Goal: Information Seeking & Learning: Check status

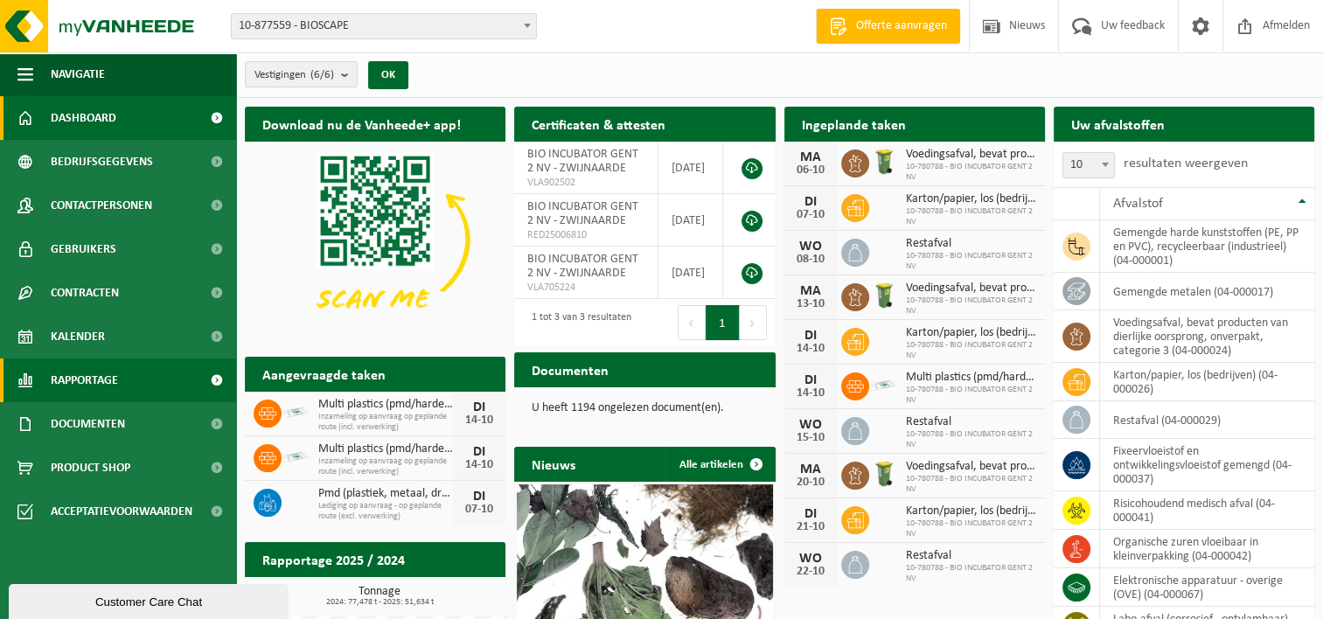
click at [98, 389] on span "Rapportage" at bounding box center [84, 380] width 67 height 44
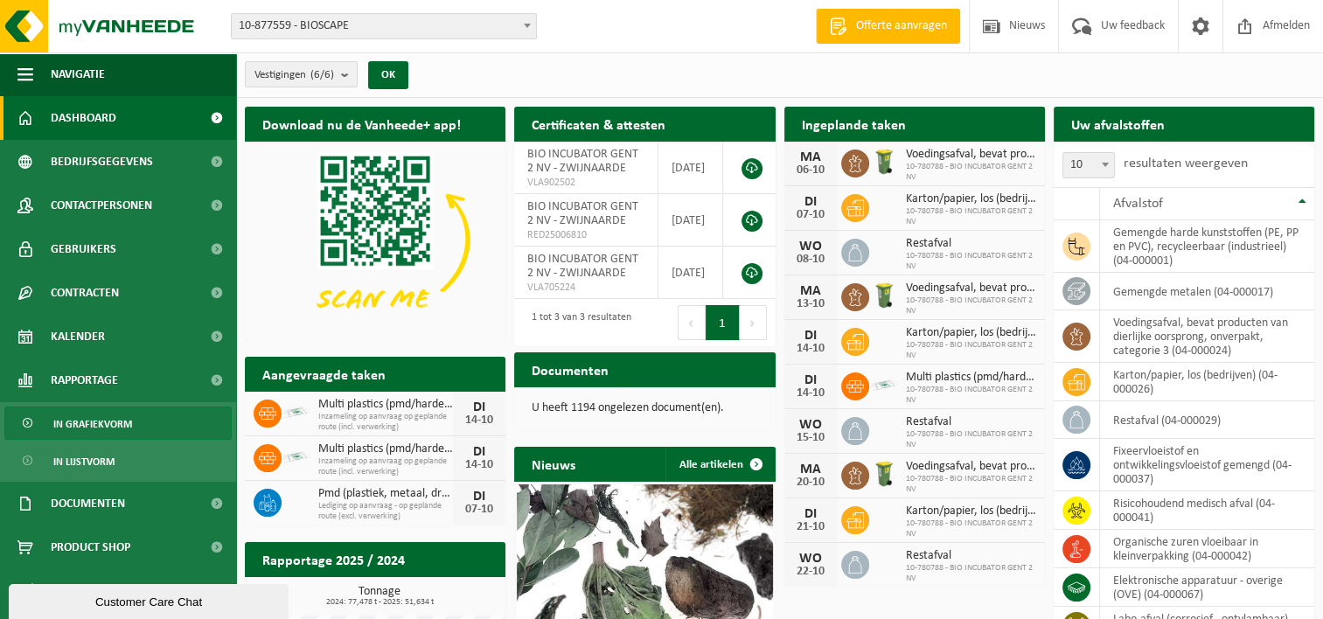
click at [111, 420] on span "In grafiekvorm" at bounding box center [92, 423] width 79 height 33
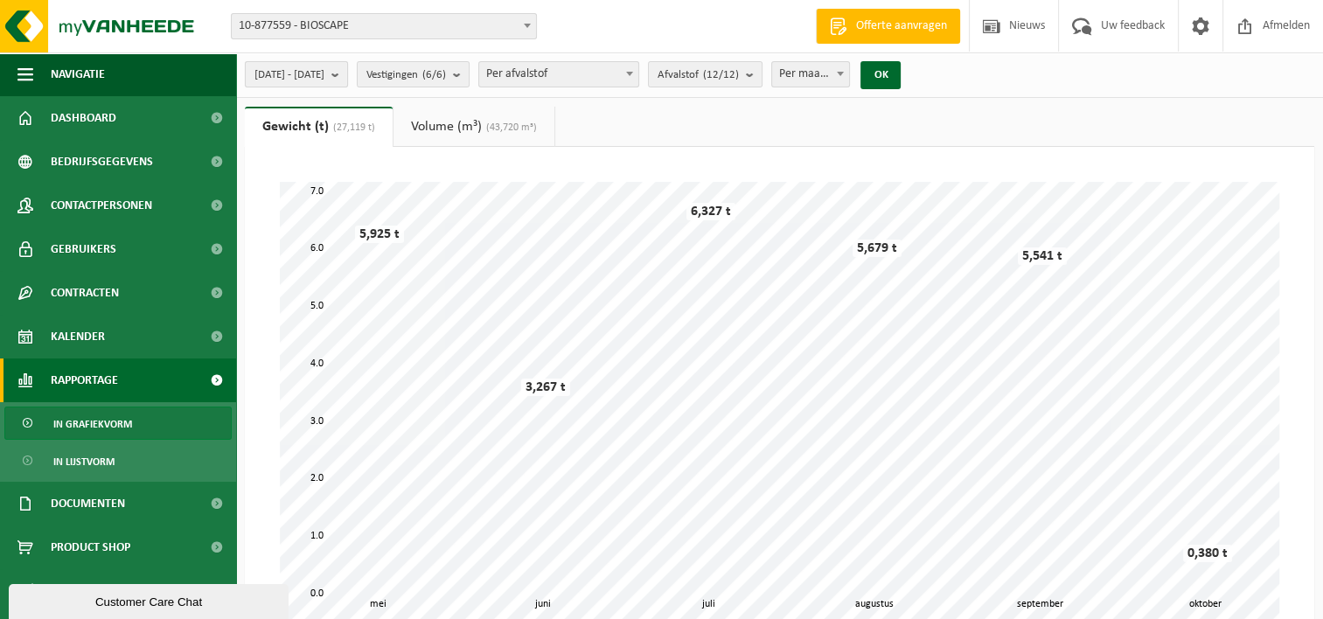
click at [347, 80] on b "submit" at bounding box center [339, 74] width 16 height 24
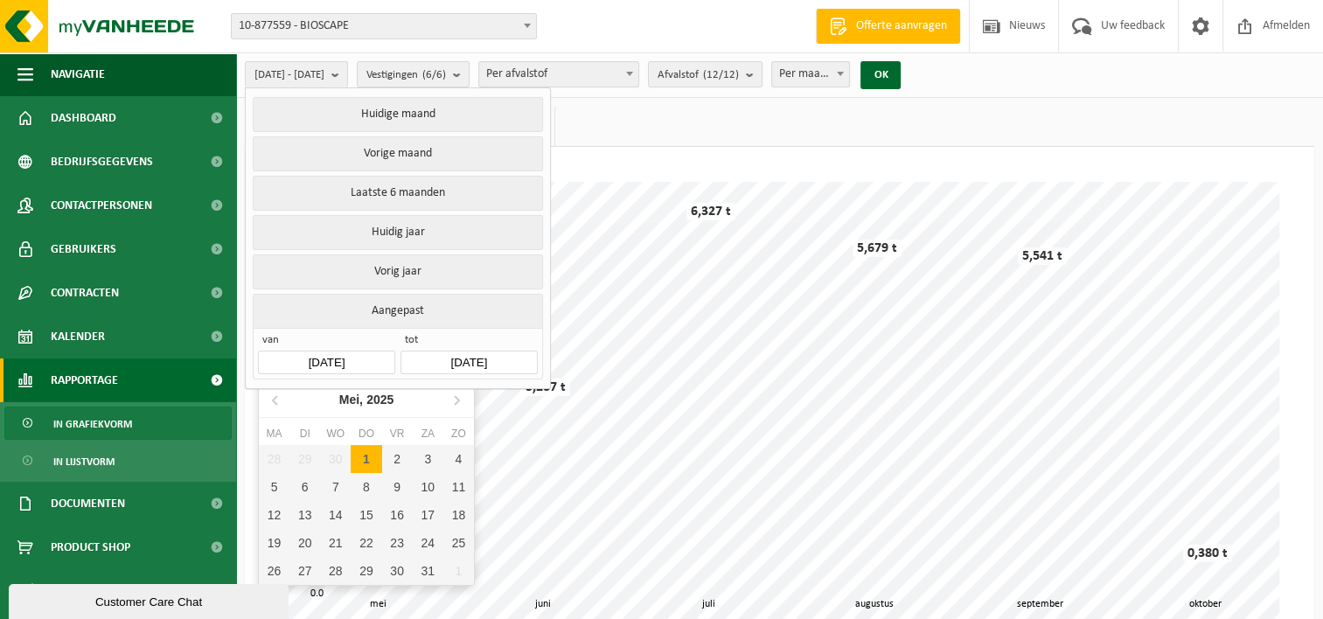
click at [334, 358] on input "[DATE]" at bounding box center [326, 363] width 136 height 24
click at [284, 400] on icon at bounding box center [276, 400] width 28 height 28
click at [290, 402] on nav "[DATE]" at bounding box center [366, 400] width 215 height 36
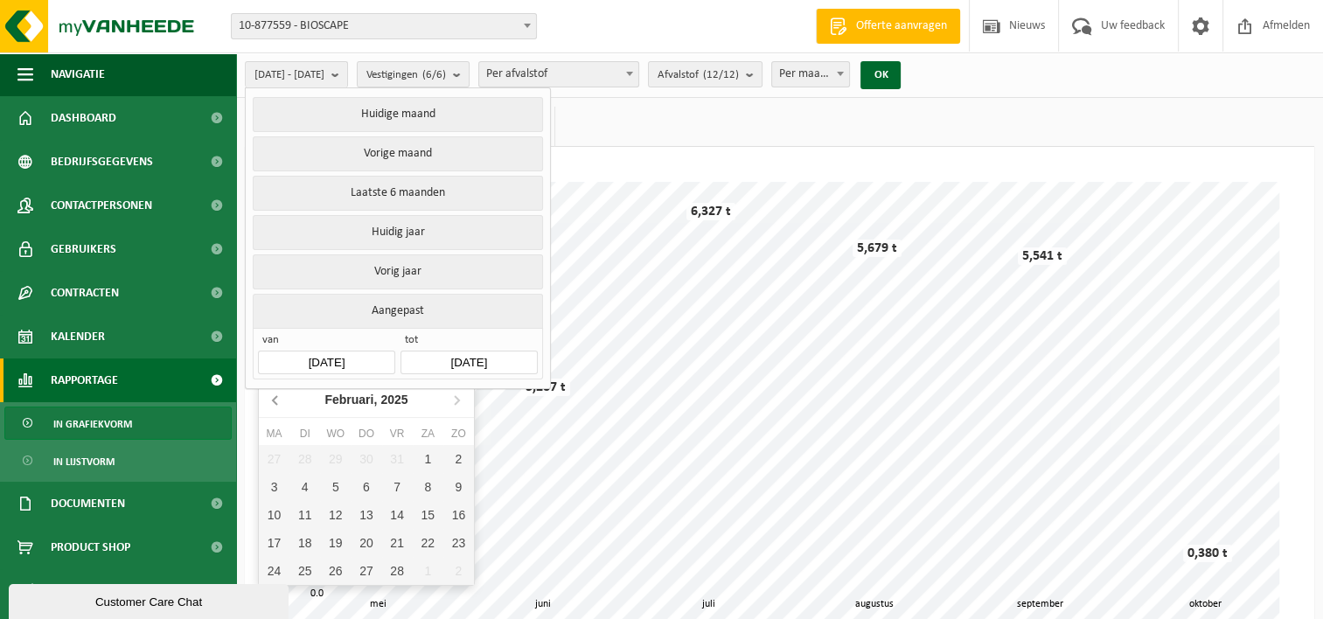
click at [272, 402] on icon at bounding box center [276, 400] width 28 height 28
click at [322, 448] on div "1" at bounding box center [335, 459] width 31 height 28
type input "[DATE]"
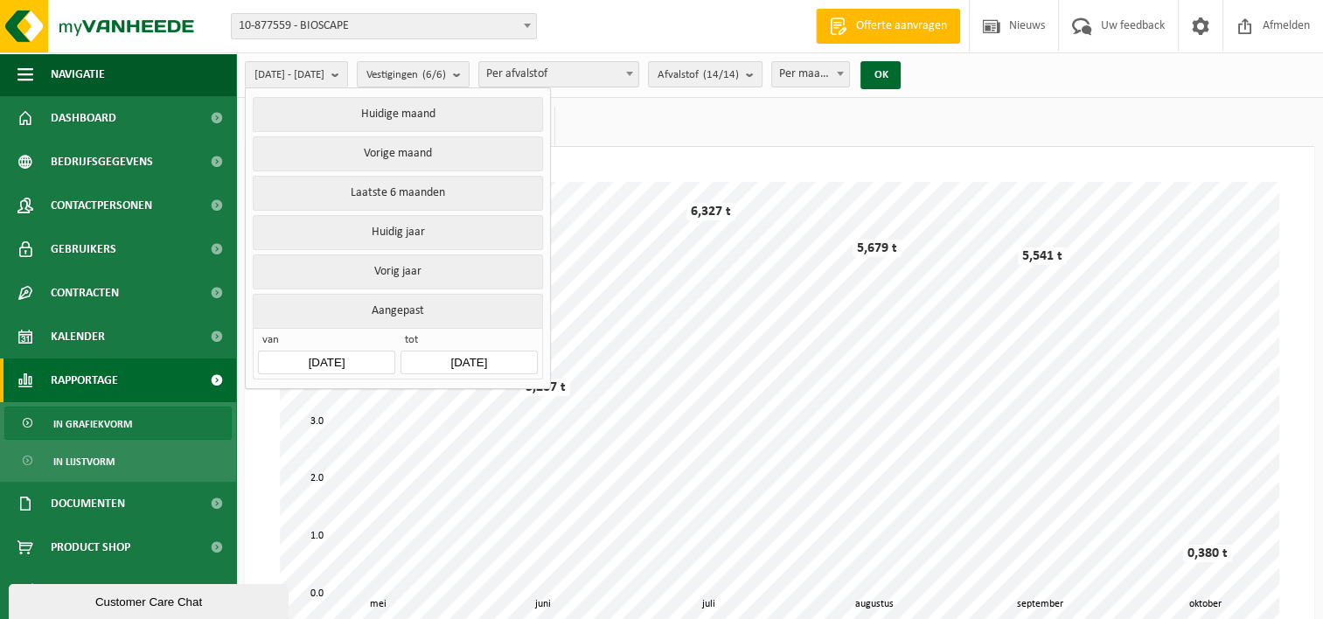
click at [468, 359] on input "[DATE]" at bounding box center [468, 363] width 136 height 24
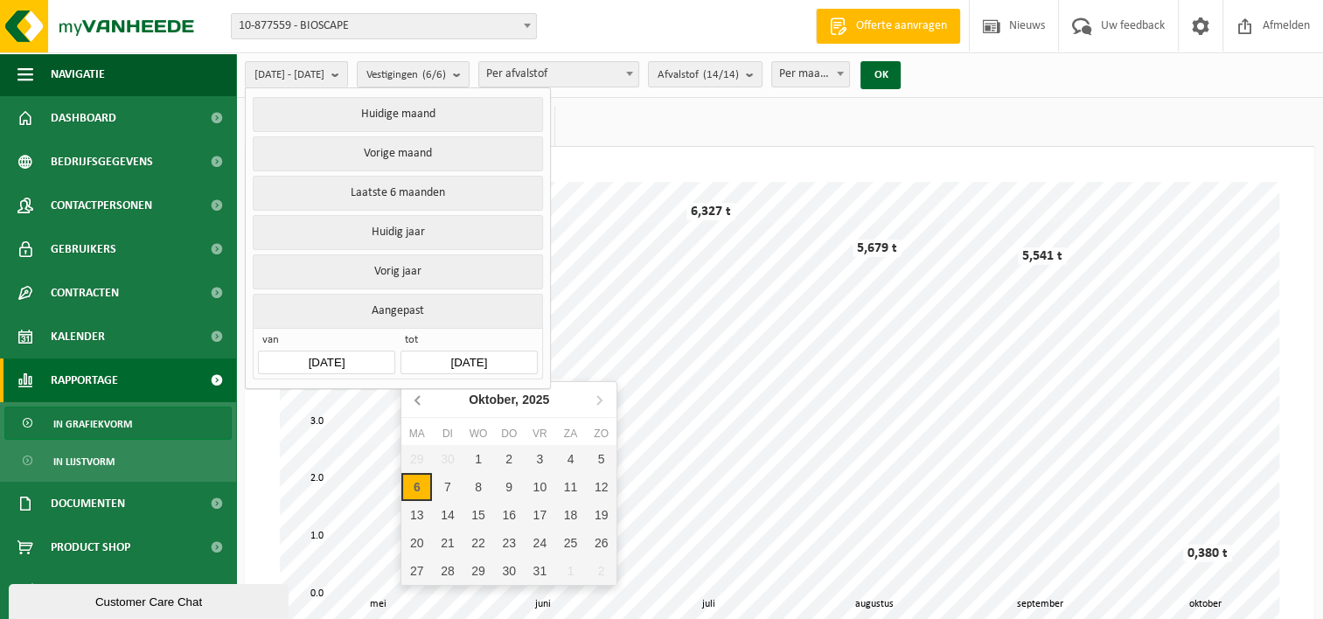
click at [421, 400] on icon at bounding box center [419, 400] width 28 height 28
click at [416, 400] on icon at bounding box center [417, 400] width 4 height 9
click at [591, 577] on div "31" at bounding box center [601, 571] width 31 height 28
type input "[DATE]"
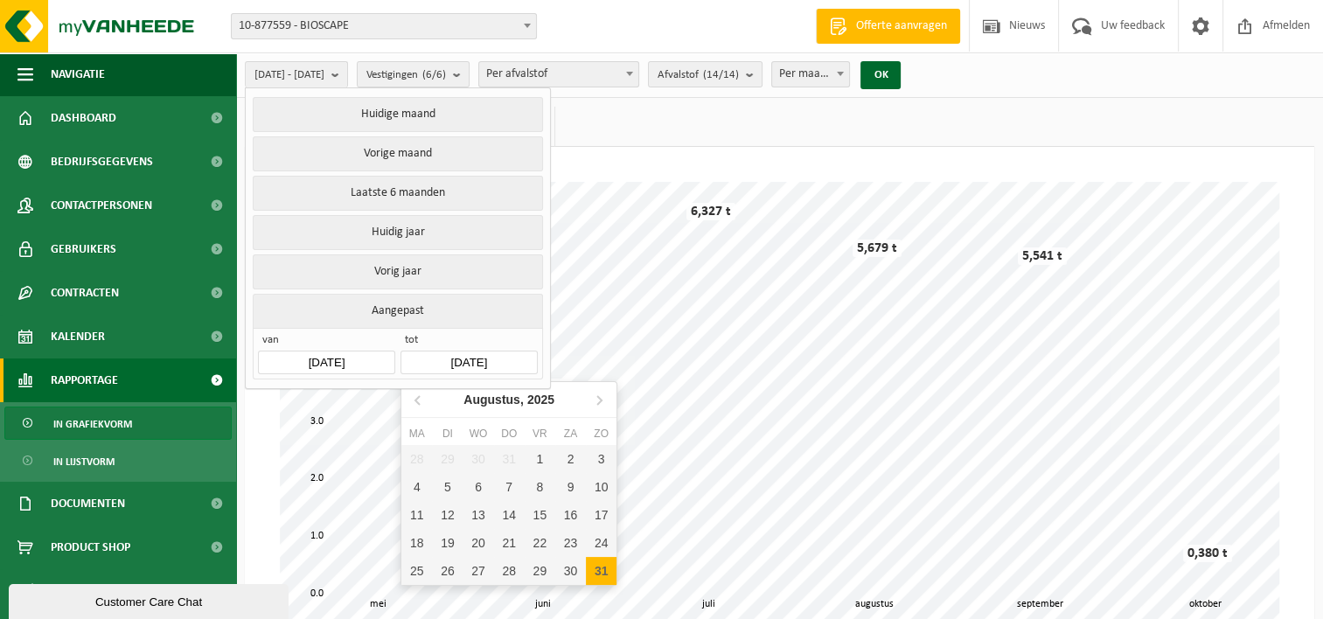
click at [503, 361] on input "[DATE]" at bounding box center [468, 363] width 136 height 24
click at [407, 400] on icon at bounding box center [419, 400] width 28 height 28
click at [420, 402] on icon at bounding box center [419, 400] width 28 height 28
click at [421, 601] on div "30" at bounding box center [416, 599] width 31 height 28
type input "[DATE]"
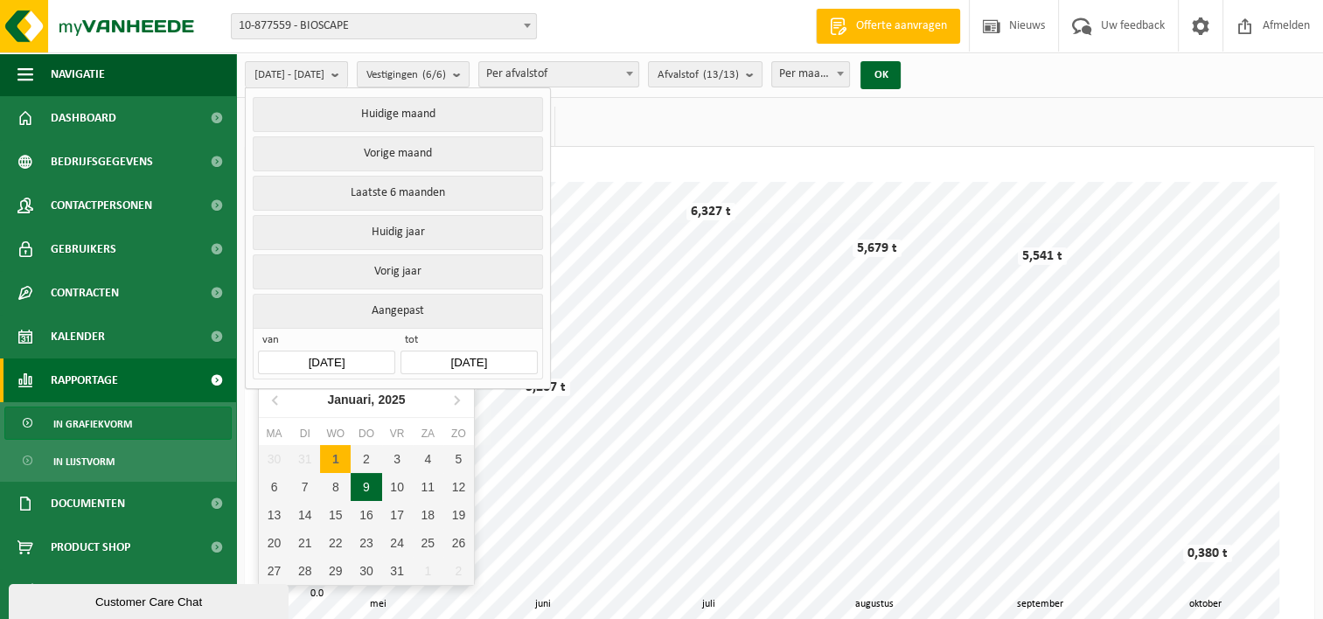
click at [349, 360] on input "[DATE]" at bounding box center [326, 363] width 136 height 24
click at [275, 406] on icon at bounding box center [276, 400] width 28 height 28
click at [275, 400] on icon at bounding box center [276, 400] width 28 height 28
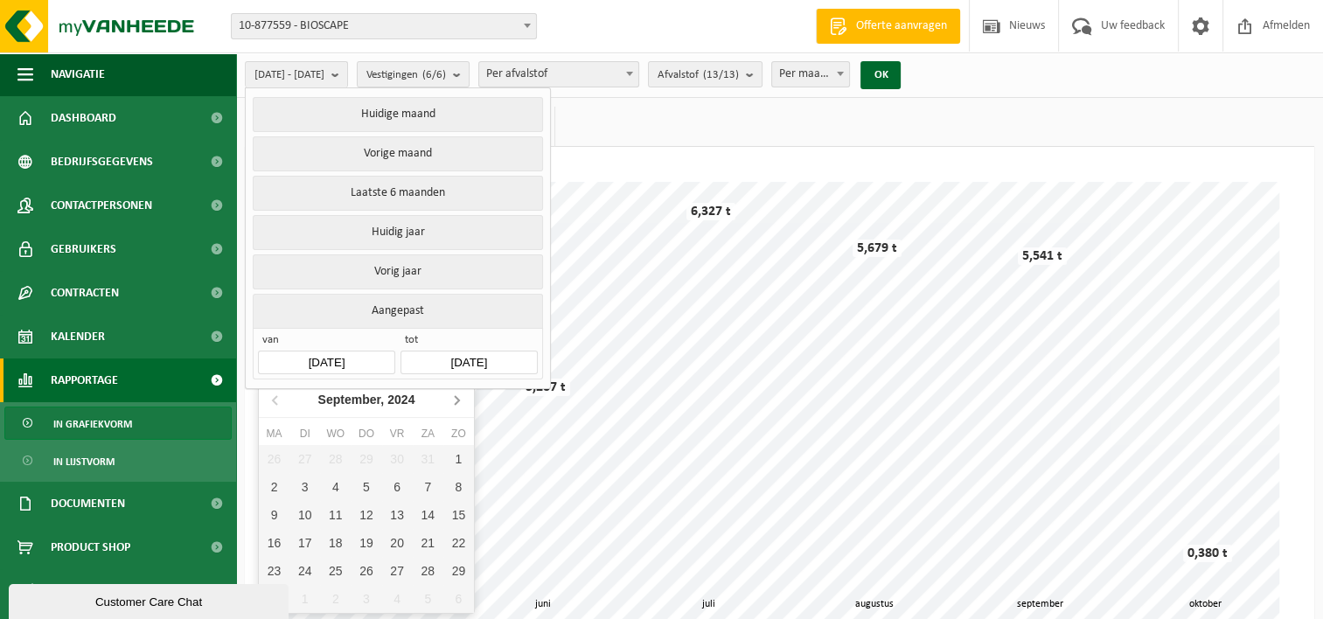
click at [451, 399] on icon at bounding box center [456, 400] width 28 height 28
click at [301, 460] on div "1" at bounding box center [304, 459] width 31 height 28
type input "[DATE]"
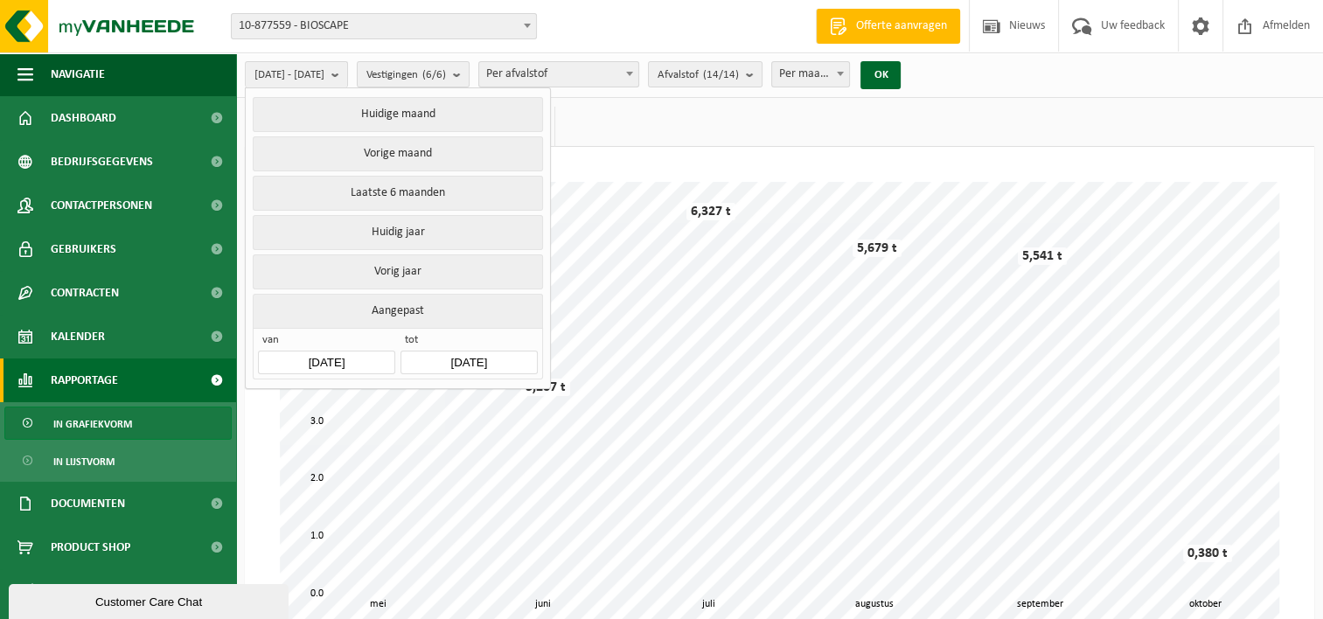
click at [483, 354] on input "[DATE]" at bounding box center [468, 363] width 136 height 24
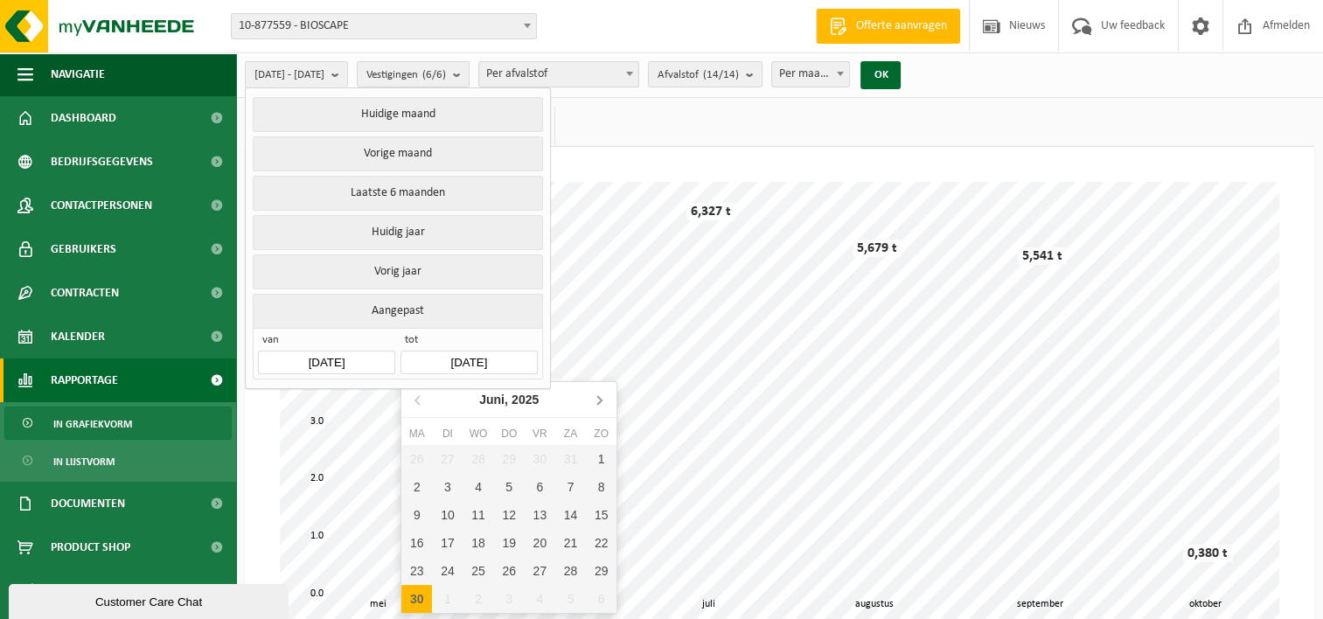
click at [596, 402] on icon at bounding box center [599, 400] width 28 height 28
click at [594, 400] on icon at bounding box center [599, 400] width 28 height 28
click at [607, 400] on icon at bounding box center [599, 400] width 28 height 28
click at [438, 575] on div "30" at bounding box center [447, 571] width 31 height 28
type input "[DATE]"
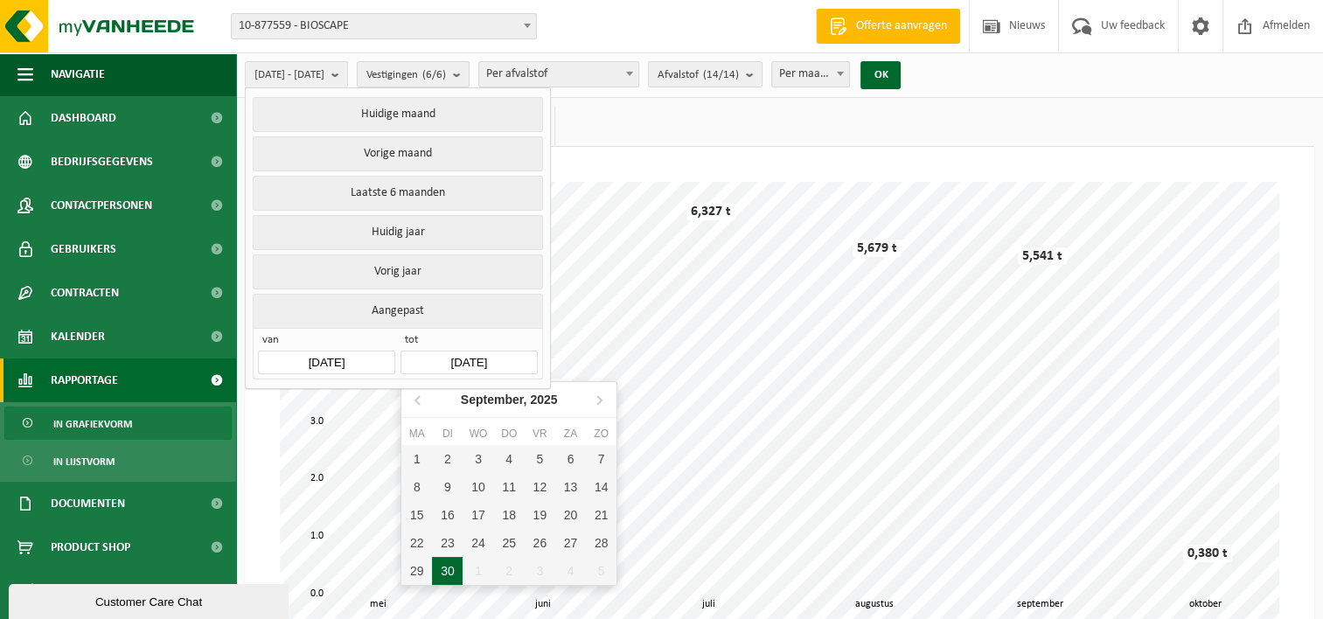
type input "[DATE]"
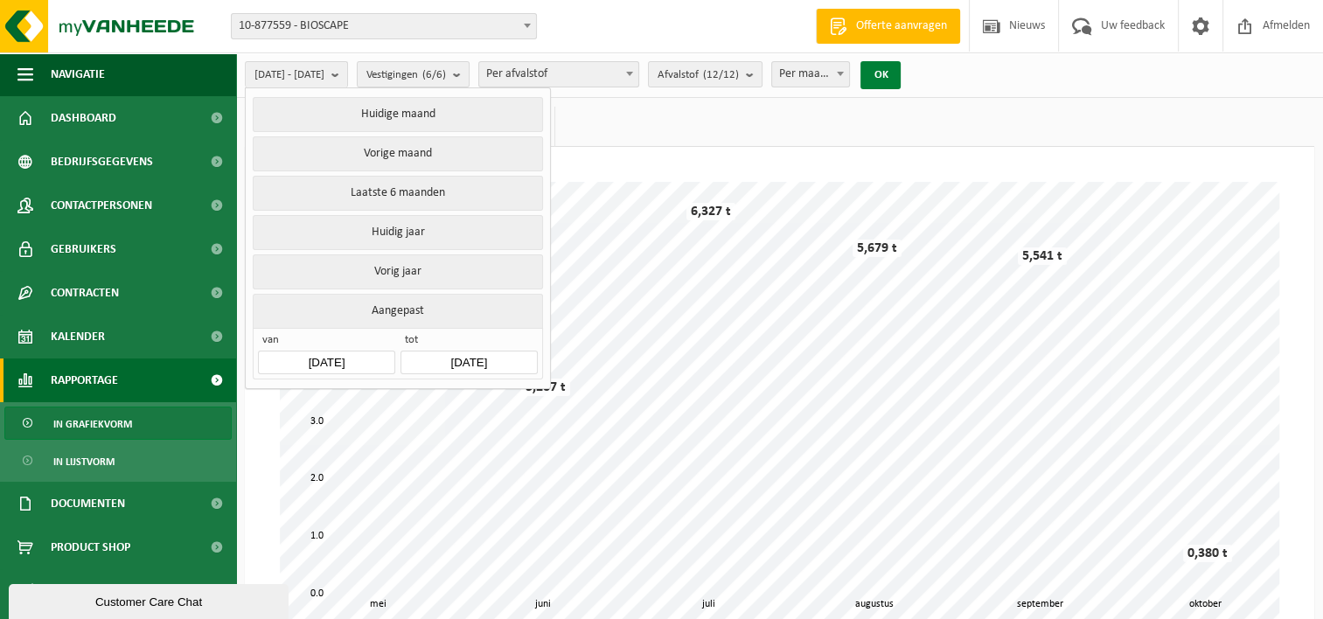
click at [900, 79] on button "OK" at bounding box center [880, 75] width 40 height 28
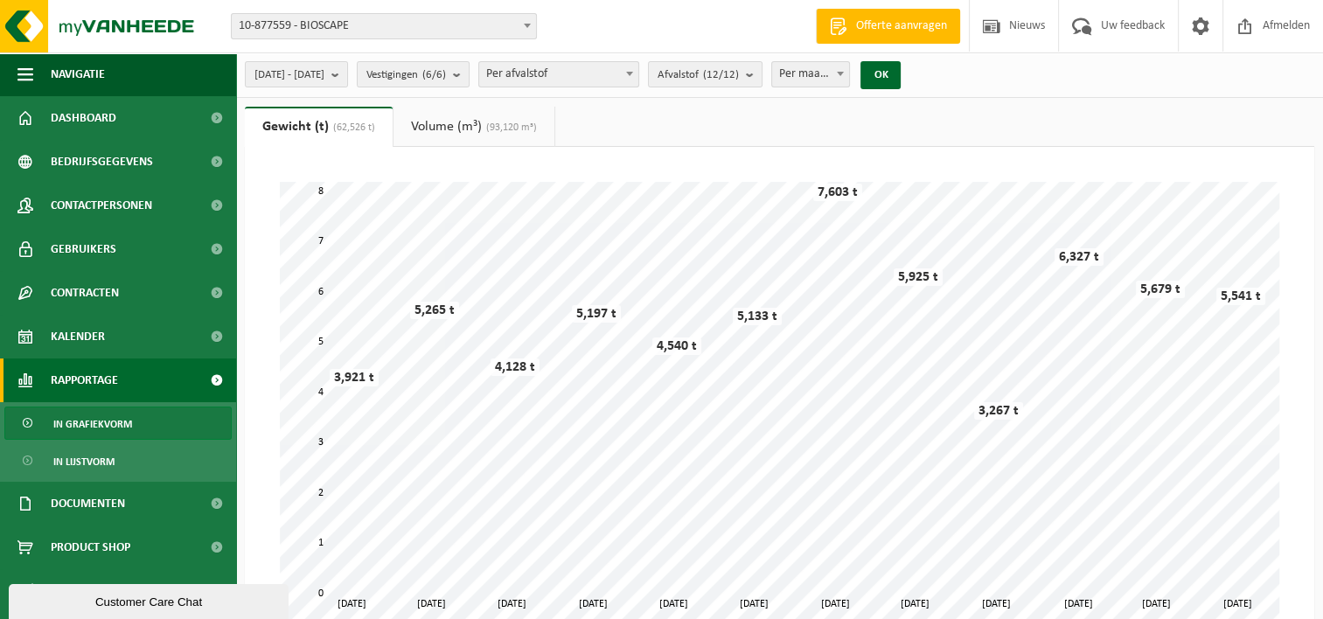
click at [638, 73] on span "Per afvalstof" at bounding box center [558, 74] width 159 height 24
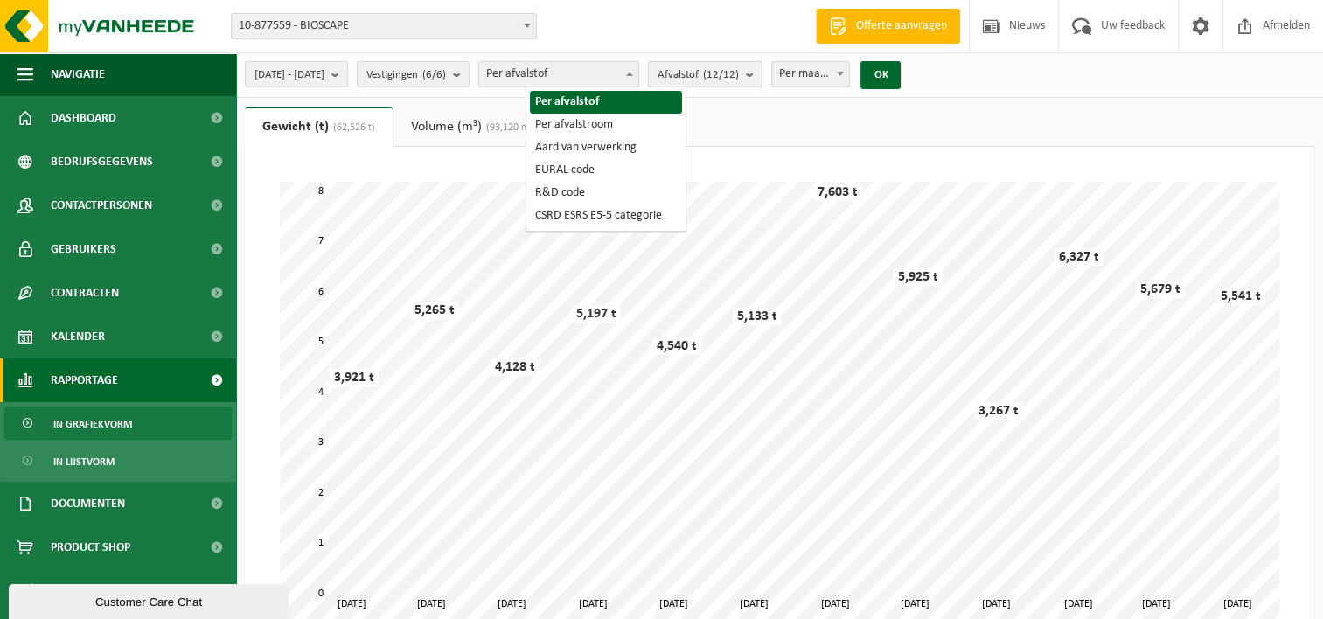
click at [762, 78] on button "Afvalstof (12/12)" at bounding box center [705, 74] width 115 height 26
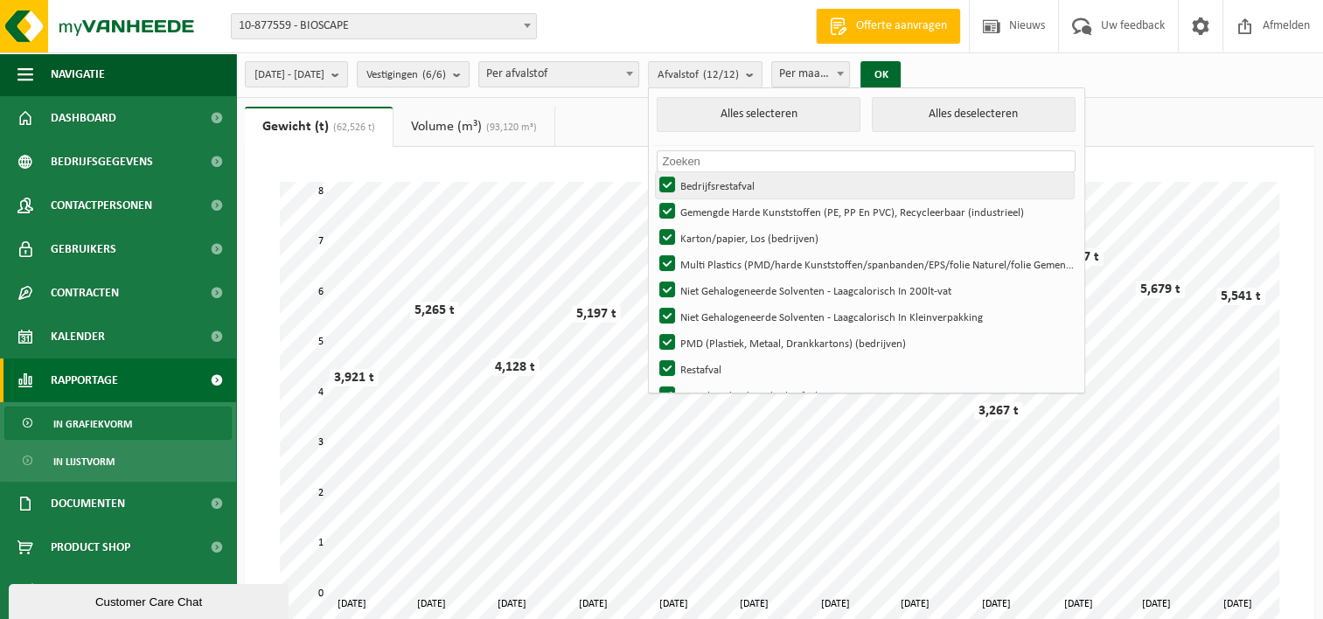
click at [717, 188] on label "Bedrijfsrestafval" at bounding box center [865, 185] width 418 height 26
click at [653, 172] on input "Bedrijfsrestafval" at bounding box center [652, 171] width 1 height 1
checkbox input "false"
click at [716, 212] on label "Gemengde Harde Kunststoffen (PE, PP En PVC), Recycleerbaar (industrieel)" at bounding box center [865, 211] width 418 height 26
click at [653, 198] on input "Gemengde Harde Kunststoffen (PE, PP En PVC), Recycleerbaar (industrieel)" at bounding box center [652, 198] width 1 height 1
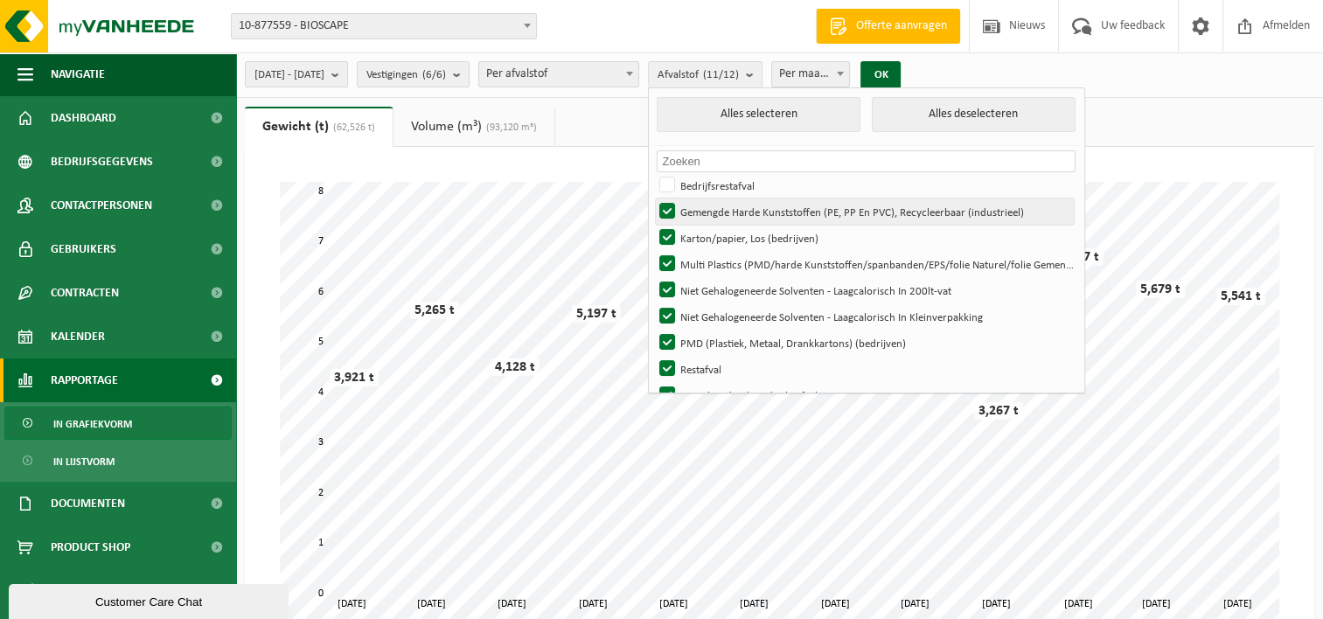
checkbox input "false"
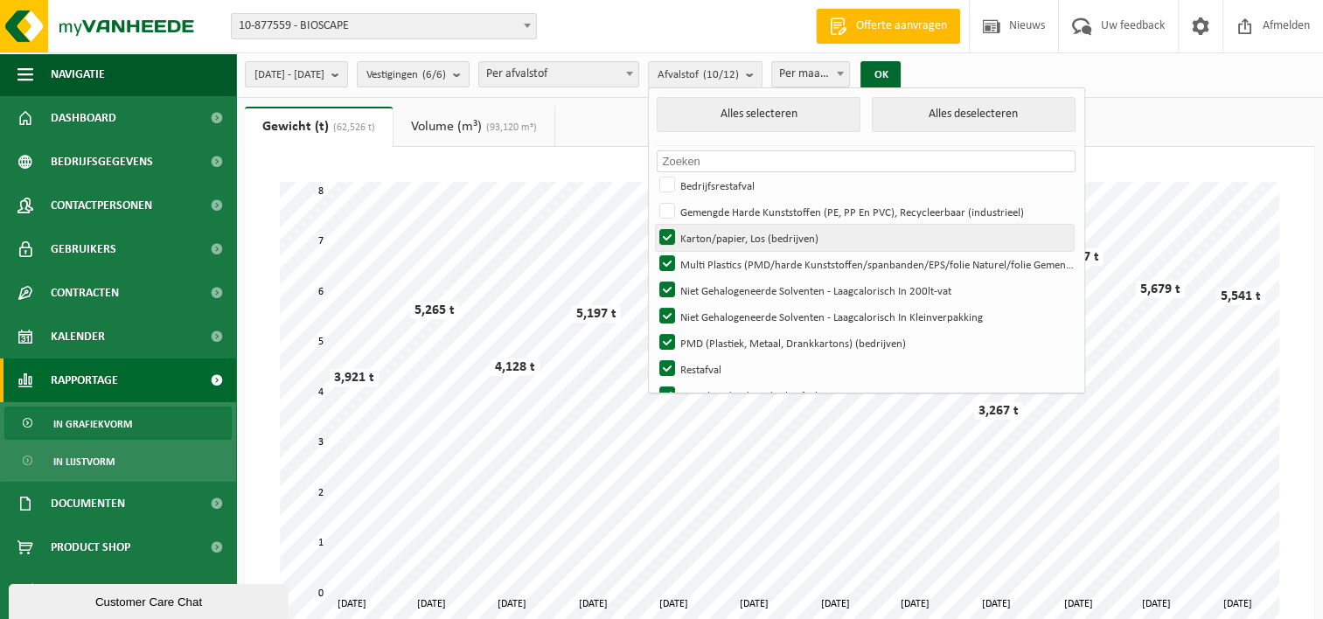
click at [714, 236] on label "Karton/papier, Los (bedrijven)" at bounding box center [865, 238] width 418 height 26
click at [653, 225] on input "Karton/papier, Los (bedrijven)" at bounding box center [652, 224] width 1 height 1
checkbox input "false"
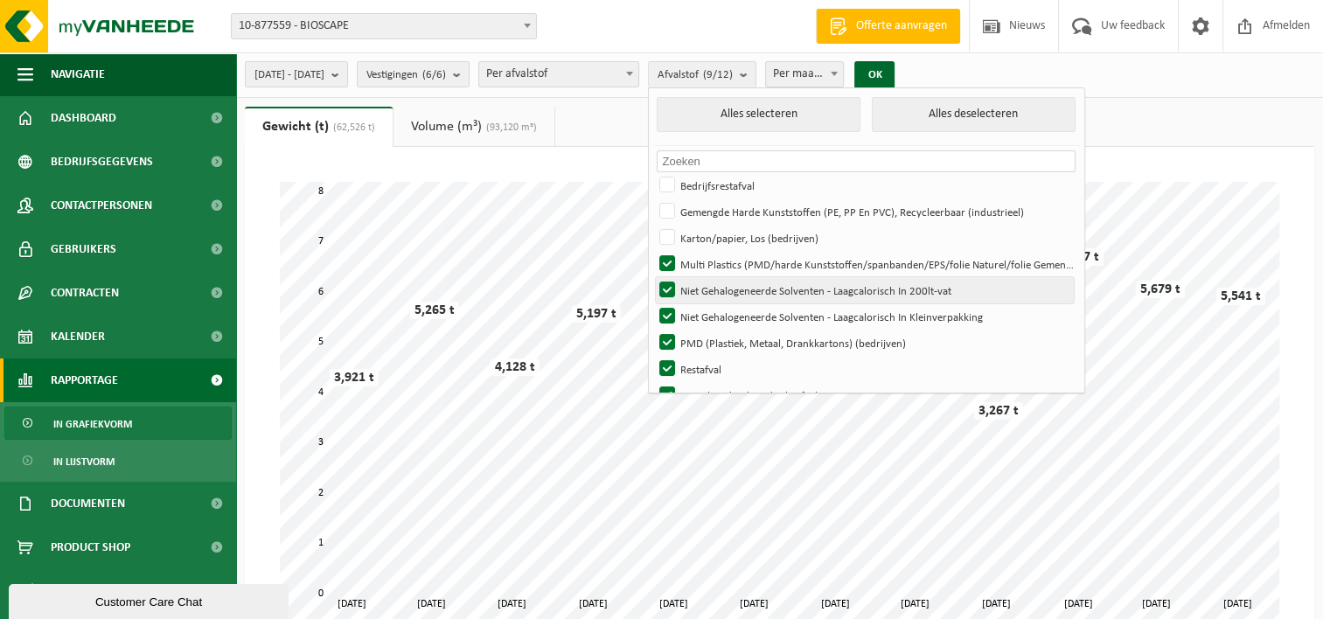
click at [713, 278] on label "Niet Gehalogeneerde Solventen - Laagcalorisch In 200lt-vat" at bounding box center [865, 290] width 418 height 26
click at [653, 277] on input "Niet Gehalogeneerde Solventen - Laagcalorisch In 200lt-vat" at bounding box center [652, 276] width 1 height 1
checkbox input "false"
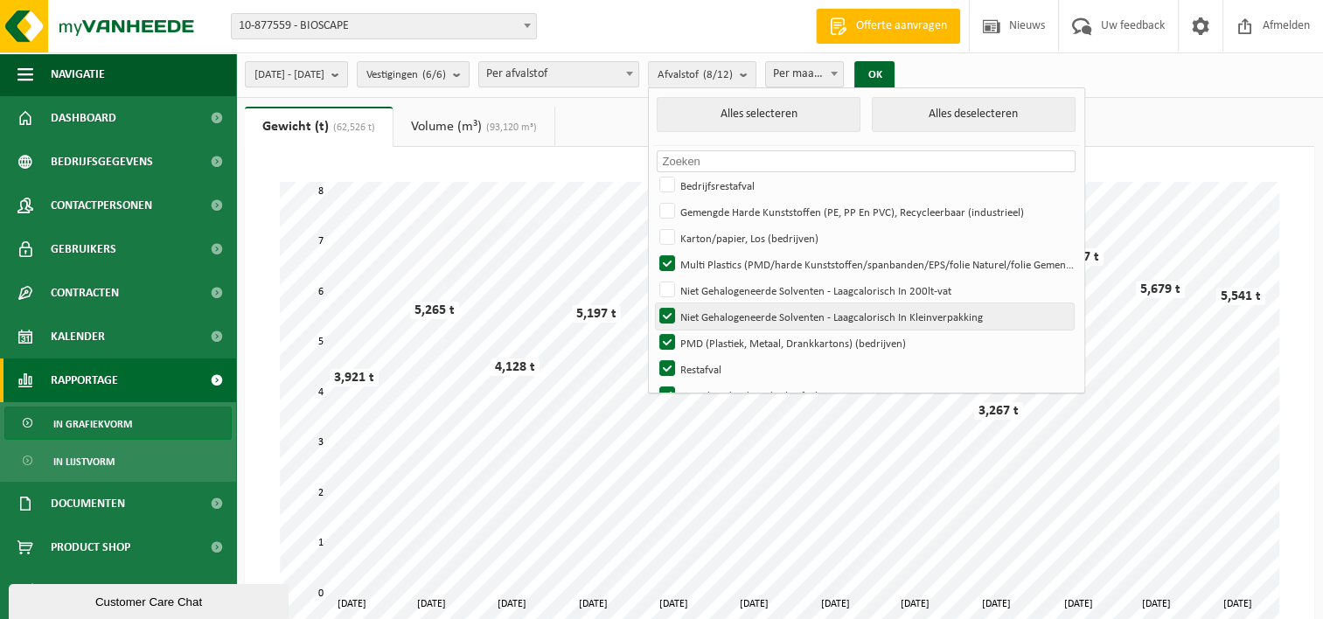
click at [713, 303] on label "Niet Gehalogeneerde Solventen - Laagcalorisch In Kleinverpakking" at bounding box center [865, 316] width 418 height 26
click at [653, 302] on input "Niet Gehalogeneerde Solventen - Laagcalorisch In Kleinverpakking" at bounding box center [652, 302] width 1 height 1
checkbox input "false"
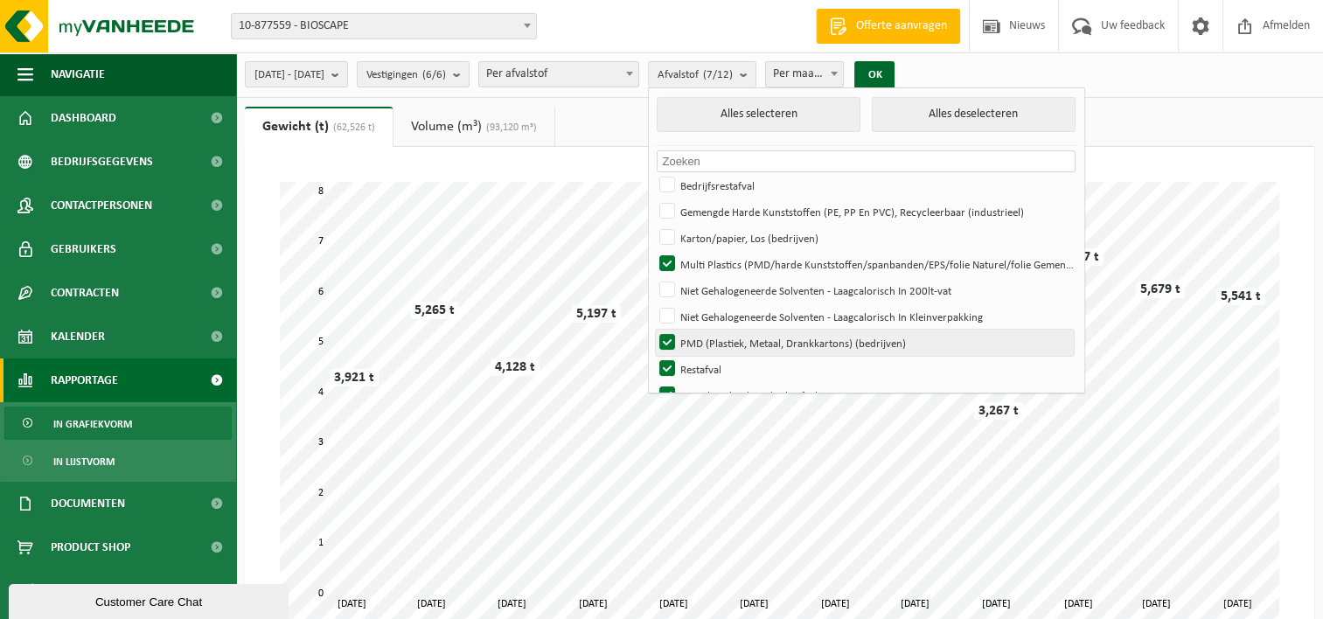
click at [713, 332] on label "PMD (Plastiek, Metaal, Drankkartons) (bedrijven)" at bounding box center [865, 343] width 418 height 26
click at [653, 330] on input "PMD (Plastiek, Metaal, Drankkartons) (bedrijven)" at bounding box center [652, 329] width 1 height 1
checkbox input "false"
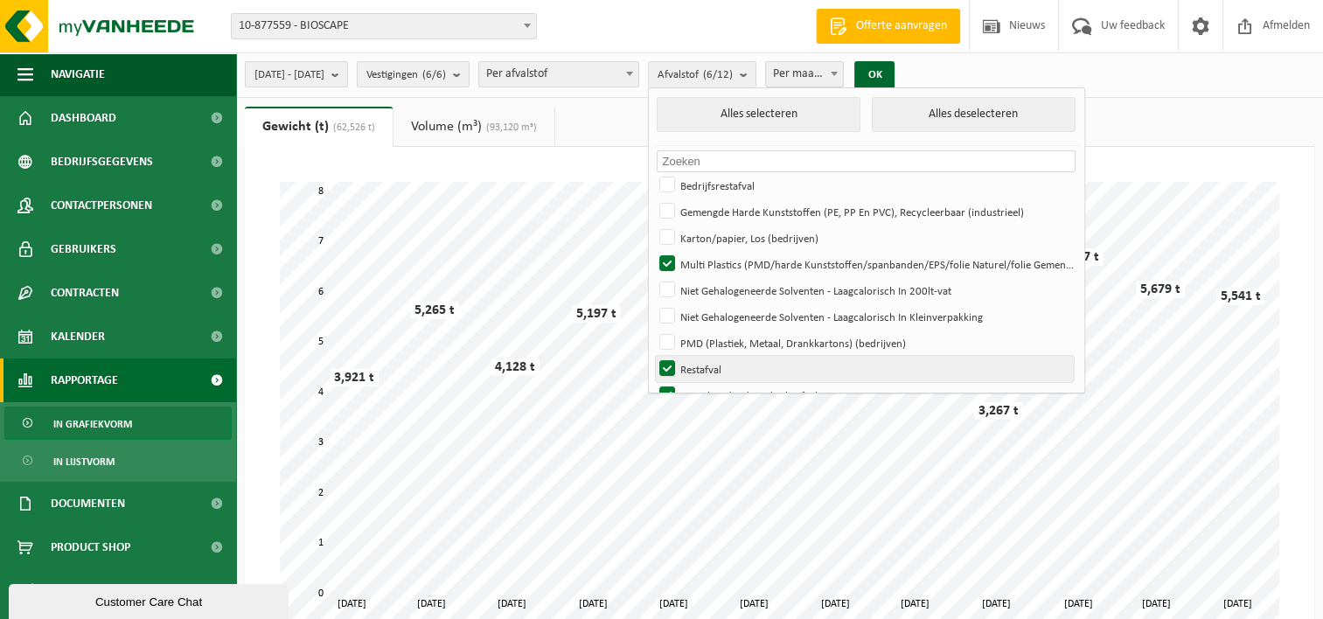
click at [715, 360] on label "Restafval" at bounding box center [865, 369] width 418 height 26
click at [653, 356] on input "Restafval" at bounding box center [652, 355] width 1 height 1
click at [713, 374] on label "Restafval" at bounding box center [865, 369] width 418 height 26
click at [653, 356] on input "Restafval" at bounding box center [652, 355] width 1 height 1
checkbox input "true"
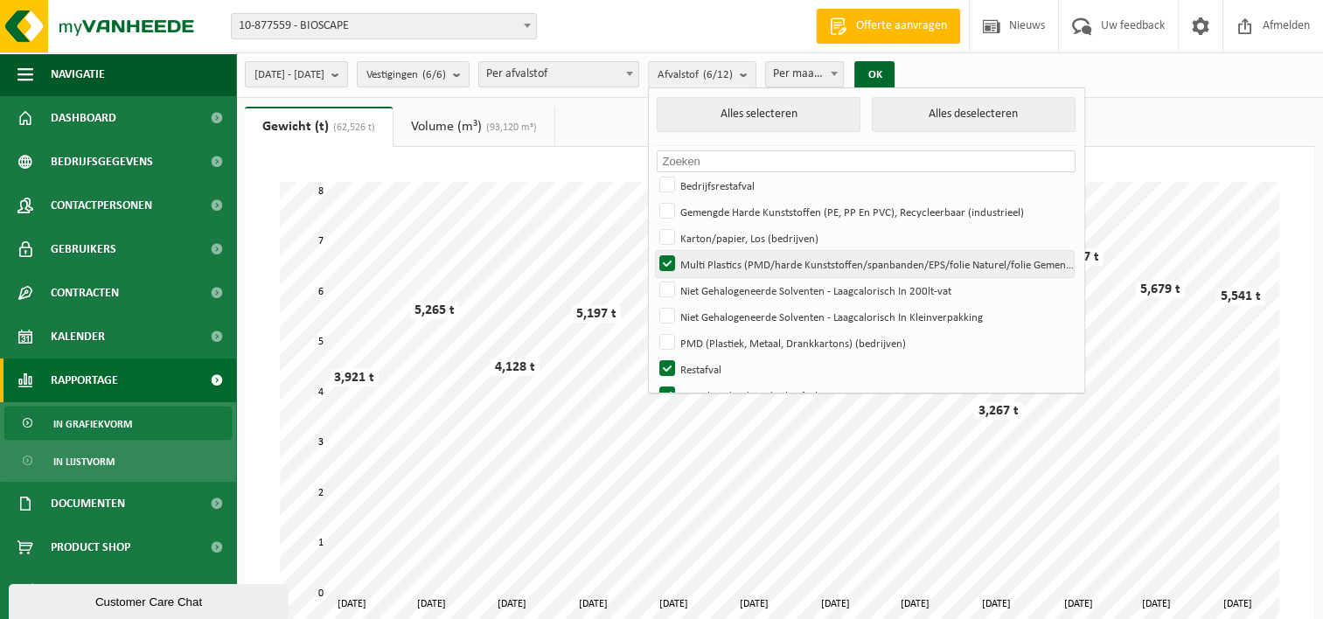
click at [715, 263] on label "Multi Plastics (PMD/harde Kunststoffen/spanbanden/EPS/folie Naturel/folie Gemen…" at bounding box center [865, 264] width 418 height 26
click at [653, 251] on input "Multi Plastics (PMD/harde Kunststoffen/spanbanden/EPS/folie Naturel/folie Gemen…" at bounding box center [652, 250] width 1 height 1
checkbox input "false"
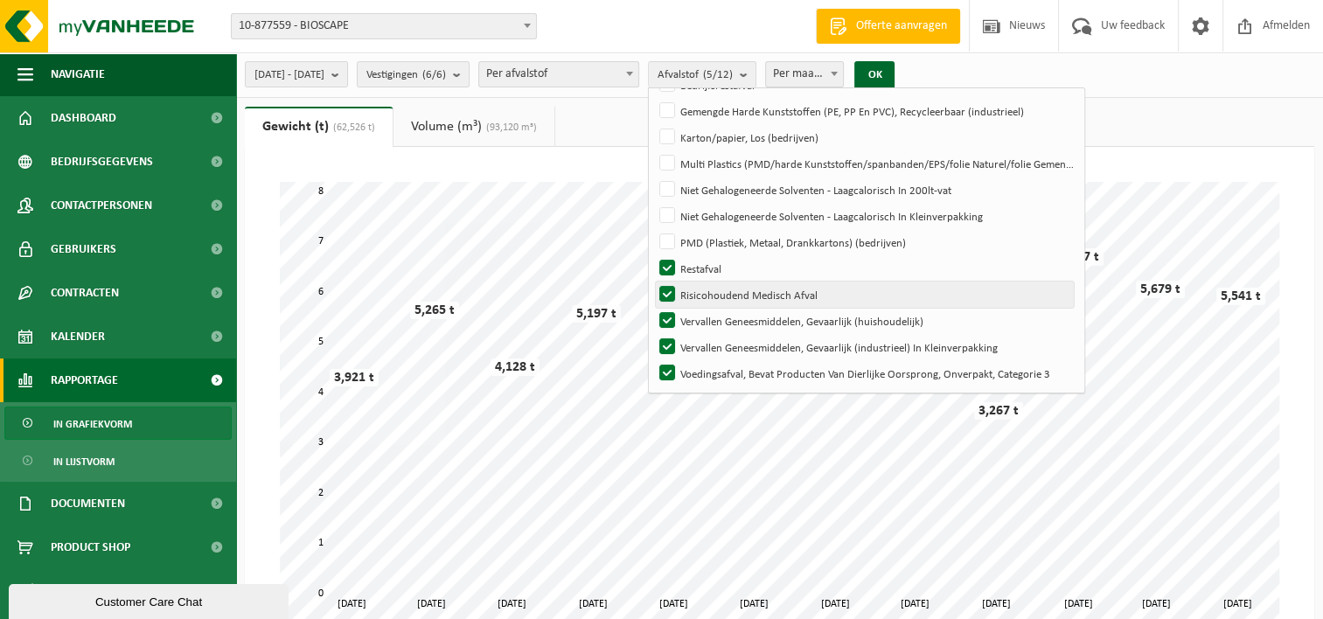
scroll to position [101, 0]
drag, startPoint x: 712, startPoint y: 274, endPoint x: 711, endPoint y: 289, distance: 14.9
click at [710, 274] on label "Restafval" at bounding box center [865, 267] width 418 height 26
click at [653, 254] on input "Restafval" at bounding box center [652, 254] width 1 height 1
checkbox input "false"
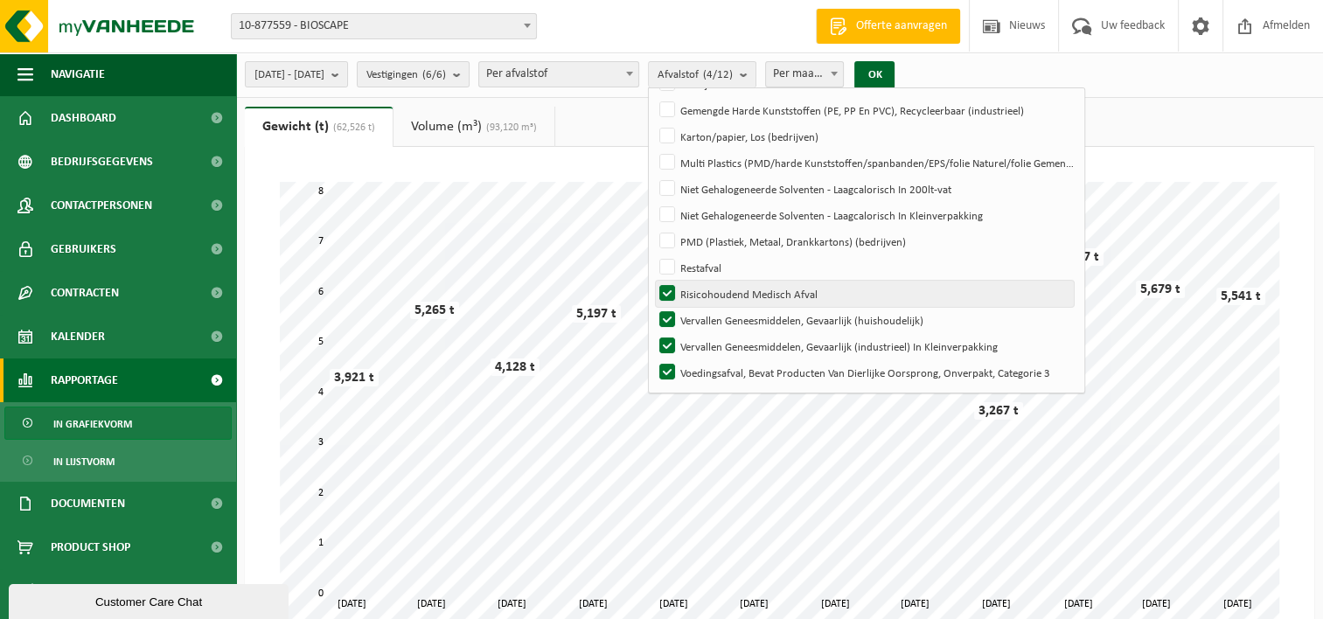
click at [713, 294] on label "Risicohoudend Medisch Afval" at bounding box center [865, 294] width 418 height 26
click at [653, 281] on input "Risicohoudend Medisch Afval" at bounding box center [652, 280] width 1 height 1
checkbox input "false"
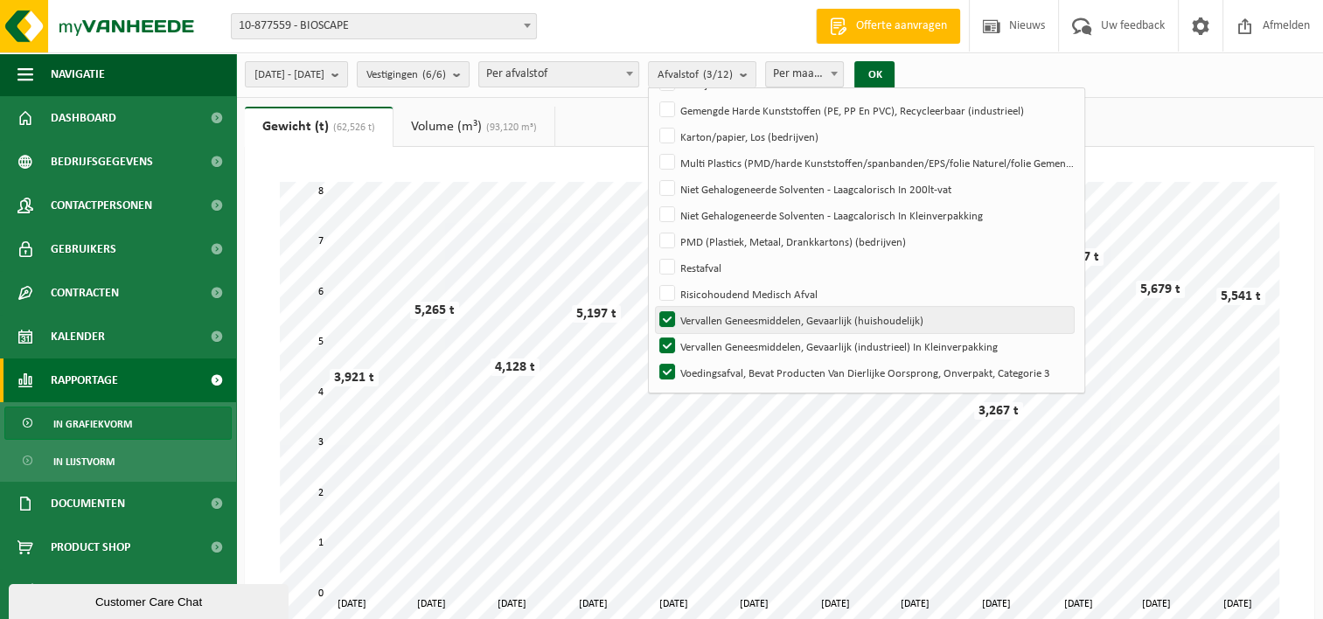
click at [716, 321] on label "Vervallen Geneesmiddelen, Gevaarlijk (huishoudelijk)" at bounding box center [865, 320] width 418 height 26
click at [653, 307] on input "Vervallen Geneesmiddelen, Gevaarlijk (huishoudelijk)" at bounding box center [652, 306] width 1 height 1
checkbox input "false"
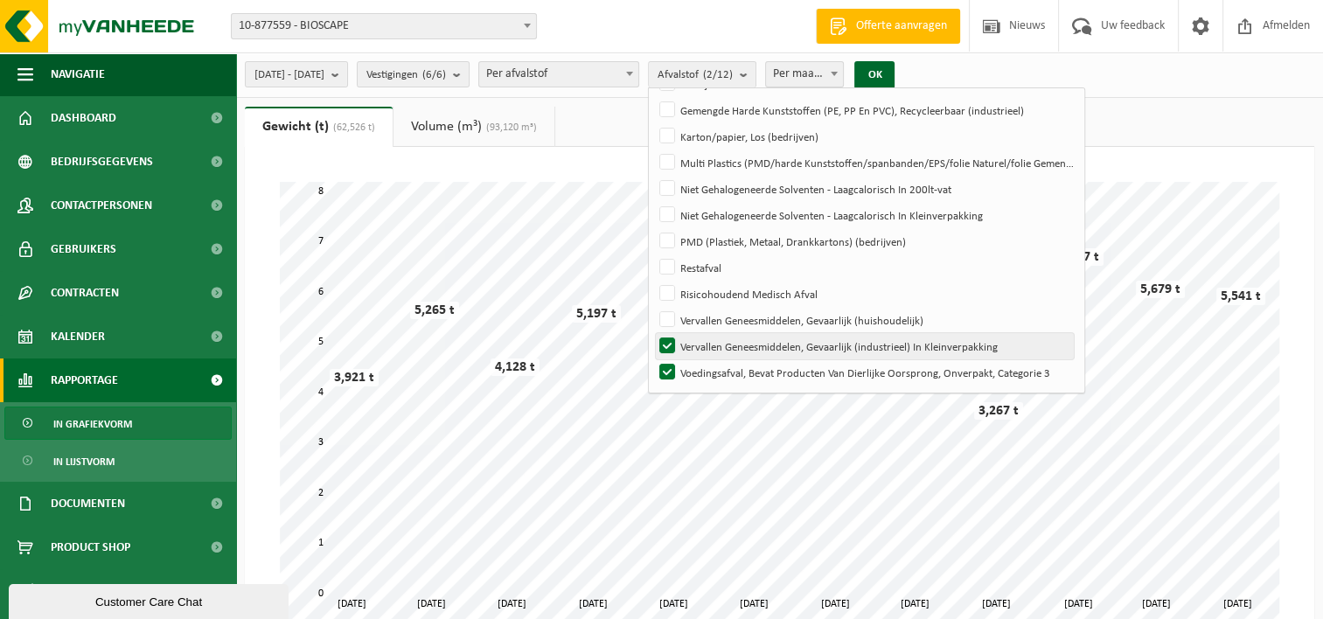
click at [715, 346] on label "Vervallen Geneesmiddelen, Gevaarlijk (industrieel) In Kleinverpakking" at bounding box center [865, 346] width 418 height 26
click at [653, 333] on input "Vervallen Geneesmiddelen, Gevaarlijk (industrieel) In Kleinverpakking" at bounding box center [652, 332] width 1 height 1
checkbox input "false"
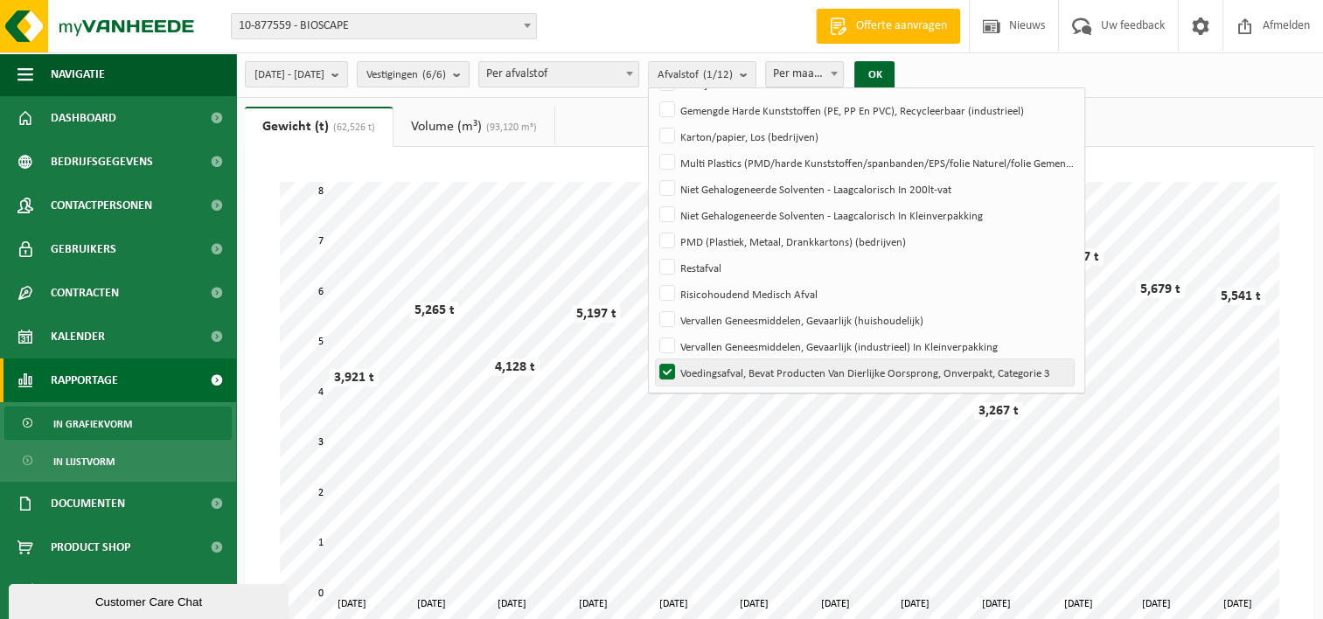
click at [714, 361] on label "Voedingsafval, Bevat Producten Van Dierlijke Oorsprong, Onverpakt, Categorie 3" at bounding box center [865, 372] width 418 height 26
click at [653, 359] on input "Voedingsafval, Bevat Producten Van Dierlijke Oorsprong, Onverpakt, Categorie 3" at bounding box center [652, 358] width 1 height 1
checkbox input "false"
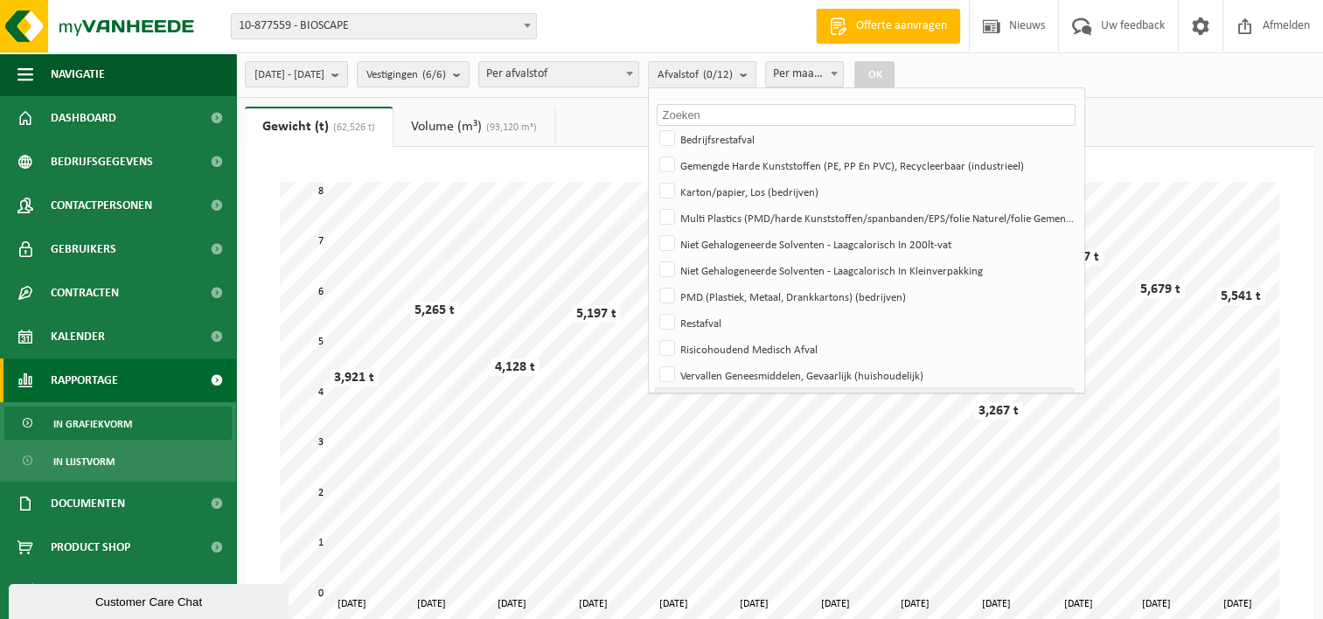
scroll to position [0, 0]
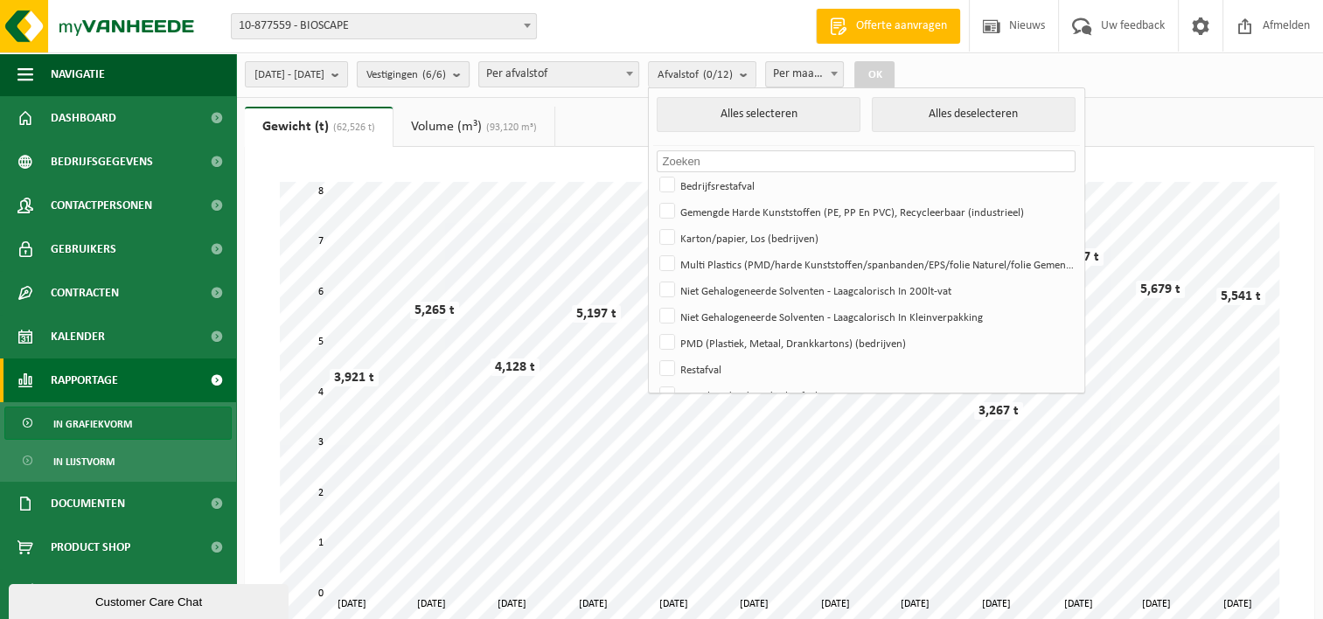
click at [469, 70] on button "Vestigingen (6/6)" at bounding box center [413, 74] width 113 height 26
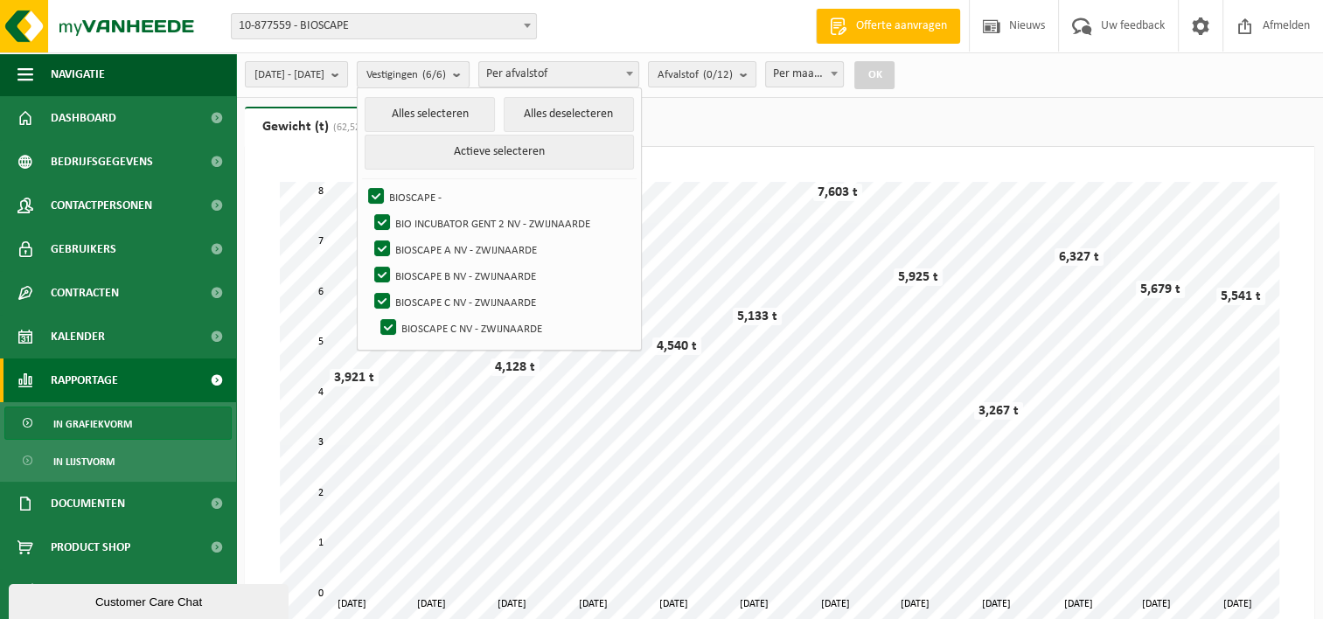
click at [469, 73] on b "submit" at bounding box center [461, 74] width 16 height 25
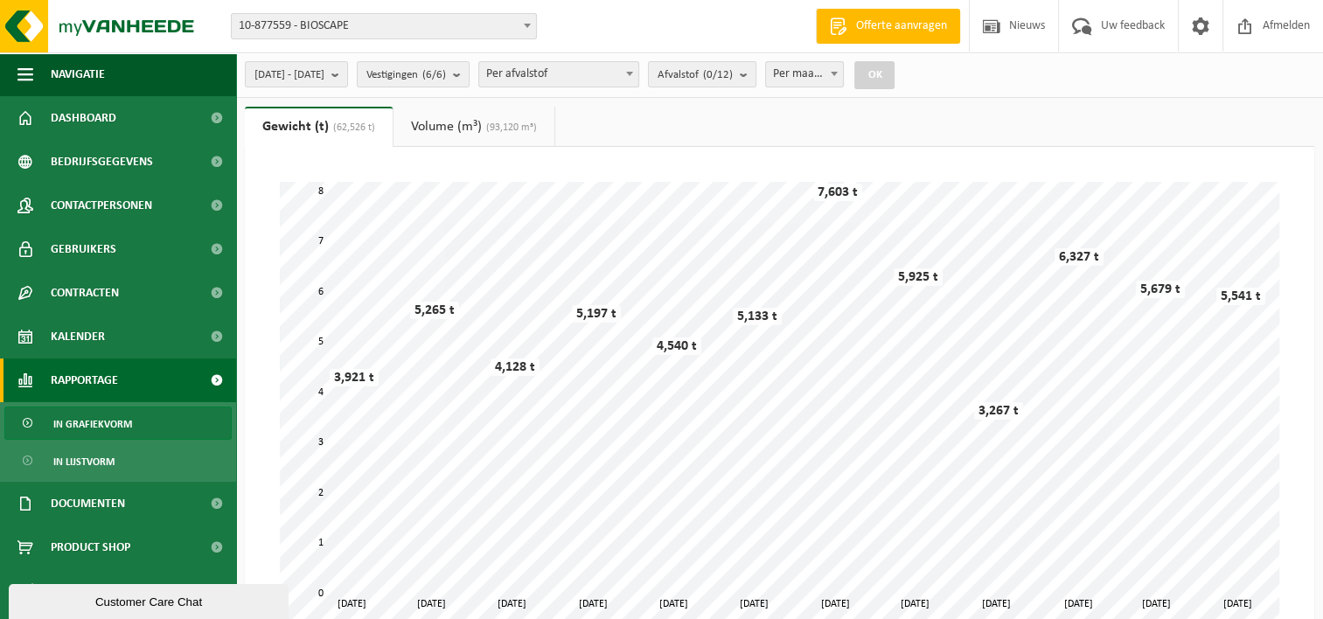
click at [657, 90] on div "[DATE] - [DATE] Huidige maand Vorige maand Laatste 6 maanden Huidig jaar Vorig …" at bounding box center [575, 75] width 678 height 38
click at [638, 77] on span "Per afvalstof" at bounding box center [558, 74] width 159 height 24
click at [746, 72] on span "Afvalstroom (11/11)" at bounding box center [705, 75] width 97 height 26
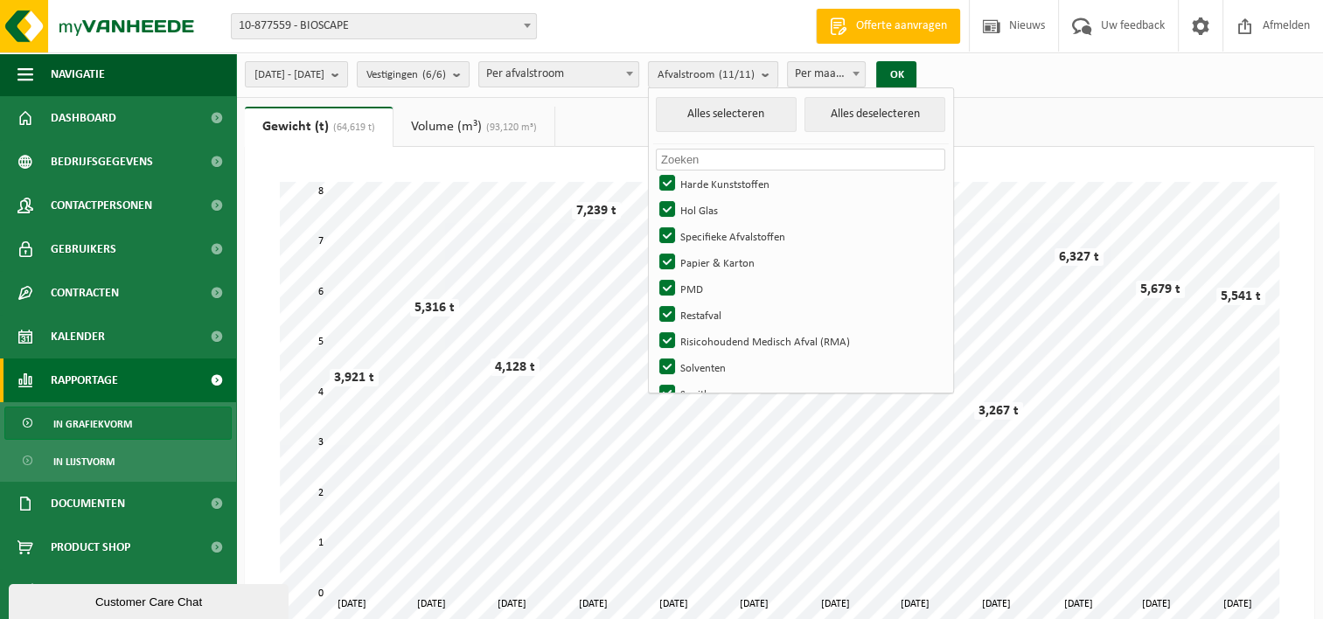
click at [754, 73] on span "Afvalstroom (11/11)" at bounding box center [705, 75] width 97 height 26
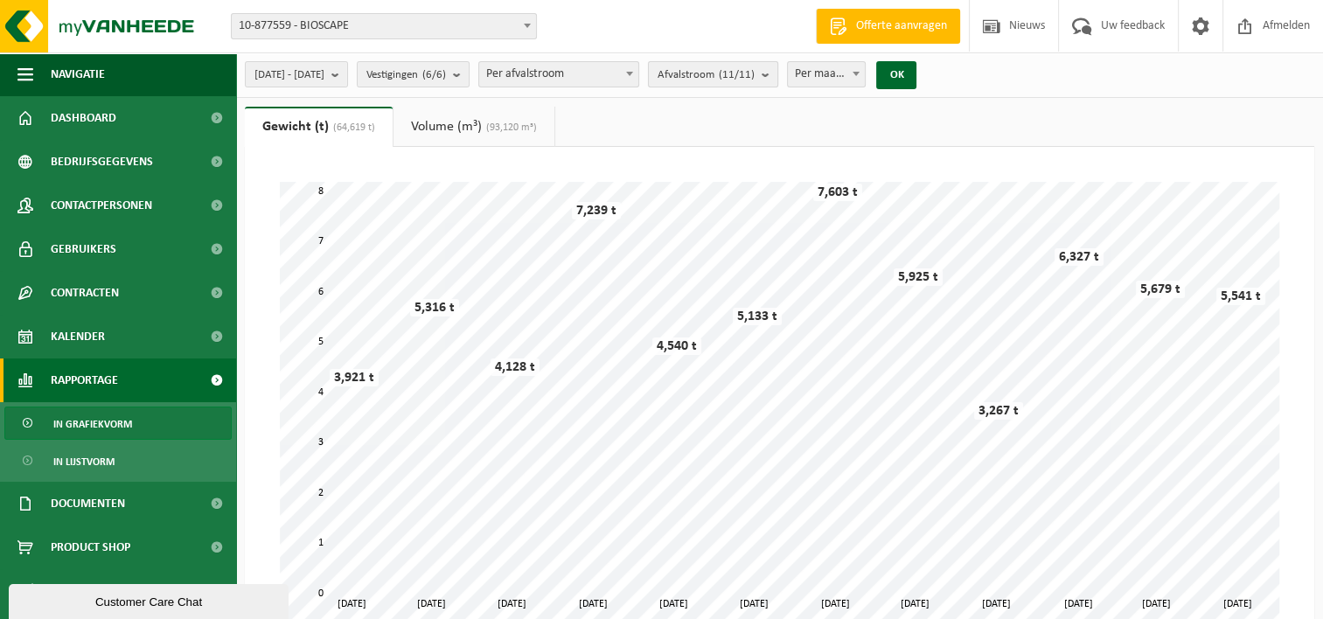
click at [741, 87] on span "Afvalstroom (11/11)" at bounding box center [705, 75] width 97 height 26
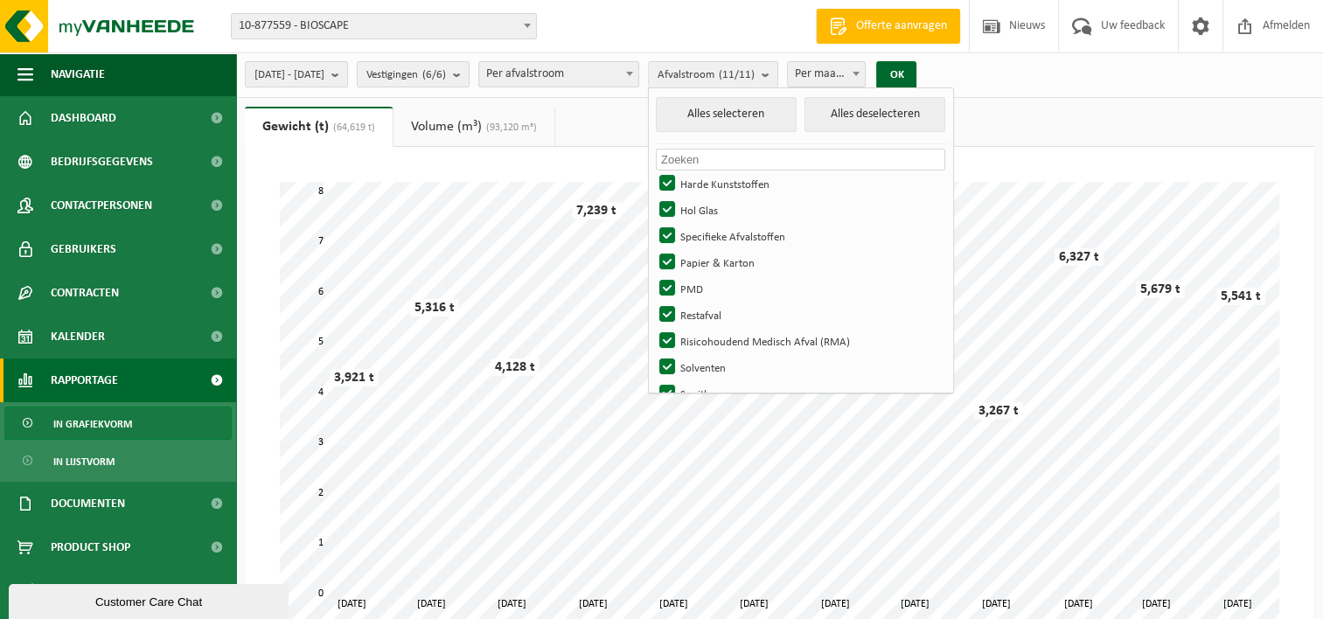
click at [617, 66] on span "Per afvalstroom" at bounding box center [558, 74] width 159 height 24
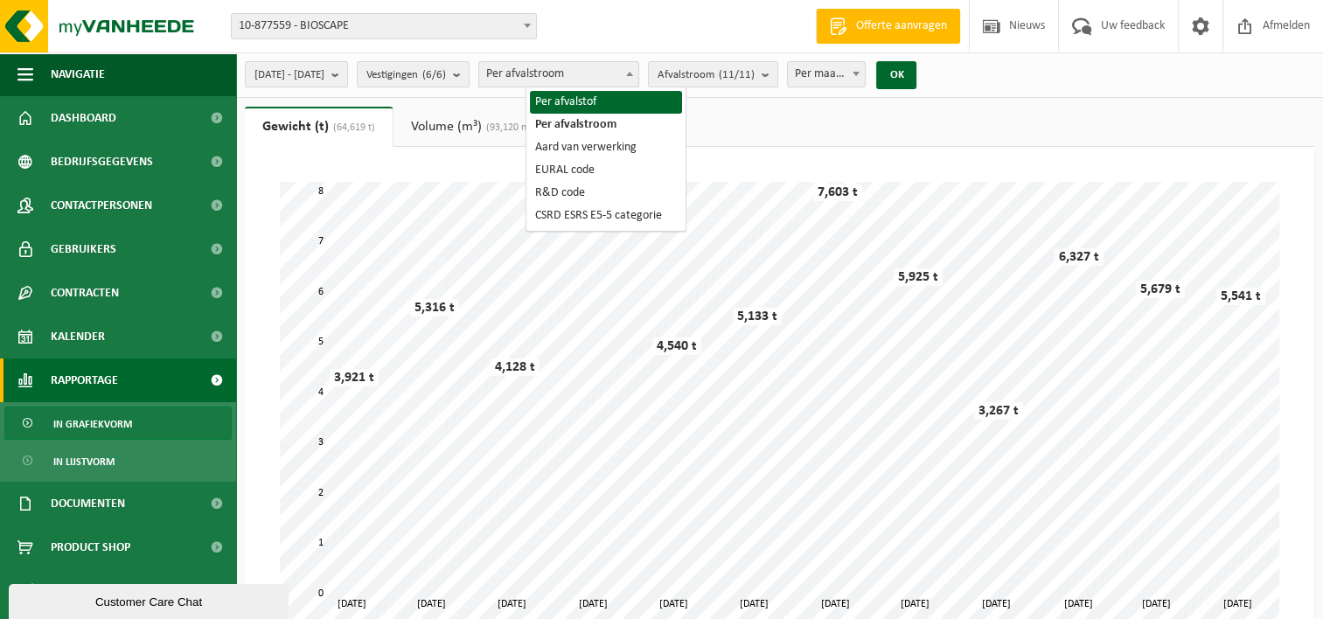
select select "1"
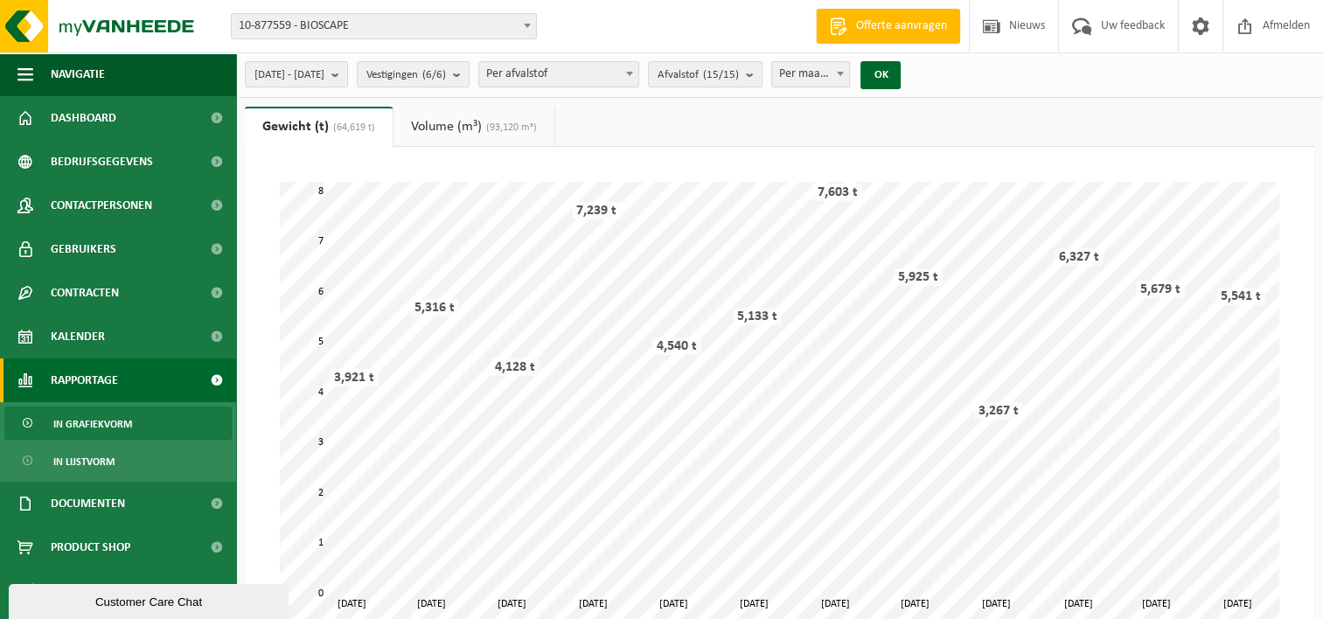
click at [746, 52] on div "Vestiging: 10-877559 - BIOSCAPE 10-780788 - BIO INCUBATOR [GEOGRAPHIC_DATA] 2 N…" at bounding box center [661, 26] width 1323 height 53
click at [731, 70] on span "Afvalstof (15/15)" at bounding box center [697, 75] width 81 height 26
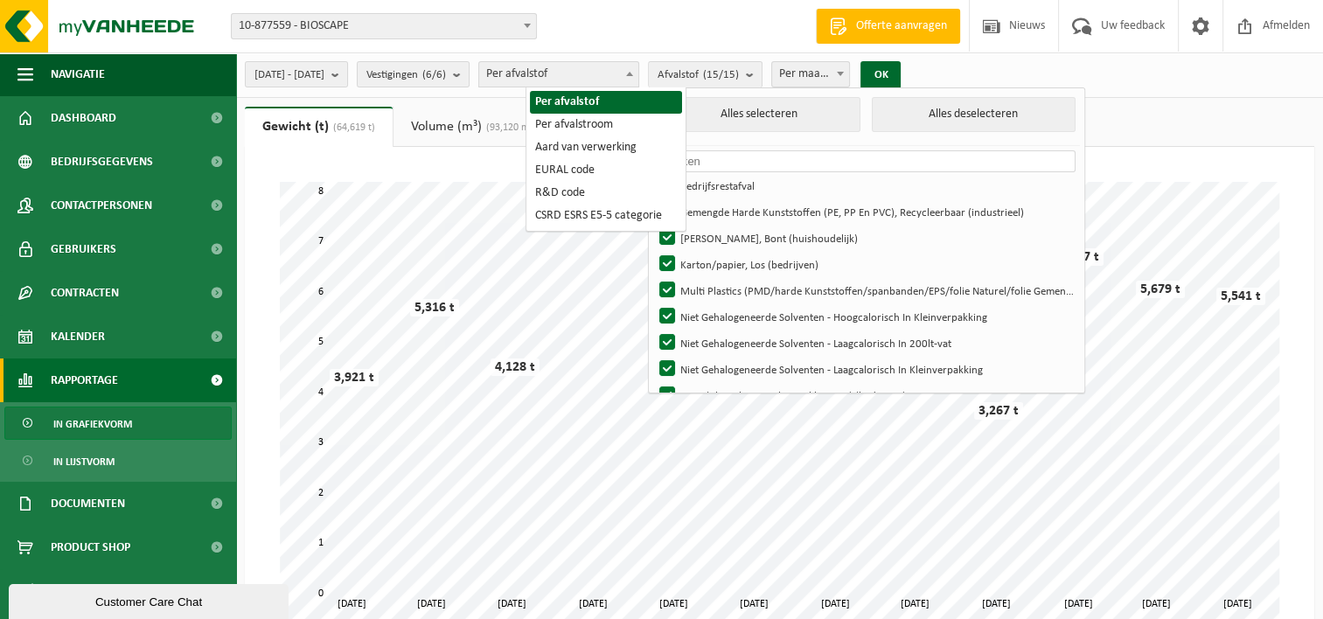
click at [638, 76] on span at bounding box center [629, 73] width 17 height 23
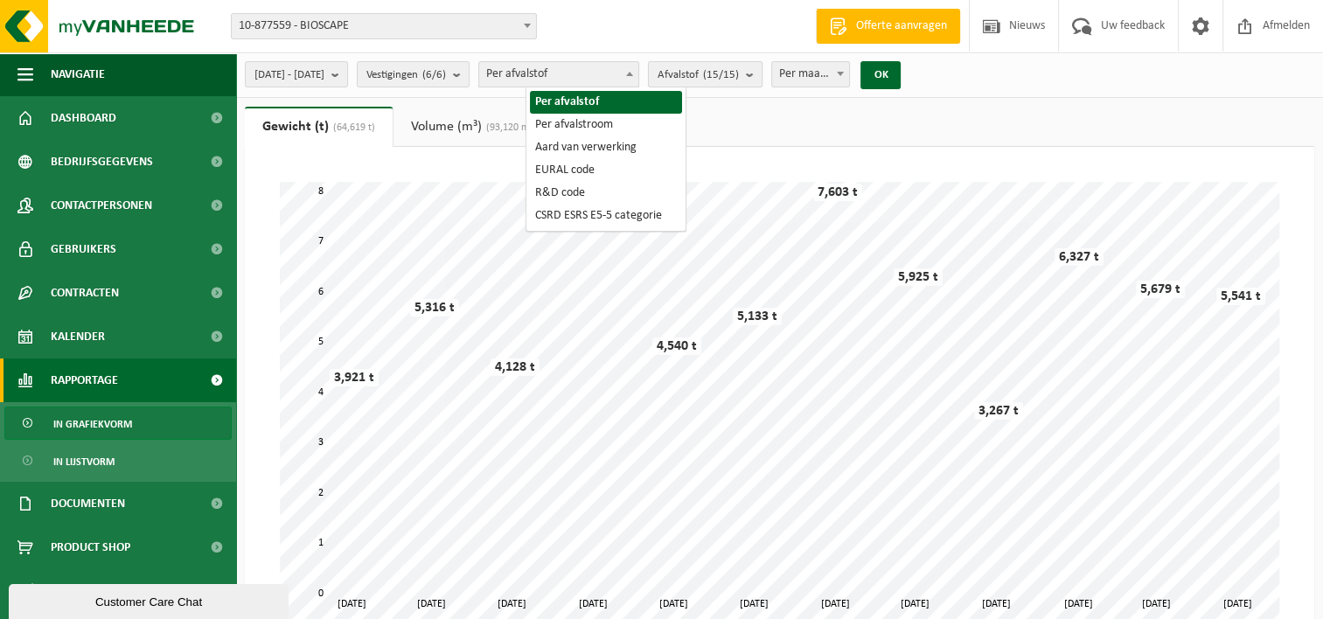
click at [717, 73] on span "Afvalstof (15/15)" at bounding box center [697, 75] width 81 height 26
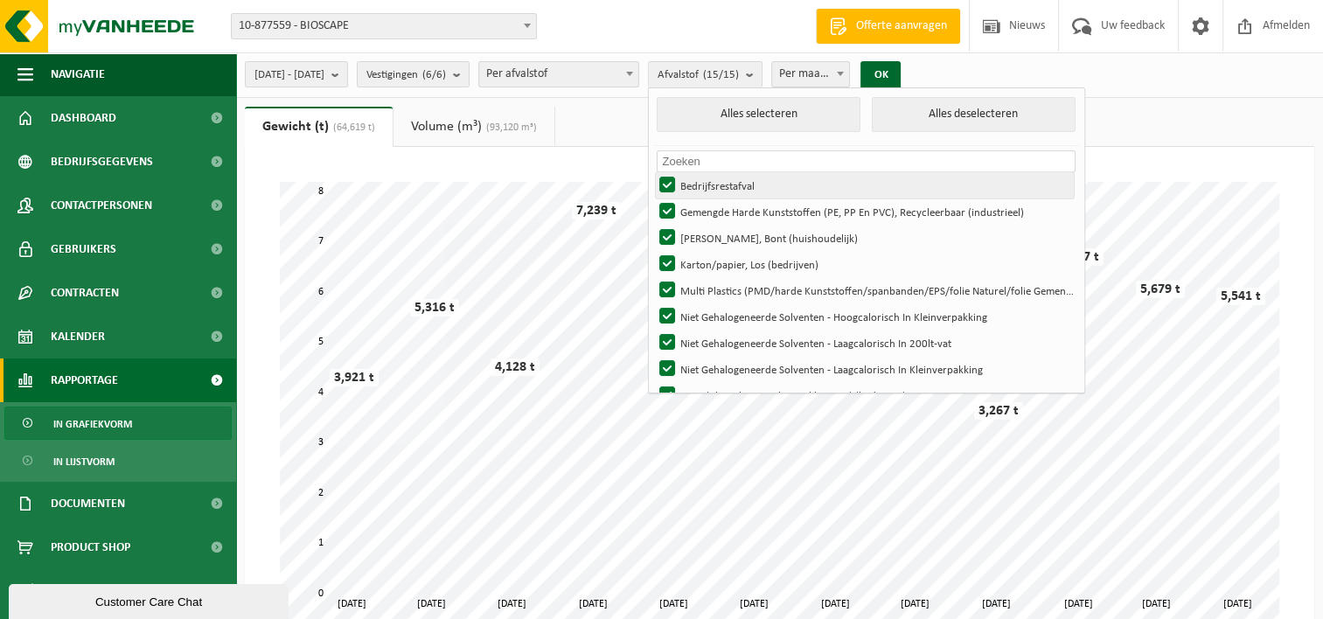
click at [720, 182] on label "Bedrijfsrestafval" at bounding box center [865, 185] width 418 height 26
click at [653, 172] on input "Bedrijfsrestafval" at bounding box center [652, 171] width 1 height 1
checkbox input "false"
click at [713, 217] on label "Gemengde Harde Kunststoffen (PE, PP En PVC), Recycleerbaar (industrieel)" at bounding box center [865, 211] width 418 height 26
click at [653, 198] on input "Gemengde Harde Kunststoffen (PE, PP En PVC), Recycleerbaar (industrieel)" at bounding box center [652, 198] width 1 height 1
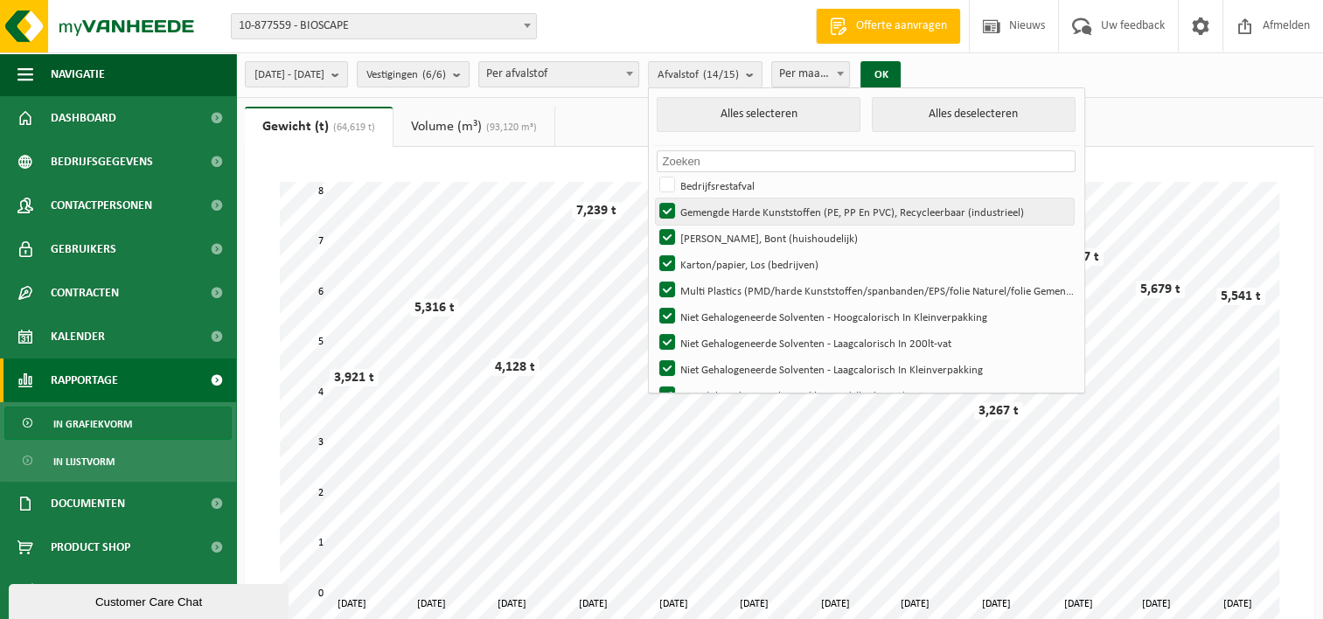
checkbox input "false"
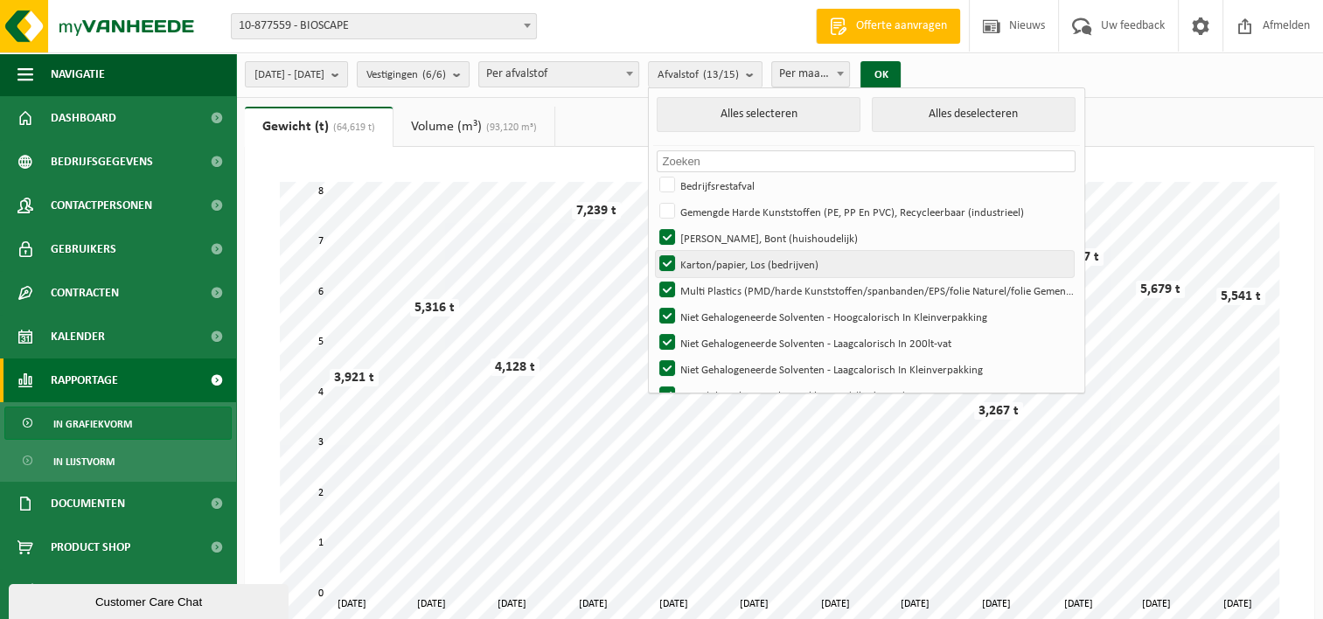
click at [713, 263] on label "Karton/papier, Los (bedrijven)" at bounding box center [865, 264] width 418 height 26
click at [653, 251] on input "Karton/papier, Los (bedrijven)" at bounding box center [652, 250] width 1 height 1
checkbox input "false"
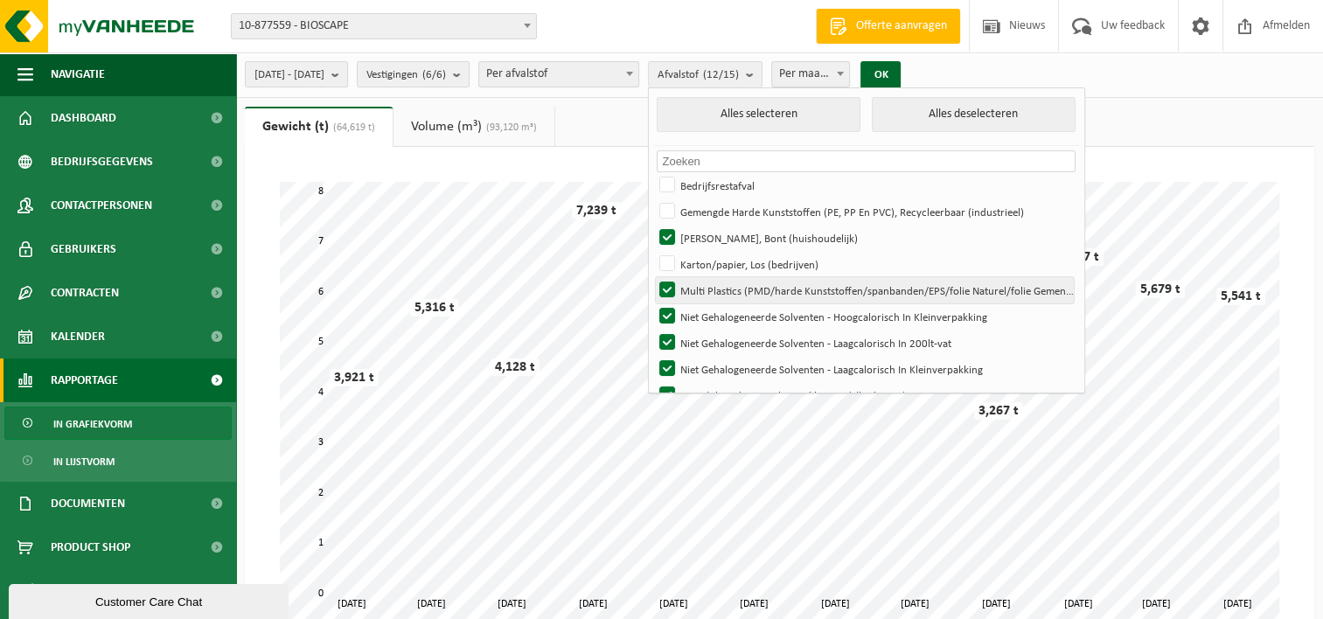
click at [710, 294] on label "Multi Plastics (PMD/harde Kunststoffen/spanbanden/EPS/folie Naturel/folie Gemen…" at bounding box center [865, 290] width 418 height 26
click at [653, 277] on input "Multi Plastics (PMD/harde Kunststoffen/spanbanden/EPS/folie Naturel/folie Gemen…" at bounding box center [652, 276] width 1 height 1
checkbox input "false"
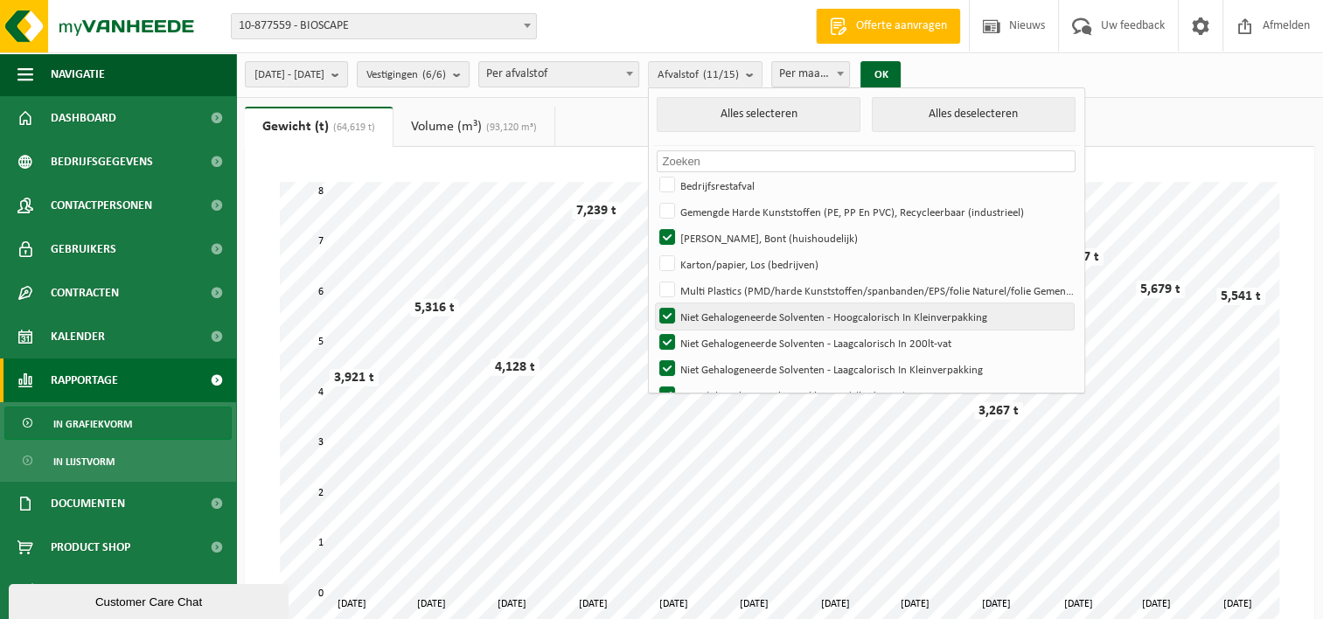
click at [716, 324] on label "Niet Gehalogeneerde Solventen - Hoogcalorisch In Kleinverpakking" at bounding box center [865, 316] width 418 height 26
click at [653, 303] on input "Niet Gehalogeneerde Solventen - Hoogcalorisch In Kleinverpakking" at bounding box center [652, 302] width 1 height 1
checkbox input "false"
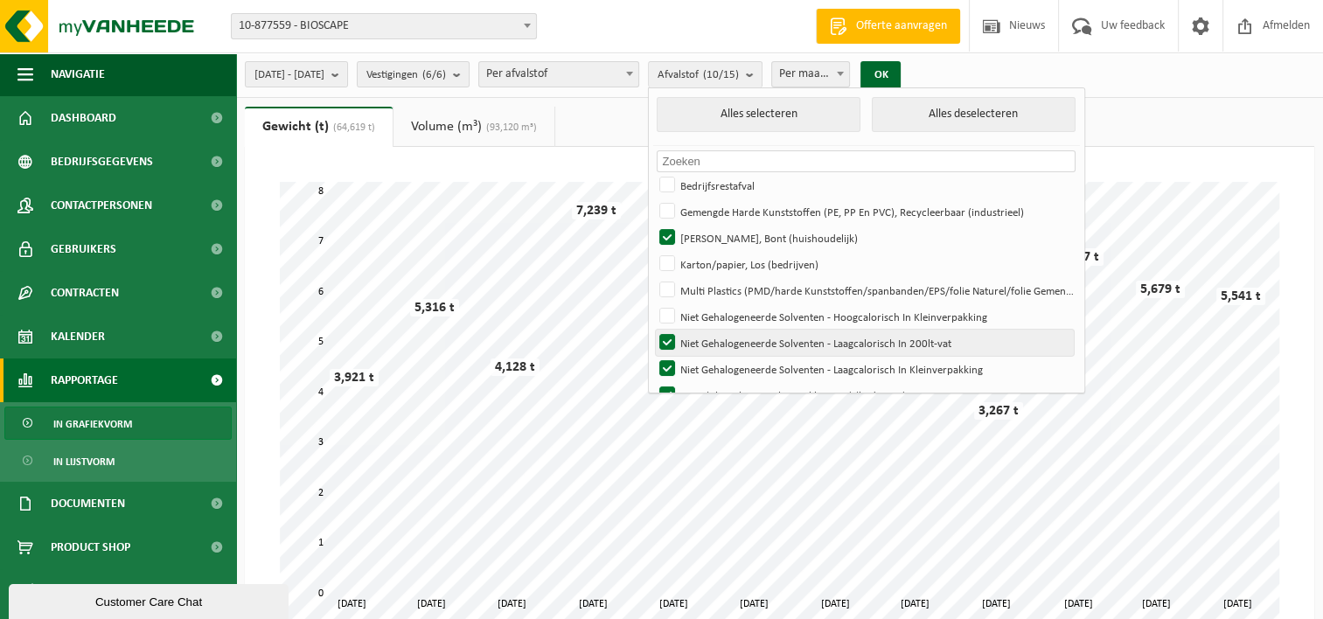
click at [715, 351] on label "Niet Gehalogeneerde Solventen - Laagcalorisch In 200lt-vat" at bounding box center [865, 343] width 418 height 26
click at [653, 330] on input "Niet Gehalogeneerde Solventen - Laagcalorisch In 200lt-vat" at bounding box center [652, 329] width 1 height 1
checkbox input "false"
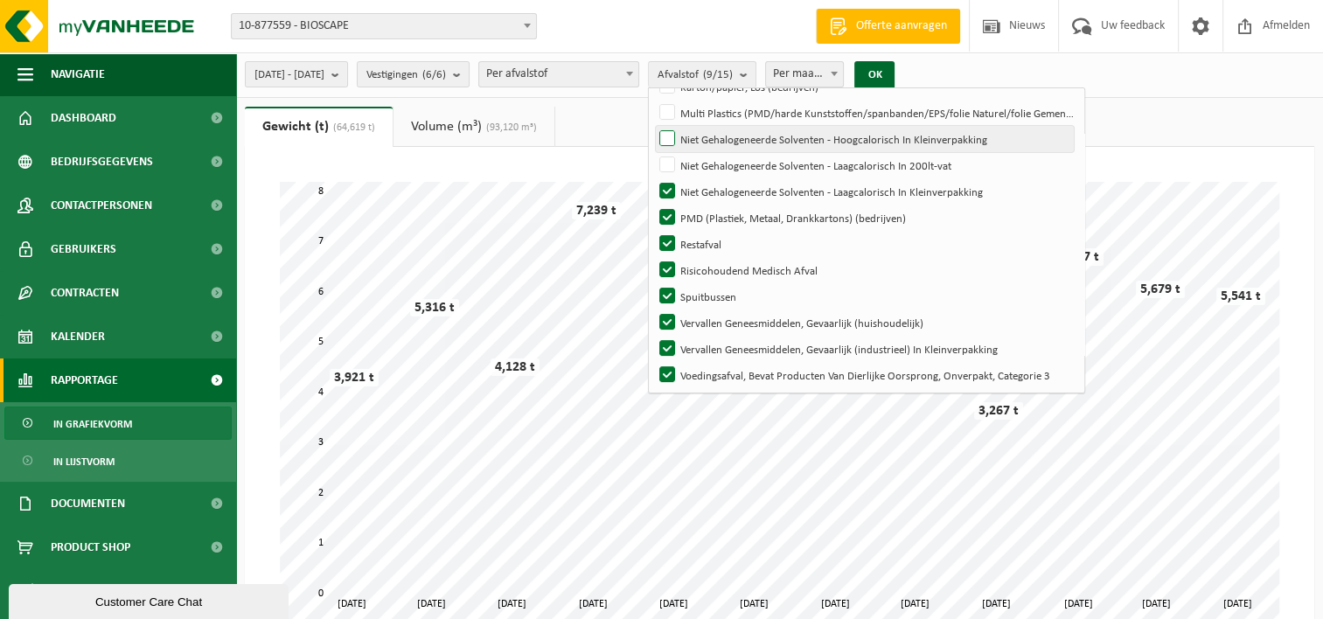
scroll to position [179, 0]
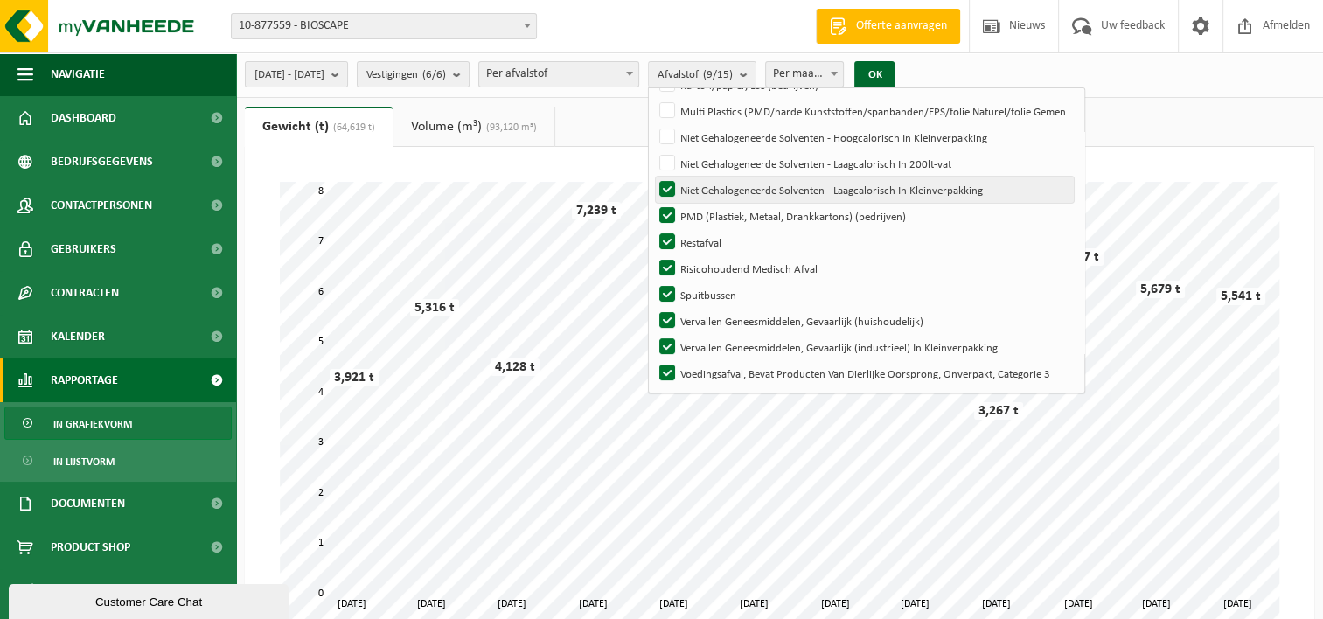
click at [713, 189] on label "Niet Gehalogeneerde Solventen - Laagcalorisch In Kleinverpakking" at bounding box center [865, 190] width 418 height 26
click at [653, 177] on input "Niet Gehalogeneerde Solventen - Laagcalorisch In Kleinverpakking" at bounding box center [652, 176] width 1 height 1
checkbox input "false"
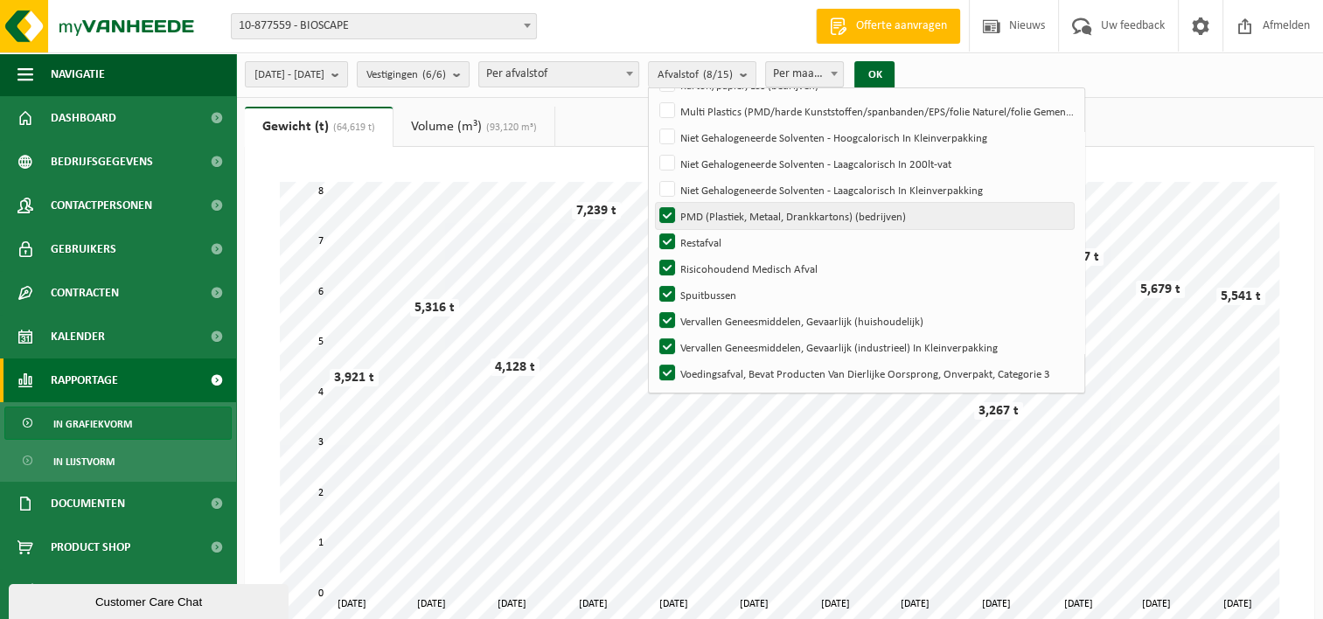
click at [722, 219] on label "PMD (Plastiek, Metaal, Drankkartons) (bedrijven)" at bounding box center [865, 216] width 418 height 26
click at [653, 203] on input "PMD (Plastiek, Metaal, Drankkartons) (bedrijven)" at bounding box center [652, 202] width 1 height 1
checkbox input "false"
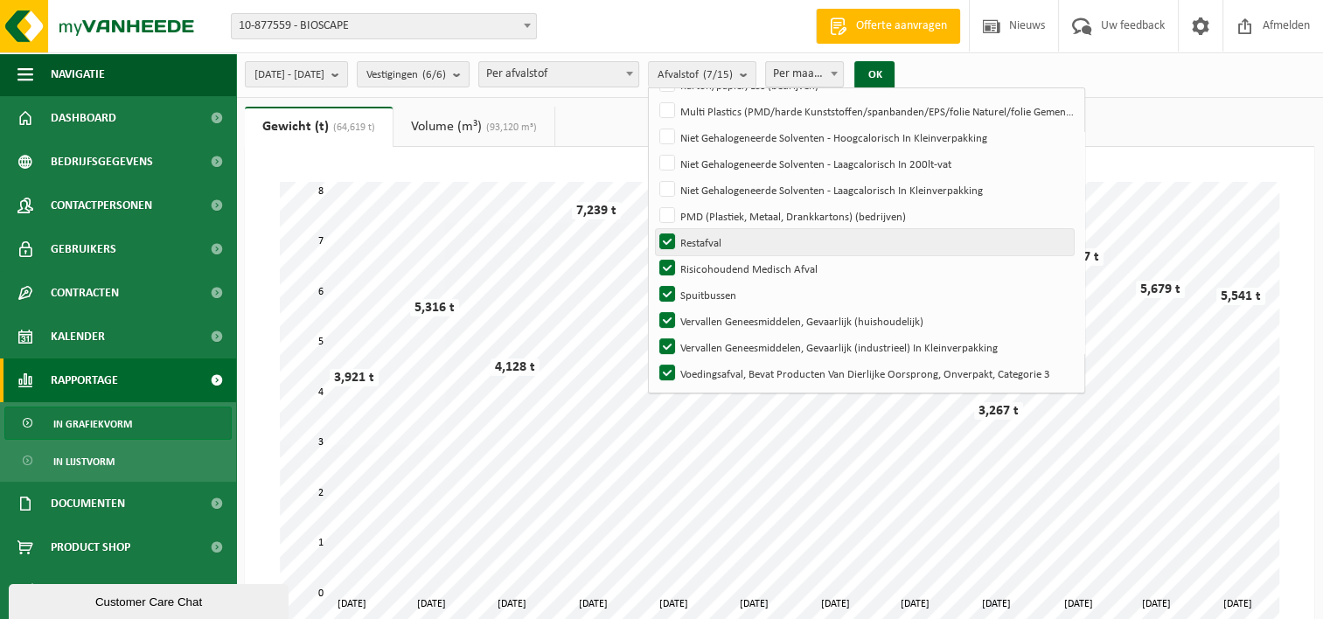
click at [716, 235] on label "Restafval" at bounding box center [865, 242] width 418 height 26
click at [653, 229] on input "Restafval" at bounding box center [652, 228] width 1 height 1
checkbox input "false"
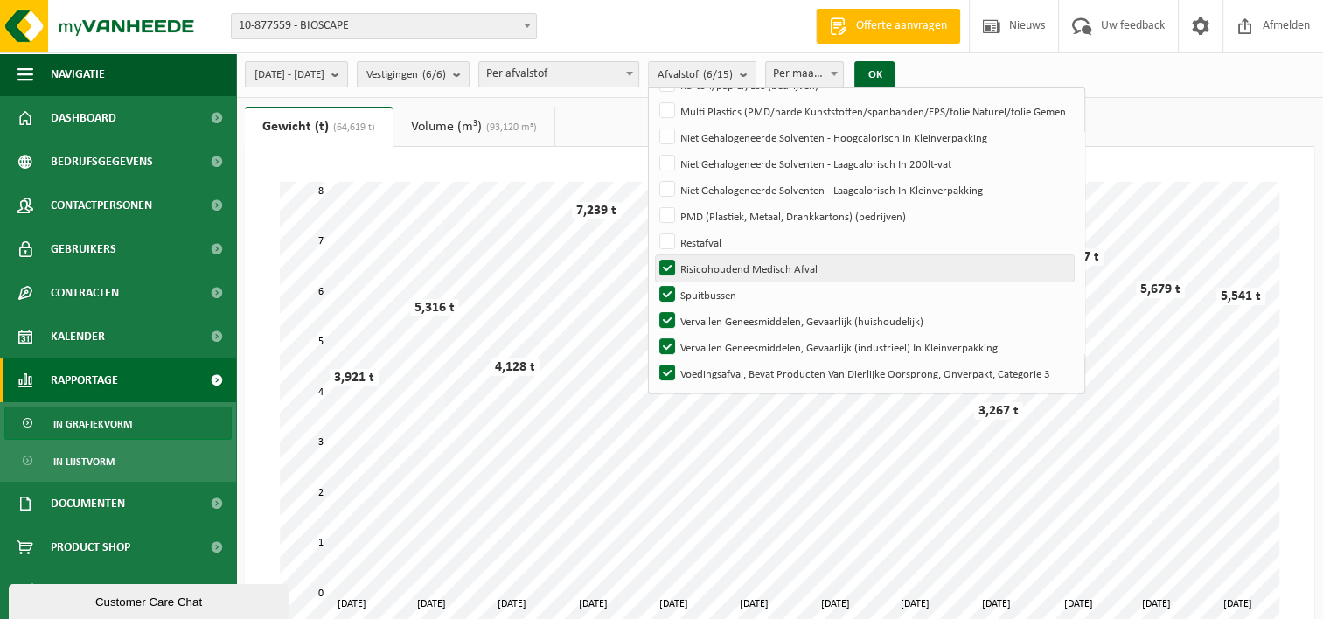
click at [714, 265] on label "Risicohoudend Medisch Afval" at bounding box center [865, 268] width 418 height 26
click at [653, 255] on input "Risicohoudend Medisch Afval" at bounding box center [652, 254] width 1 height 1
checkbox input "false"
click at [718, 301] on label "Spuitbussen" at bounding box center [865, 295] width 418 height 26
click at [653, 282] on input "Spuitbussen" at bounding box center [652, 281] width 1 height 1
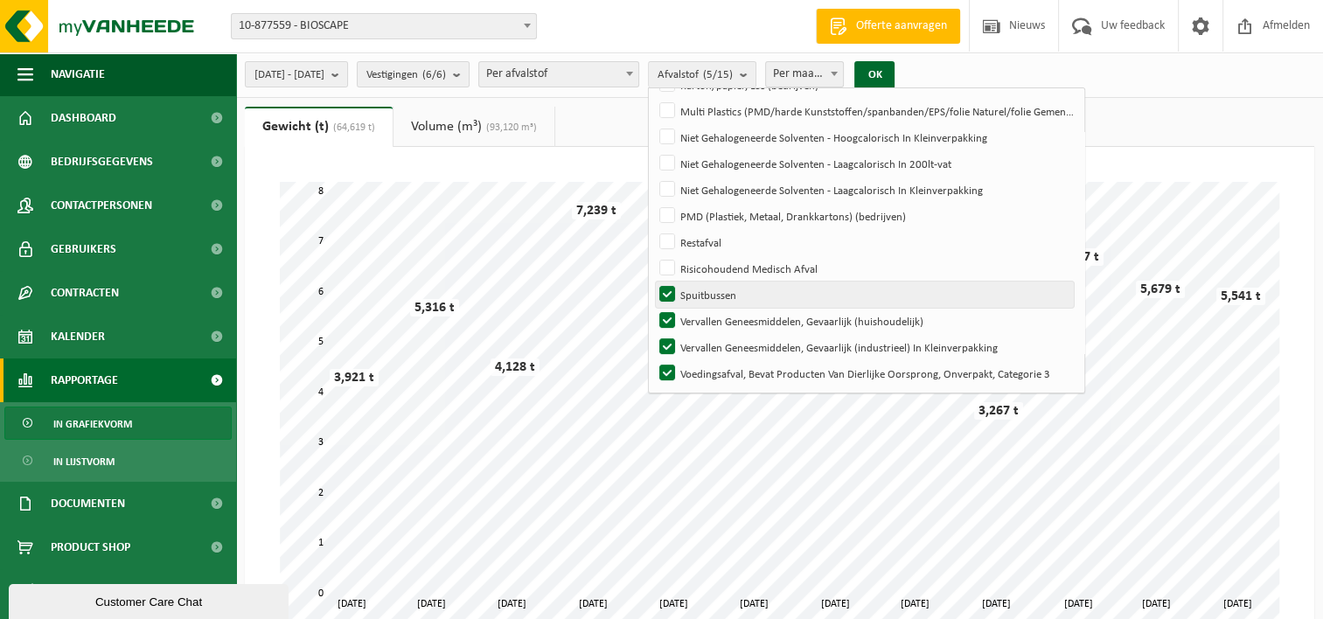
checkbox input "false"
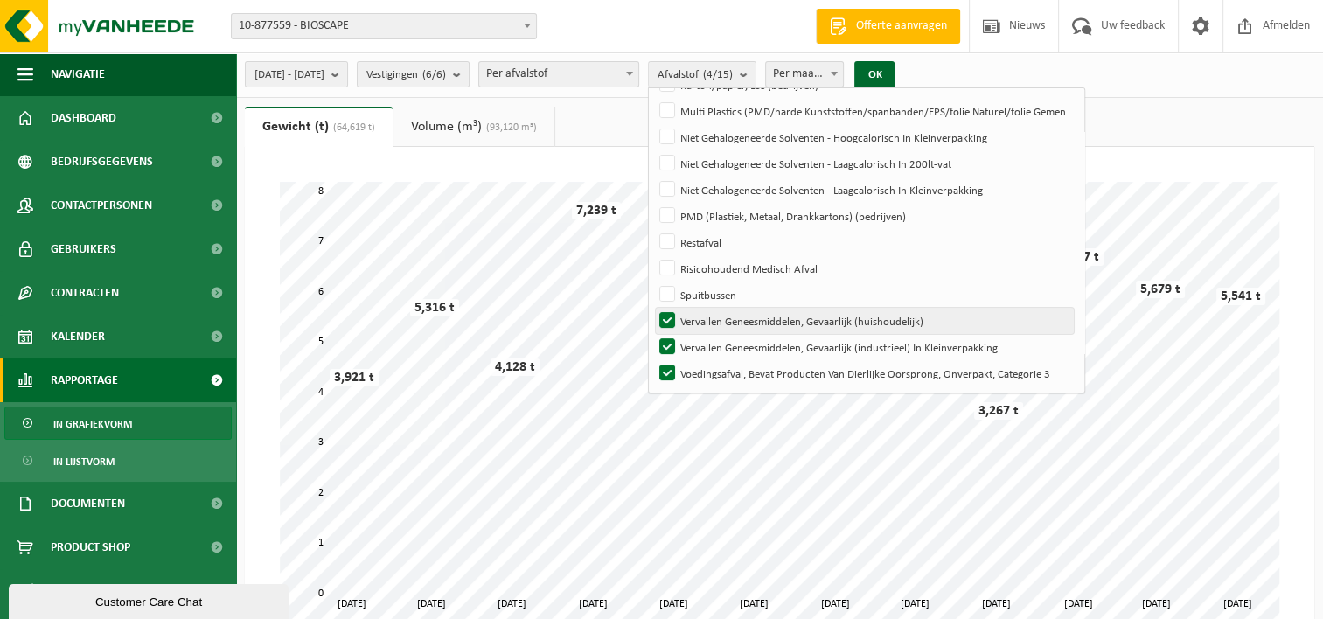
click at [713, 323] on label "Vervallen Geneesmiddelen, Gevaarlijk (huishoudelijk)" at bounding box center [865, 321] width 418 height 26
click at [653, 308] on input "Vervallen Geneesmiddelen, Gevaarlijk (huishoudelijk)" at bounding box center [652, 307] width 1 height 1
checkbox input "false"
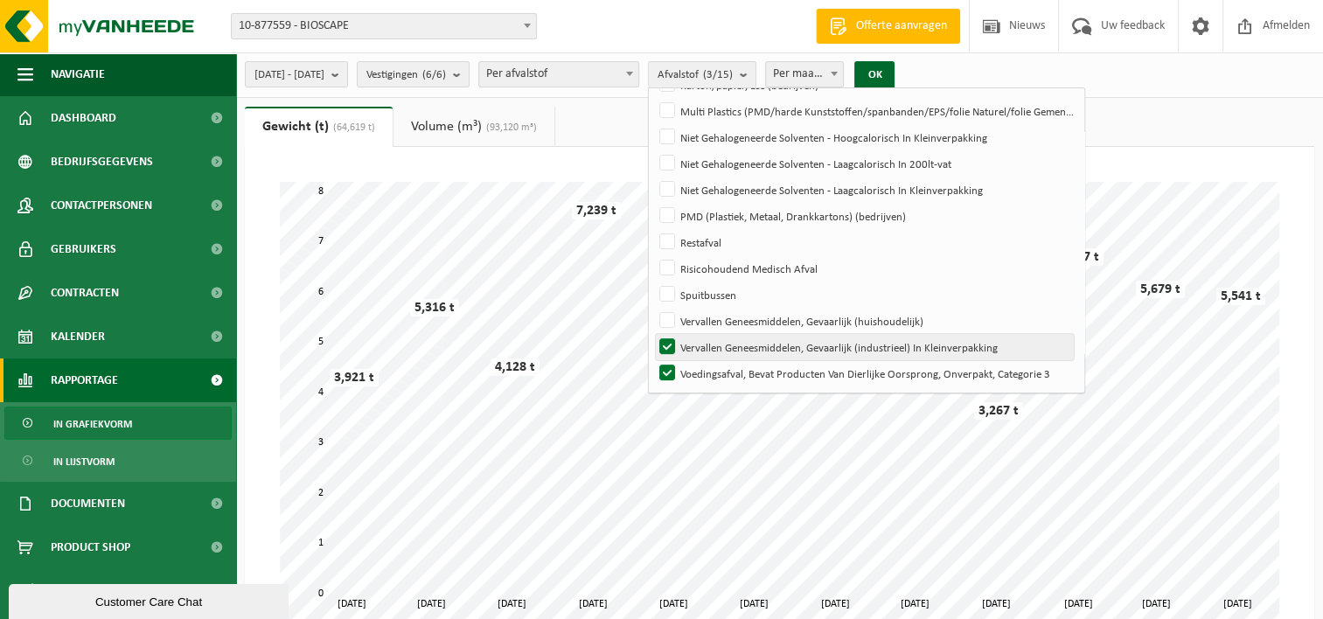
click at [713, 351] on label "Vervallen Geneesmiddelen, Gevaarlijk (industrieel) In Kleinverpakking" at bounding box center [865, 347] width 418 height 26
click at [653, 334] on input "Vervallen Geneesmiddelen, Gevaarlijk (industrieel) In Kleinverpakking" at bounding box center [652, 333] width 1 height 1
checkbox input "false"
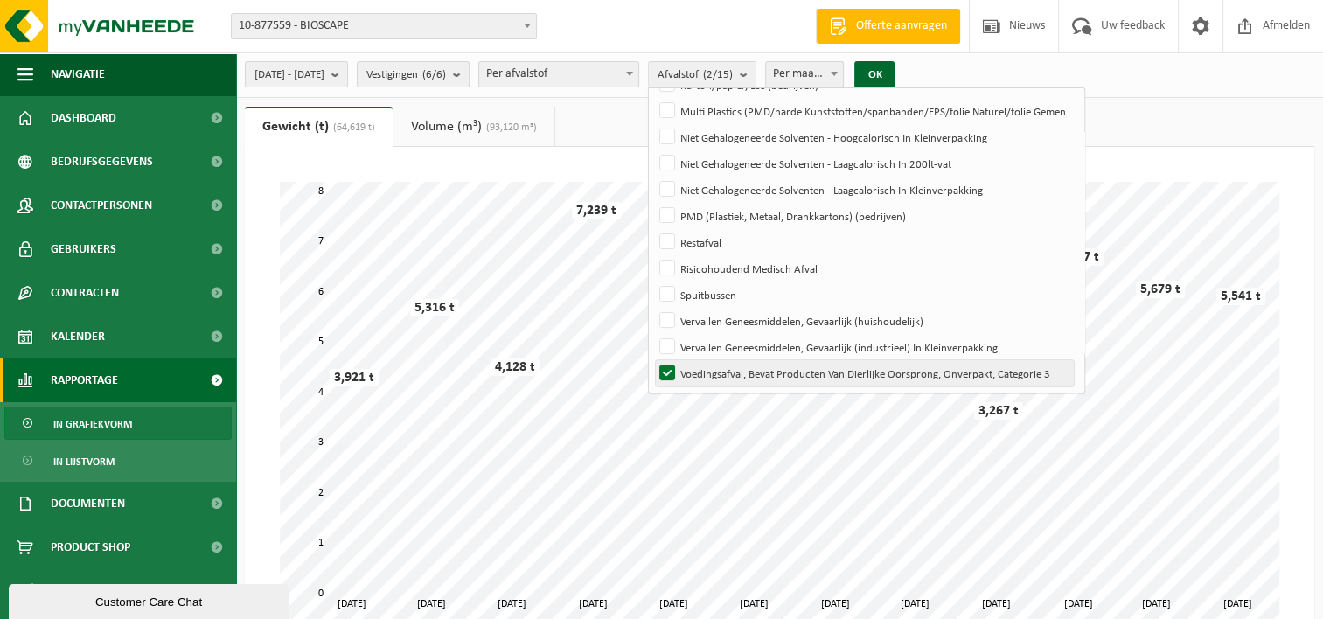
click at [710, 368] on label "Voedingsafval, Bevat Producten Van Dierlijke Oorsprong, Onverpakt, Categorie 3" at bounding box center [865, 373] width 418 height 26
click at [653, 360] on input "Voedingsafval, Bevat Producten Van Dierlijke Oorsprong, Onverpakt, Categorie 3" at bounding box center [652, 359] width 1 height 1
checkbox input "false"
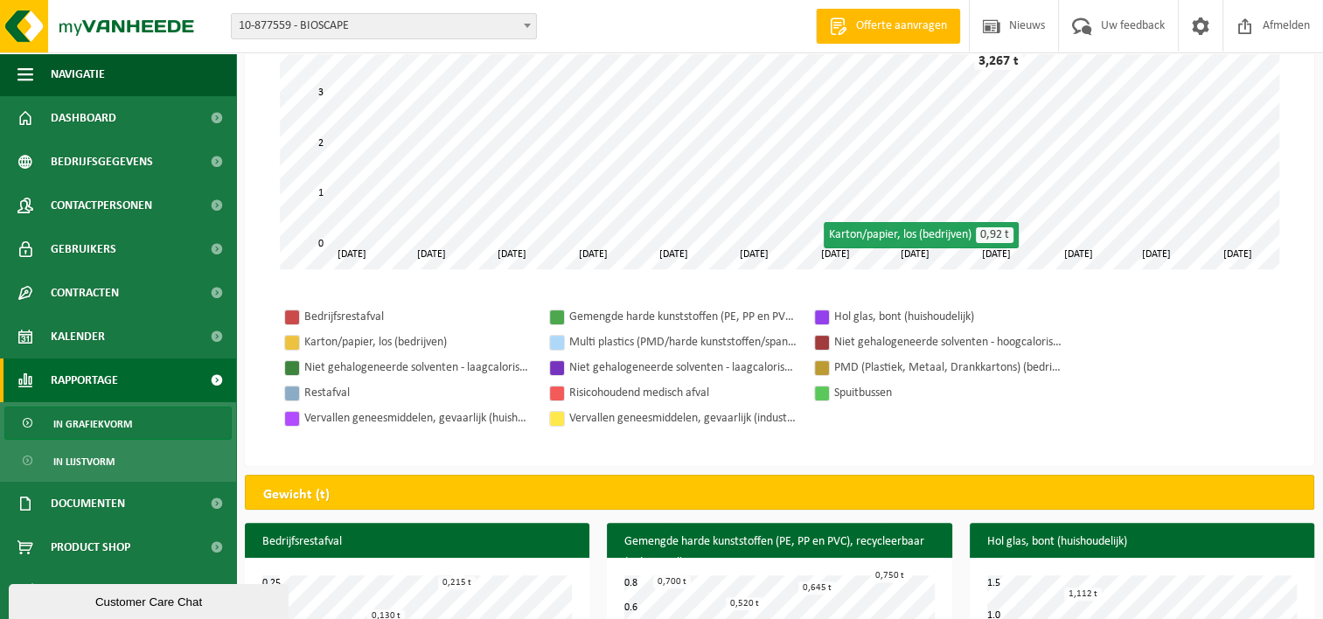
scroll to position [0, 0]
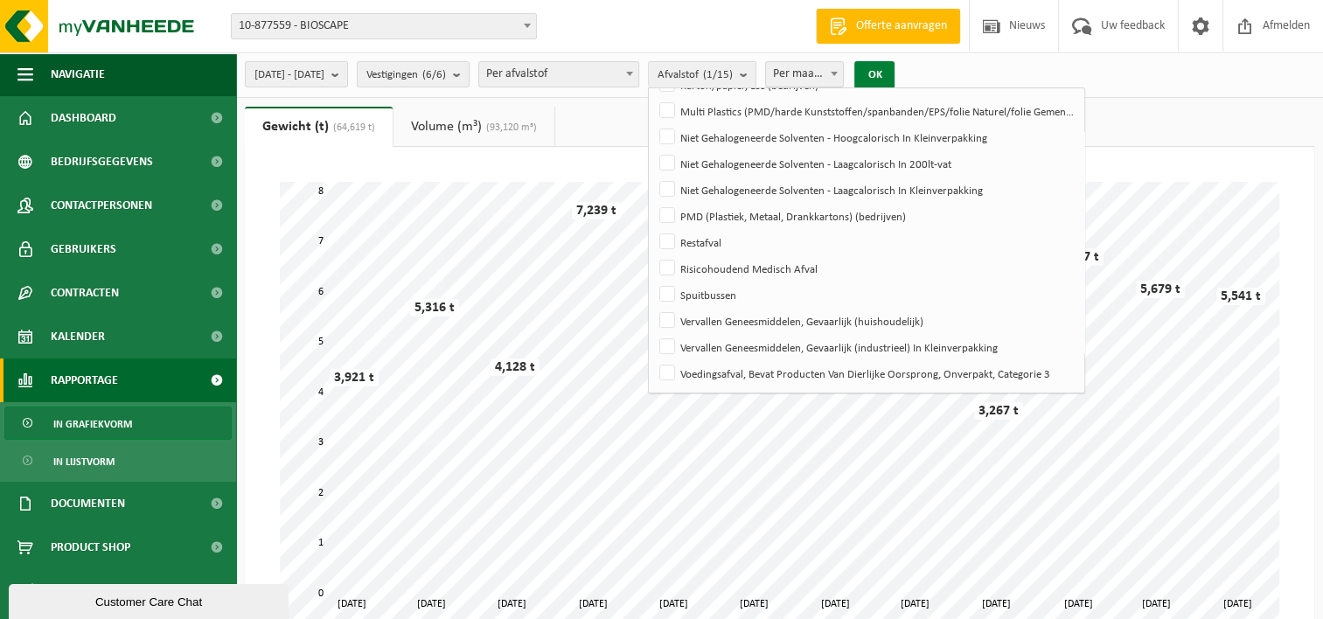
click at [894, 72] on button "OK" at bounding box center [874, 75] width 40 height 28
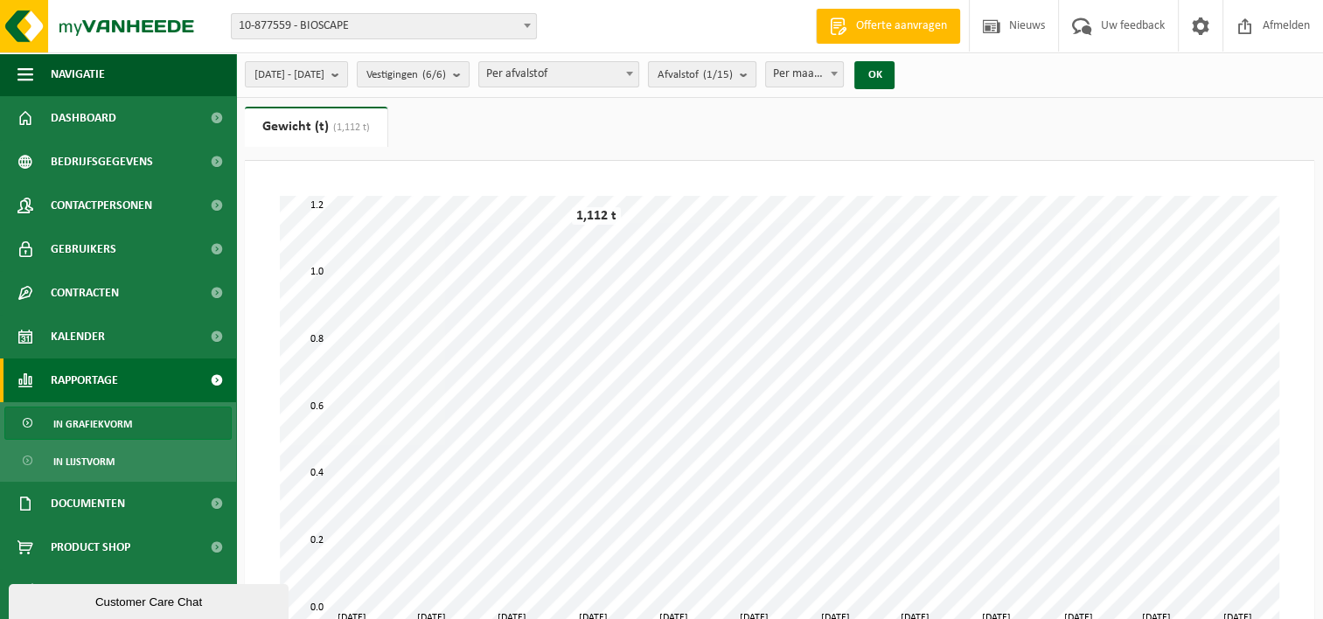
click at [733, 72] on count "(1/15)" at bounding box center [718, 74] width 30 height 11
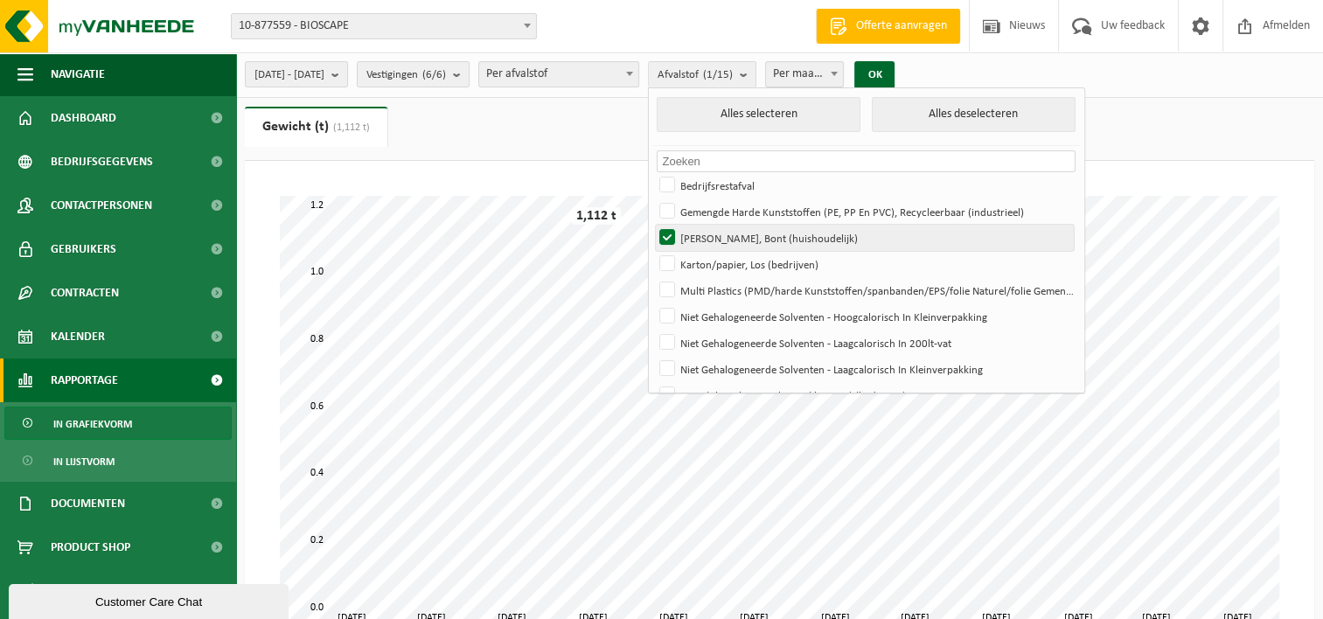
click at [713, 238] on label "[PERSON_NAME], Bont (huishoudelijk)" at bounding box center [865, 238] width 418 height 26
click at [653, 225] on input "[PERSON_NAME], Bont (huishoudelijk)" at bounding box center [652, 224] width 1 height 1
checkbox input "false"
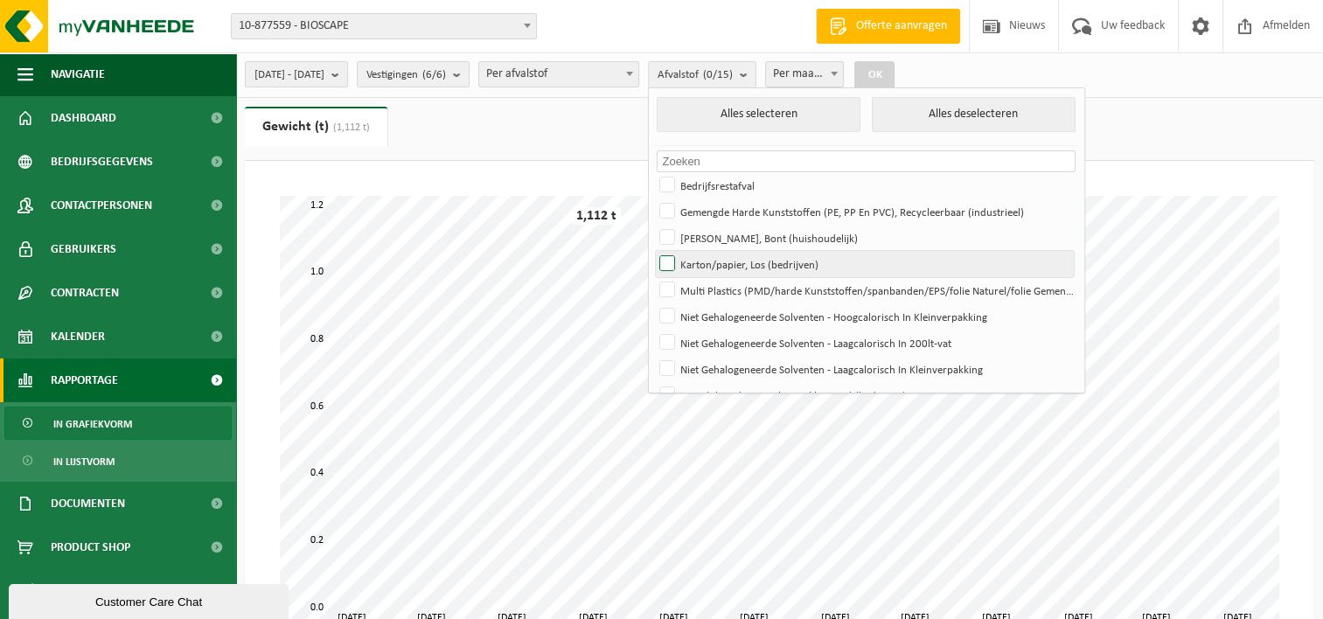
click at [710, 261] on label "Karton/papier, Los (bedrijven)" at bounding box center [865, 264] width 418 height 26
click at [653, 251] on input "Karton/papier, Los (bedrijven)" at bounding box center [652, 250] width 1 height 1
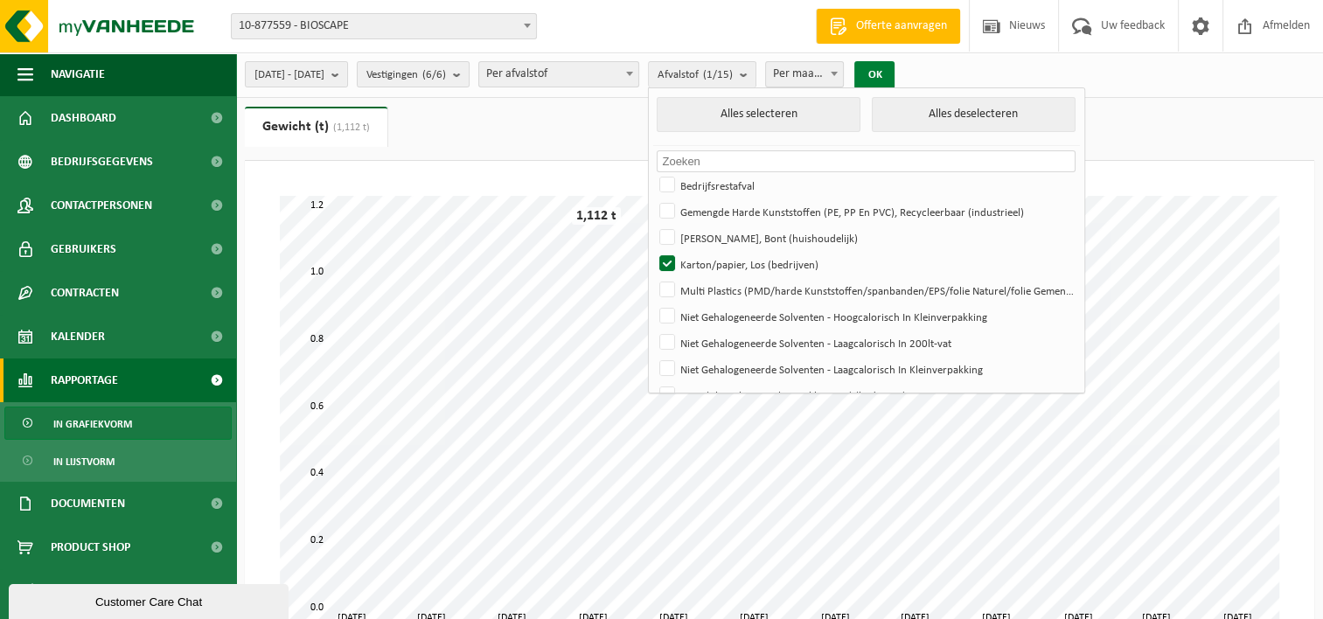
click at [894, 72] on button "OK" at bounding box center [874, 75] width 40 height 28
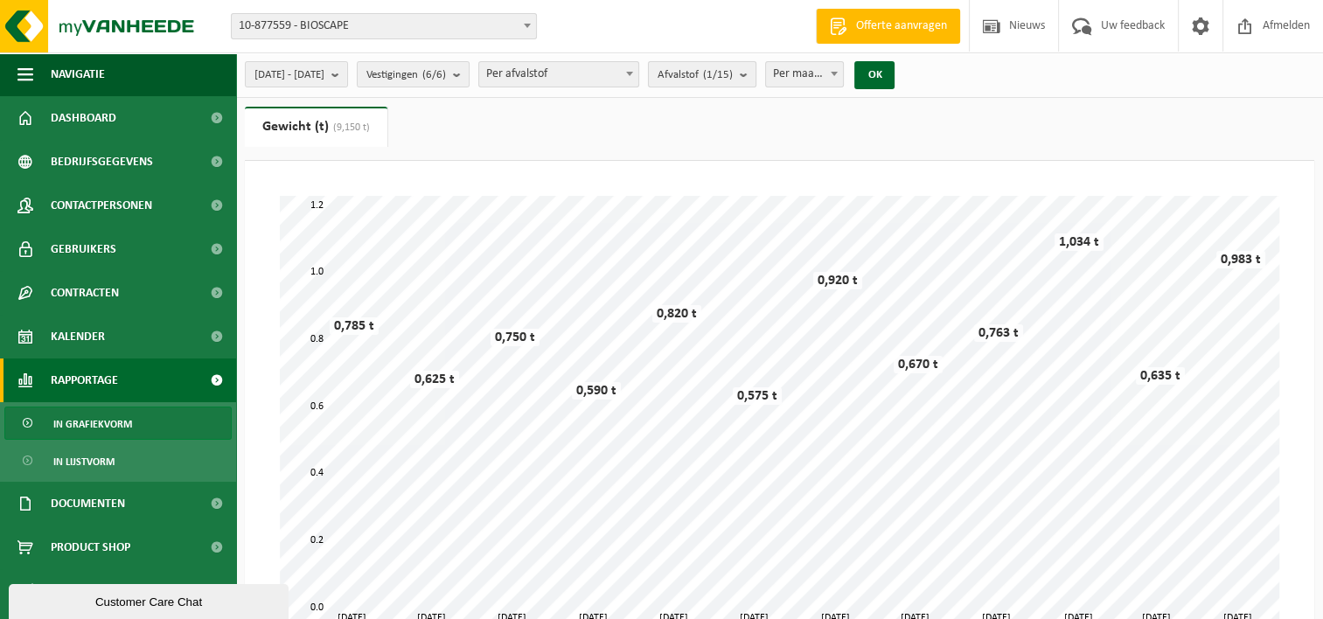
click at [733, 80] on span "Afvalstof (1/15)" at bounding box center [694, 75] width 75 height 26
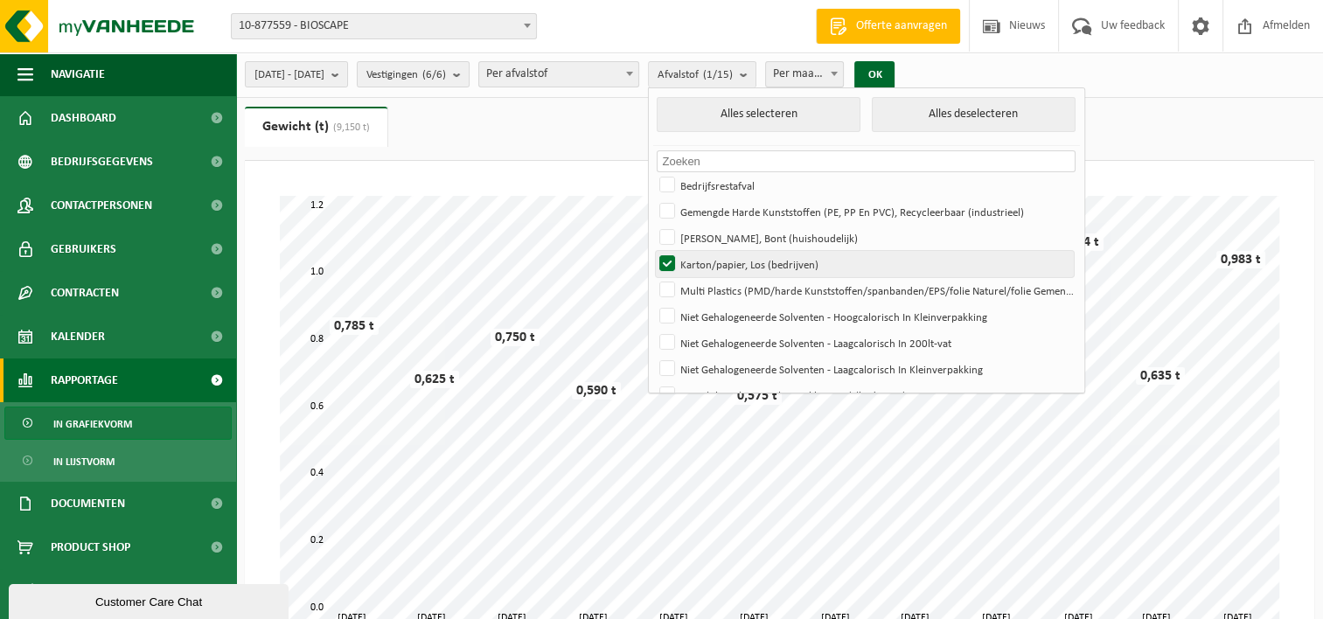
click at [706, 258] on label "Karton/papier, Los (bedrijven)" at bounding box center [865, 264] width 418 height 26
click at [653, 251] on input "Karton/papier, Los (bedrijven)" at bounding box center [652, 250] width 1 height 1
checkbox input "false"
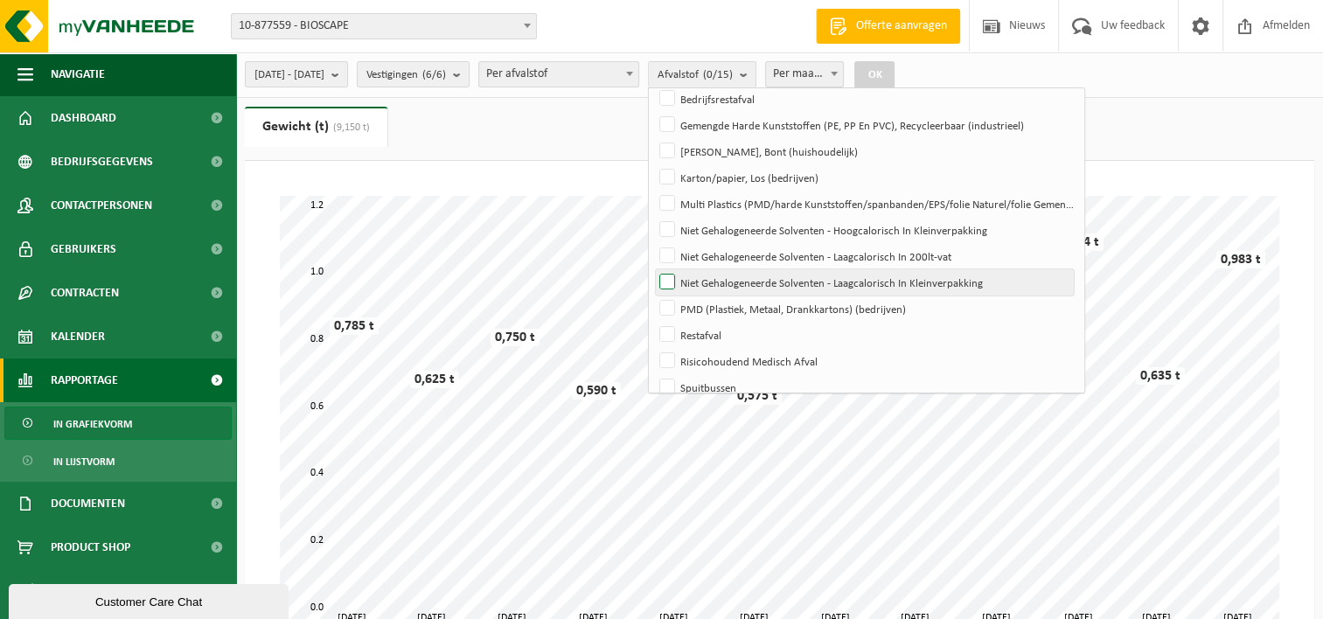
scroll to position [87, 0]
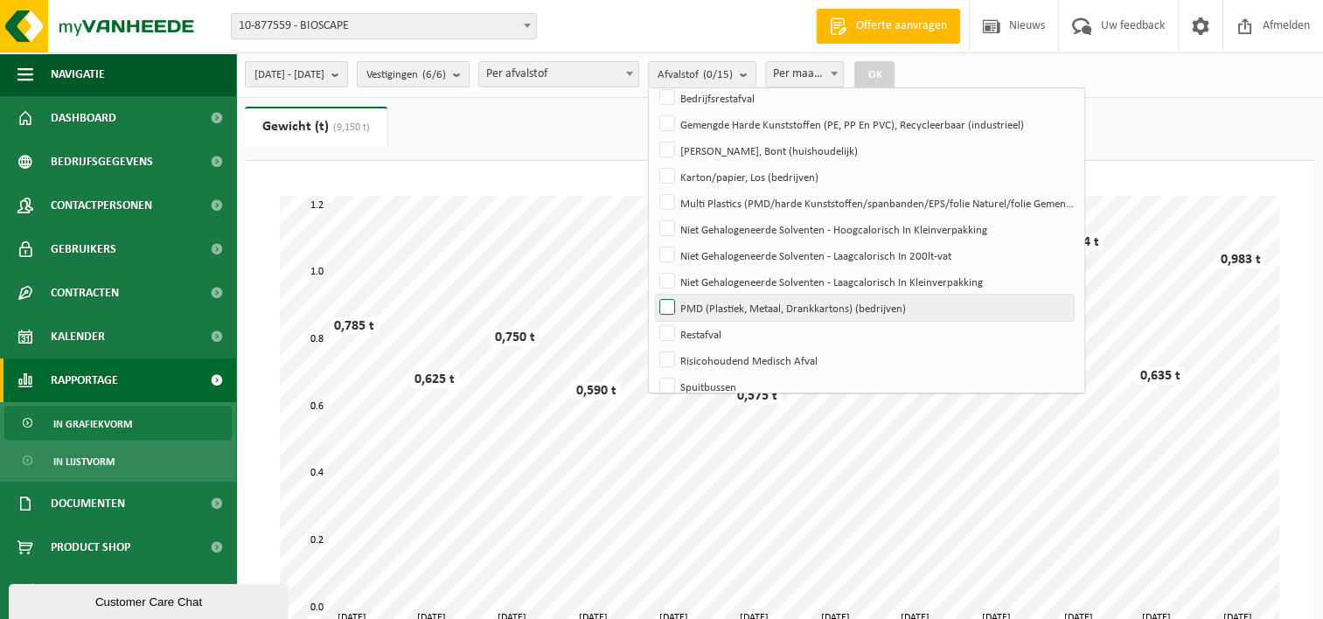
click at [711, 299] on label "PMD (Plastiek, Metaal, Drankkartons) (bedrijven)" at bounding box center [865, 308] width 418 height 26
click at [653, 295] on input "PMD (Plastiek, Metaal, Drankkartons) (bedrijven)" at bounding box center [652, 294] width 1 height 1
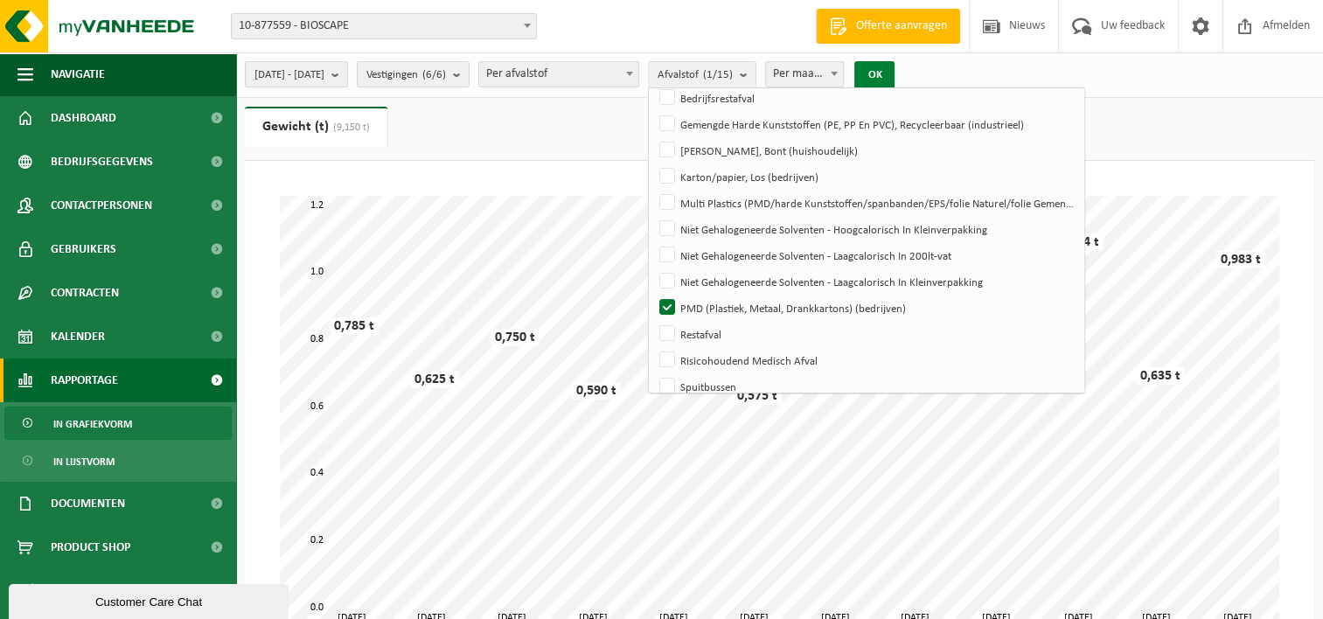
click at [894, 77] on button "OK" at bounding box center [874, 75] width 40 height 28
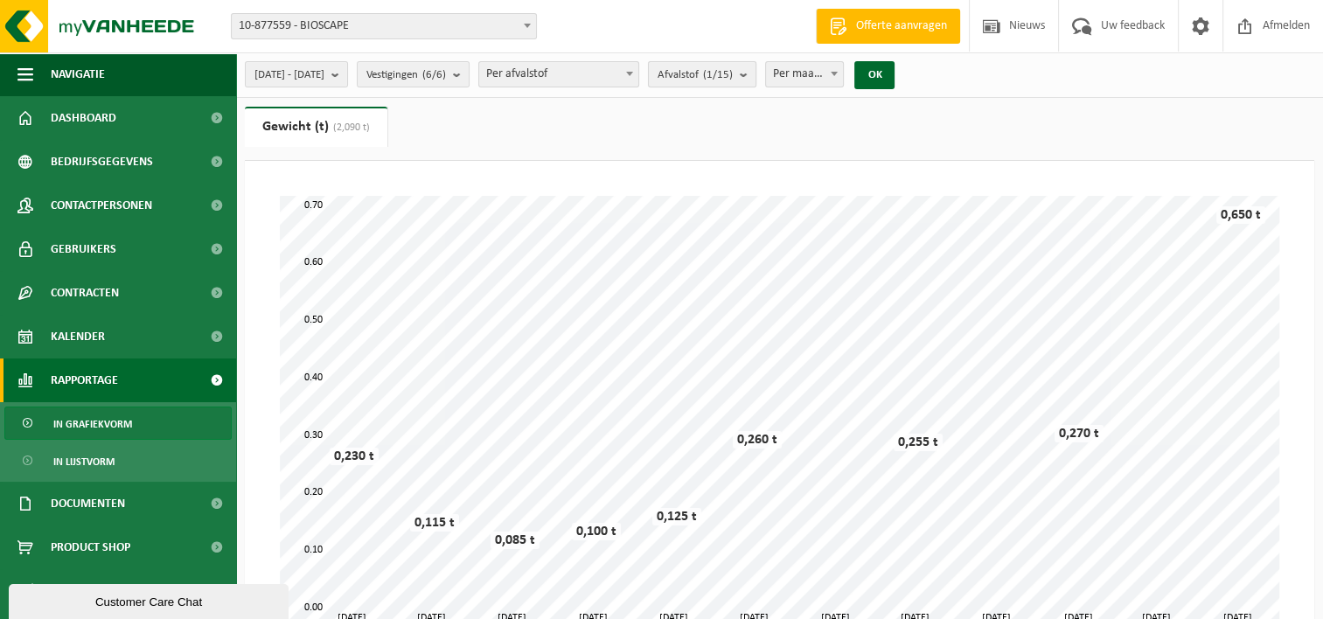
click at [727, 81] on span "Afvalstof (1/15)" at bounding box center [694, 75] width 75 height 26
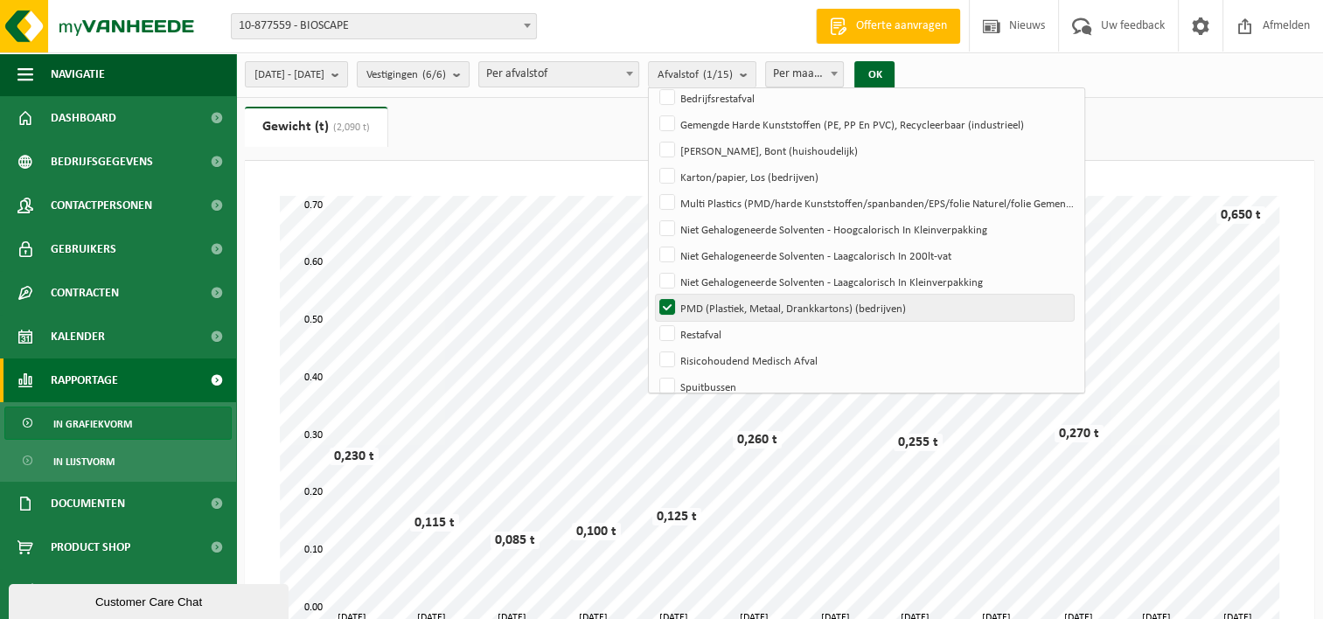
click at [708, 311] on label "PMD (Plastiek, Metaal, Drankkartons) (bedrijven)" at bounding box center [865, 308] width 418 height 26
click at [653, 295] on input "PMD (Plastiek, Metaal, Drankkartons) (bedrijven)" at bounding box center [652, 294] width 1 height 1
checkbox input "false"
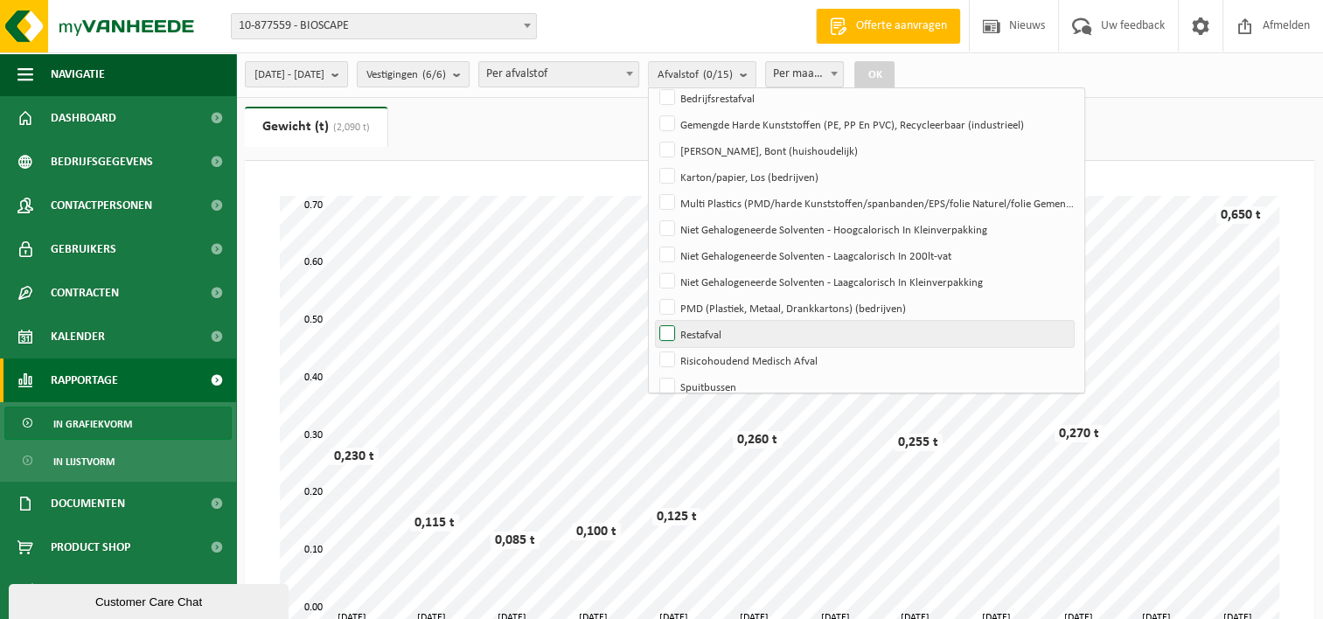
click at [709, 329] on label "Restafval" at bounding box center [865, 334] width 418 height 26
click at [653, 321] on input "Restafval" at bounding box center [652, 320] width 1 height 1
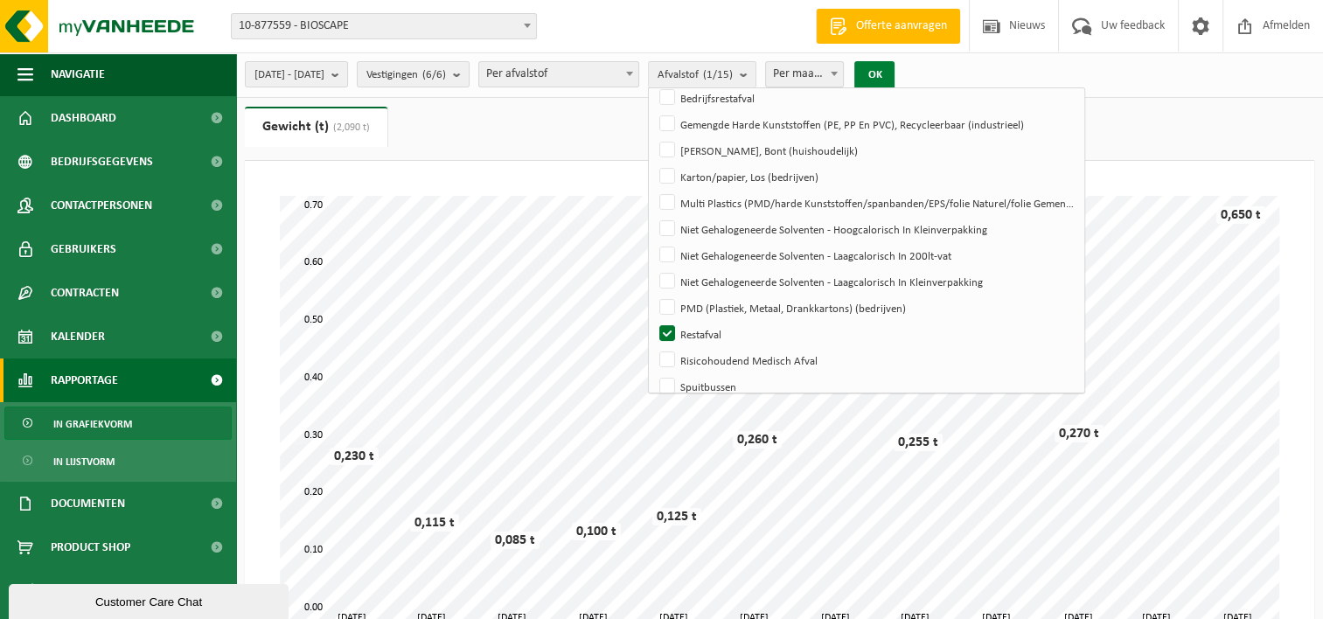
click at [894, 80] on button "OK" at bounding box center [874, 75] width 40 height 28
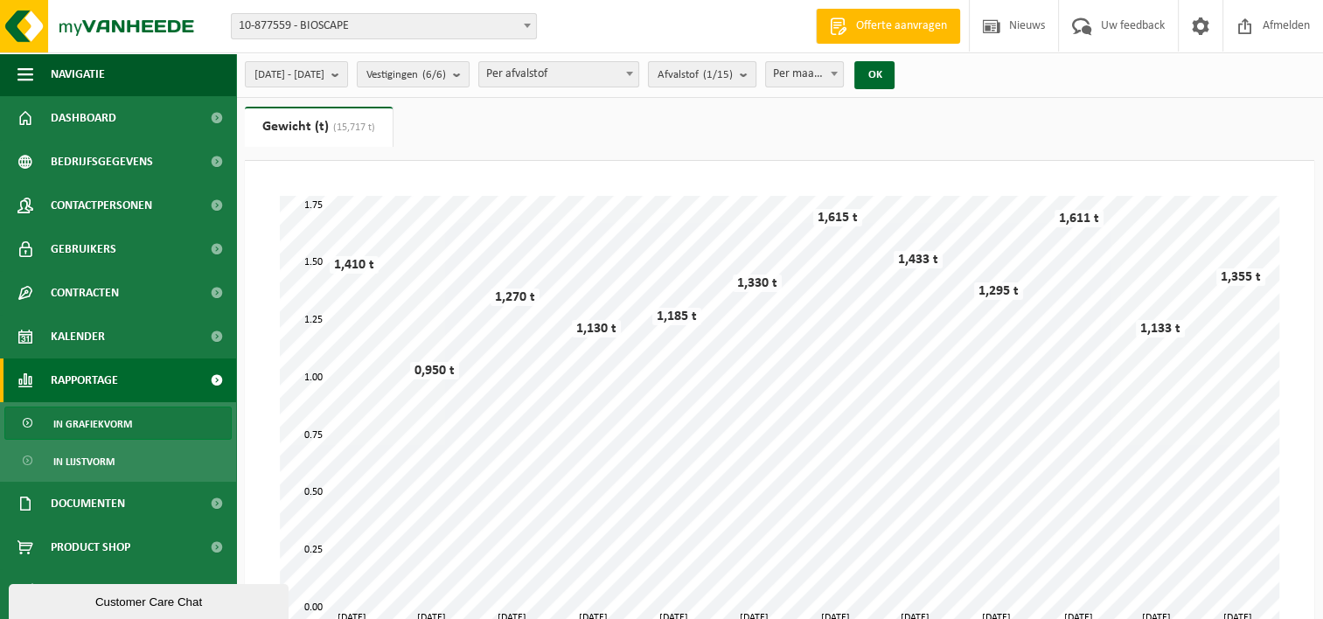
click at [733, 67] on span "Afvalstof (1/15)" at bounding box center [694, 75] width 75 height 26
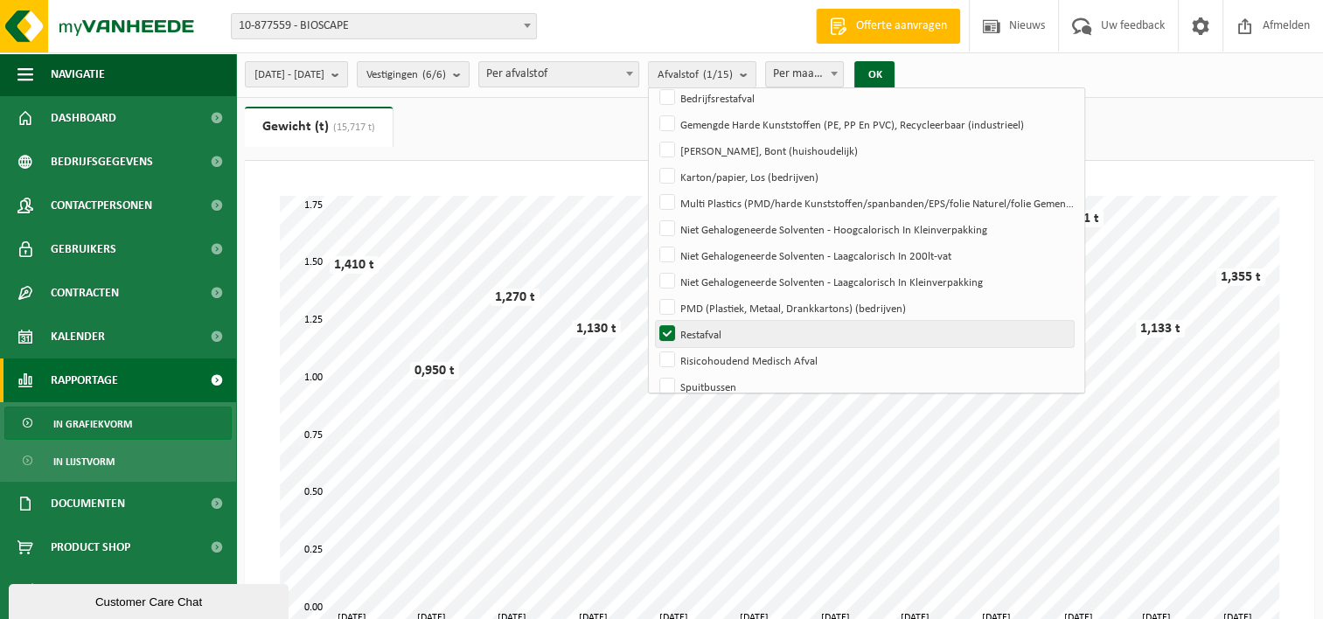
click at [716, 327] on label "Restafval" at bounding box center [865, 334] width 418 height 26
click at [653, 321] on input "Restafval" at bounding box center [652, 320] width 1 height 1
checkbox input "false"
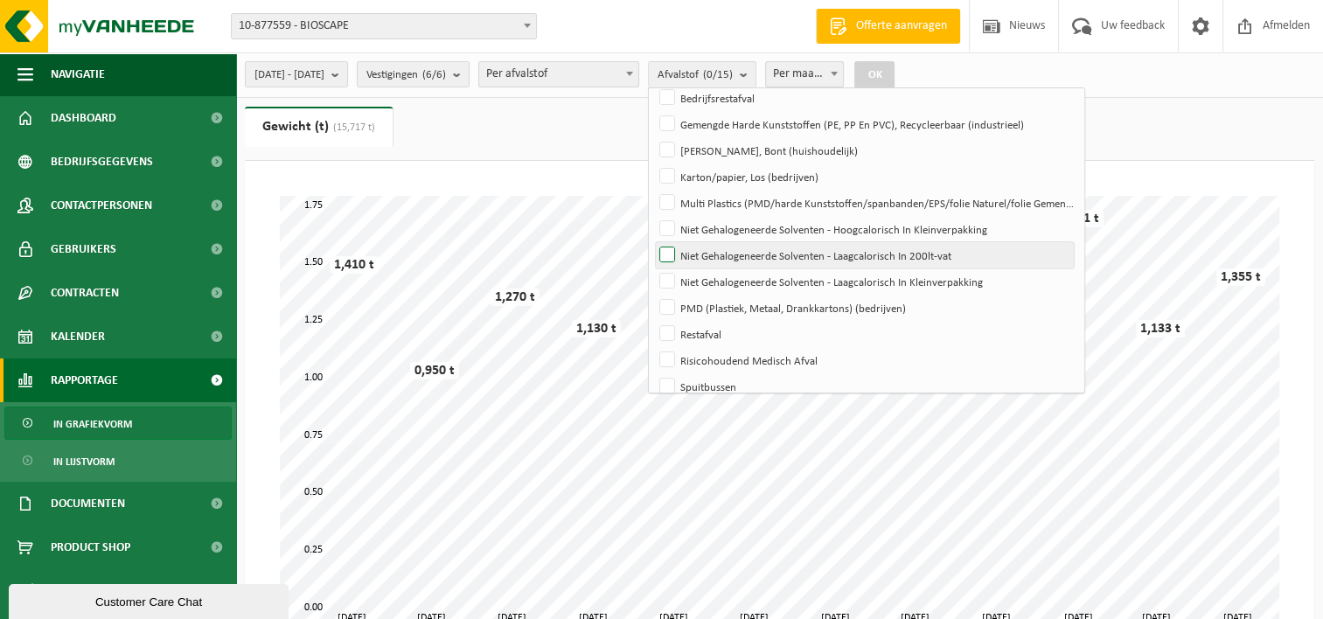
scroll to position [0, 0]
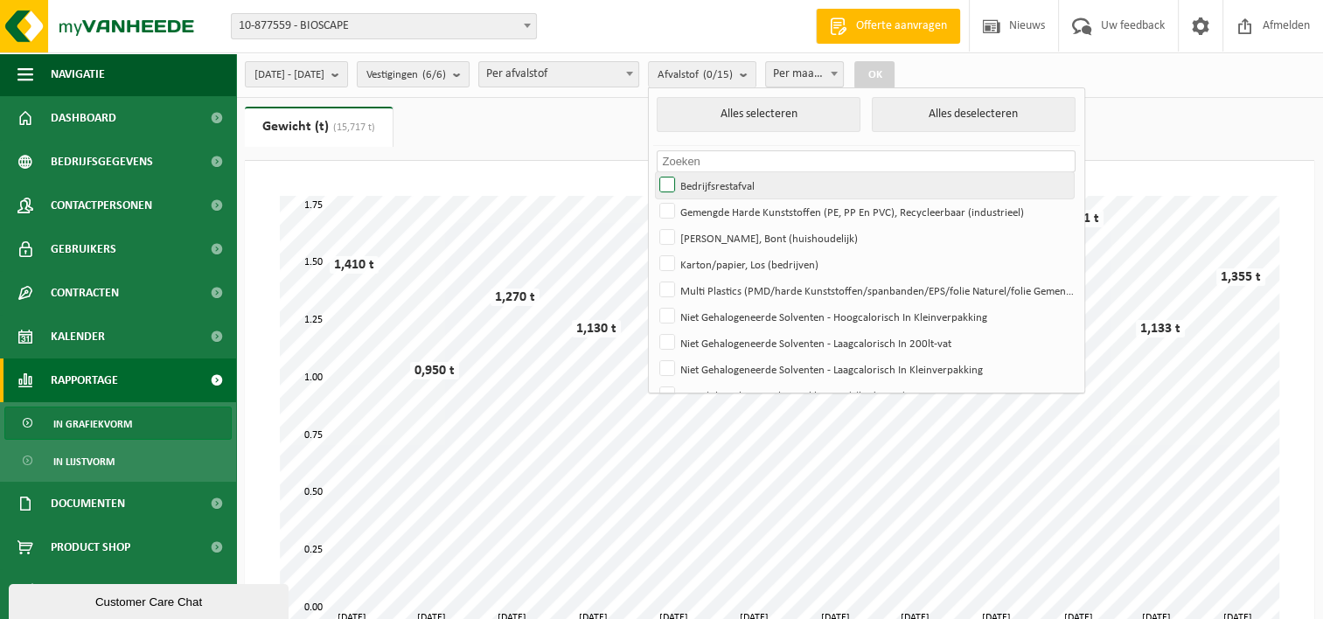
click at [711, 191] on label "Bedrijfsrestafval" at bounding box center [865, 185] width 418 height 26
click at [653, 172] on input "Bedrijfsrestafval" at bounding box center [652, 171] width 1 height 1
click at [894, 66] on button "OK" at bounding box center [874, 75] width 40 height 28
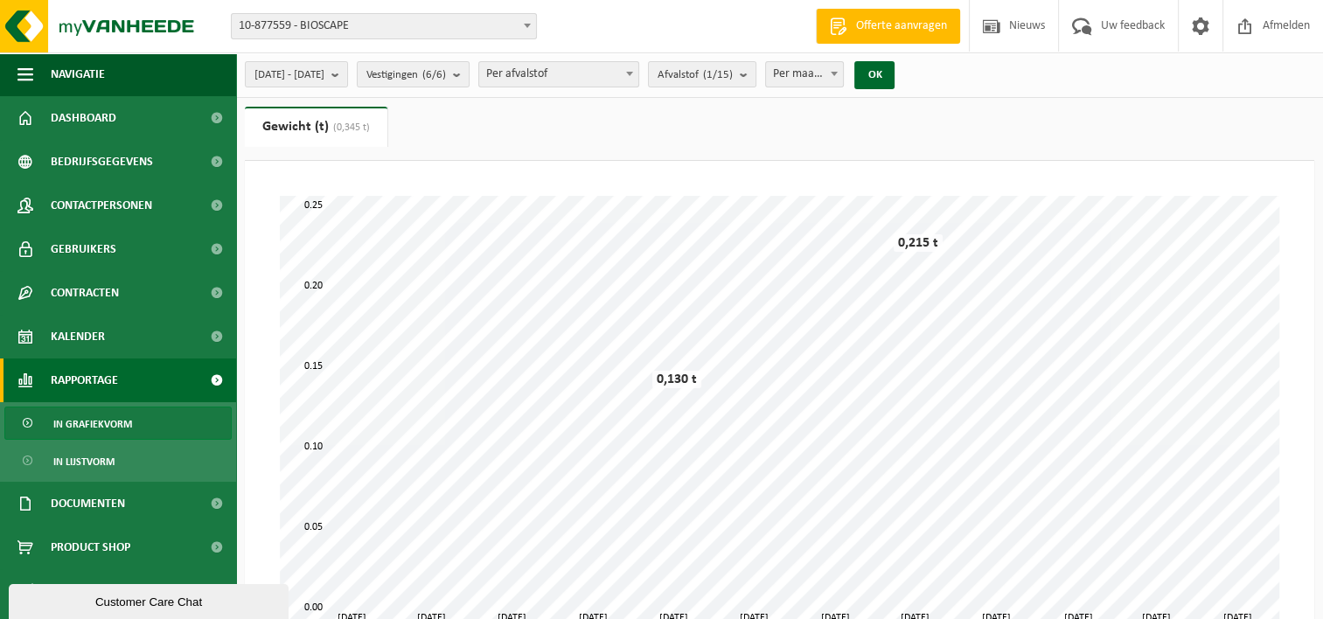
drag, startPoint x: 783, startPoint y: 79, endPoint x: 790, endPoint y: 90, distance: 13.3
click at [756, 79] on button "Afvalstof (1/15)" at bounding box center [702, 74] width 108 height 26
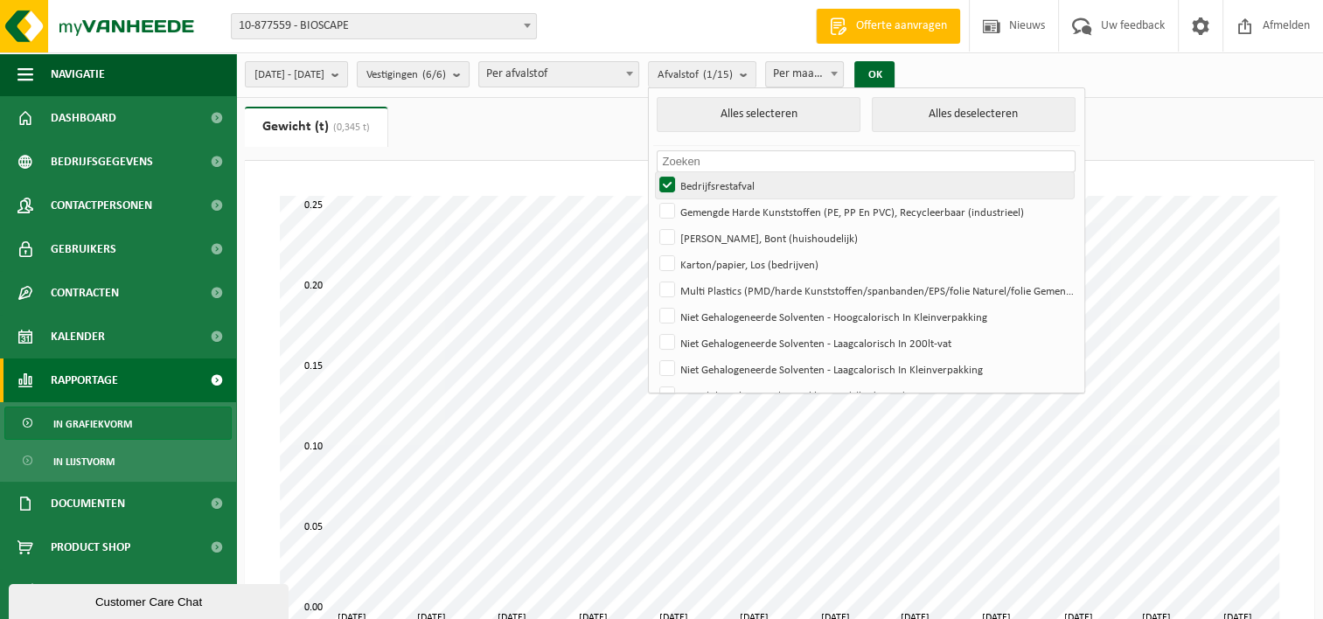
click at [712, 179] on label "Bedrijfsrestafval" at bounding box center [865, 185] width 418 height 26
click at [653, 172] on input "Bedrijfsrestafval" at bounding box center [652, 171] width 1 height 1
checkbox input "false"
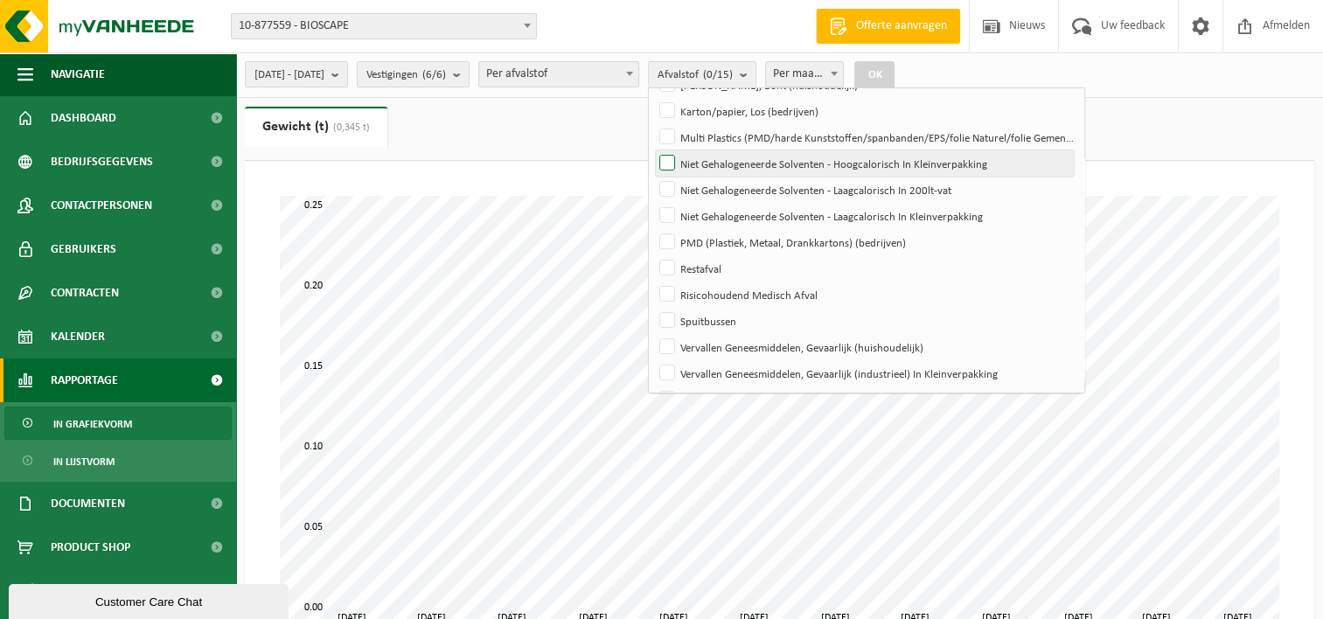
scroll to position [179, 0]
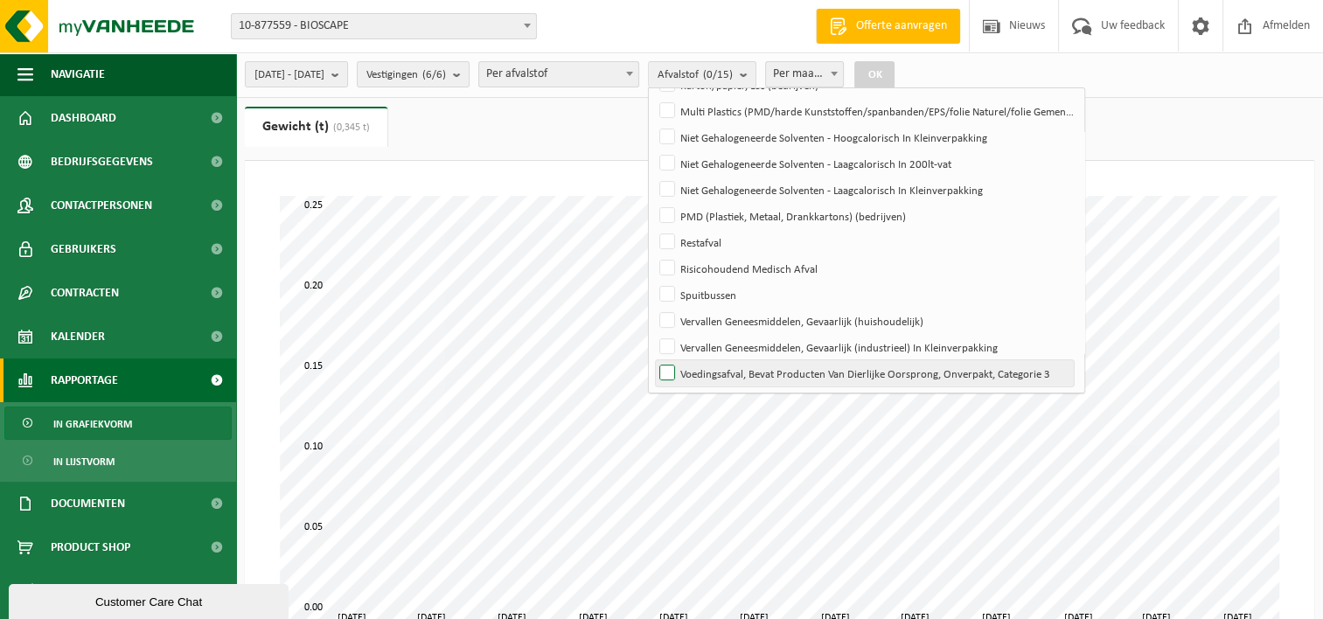
click at [759, 372] on label "Voedingsafval, Bevat Producten Van Dierlijke Oorsprong, Onverpakt, Categorie 3" at bounding box center [865, 373] width 418 height 26
click at [653, 360] on input "Voedingsafval, Bevat Producten Van Dierlijke Oorsprong, Onverpakt, Categorie 3" at bounding box center [652, 359] width 1 height 1
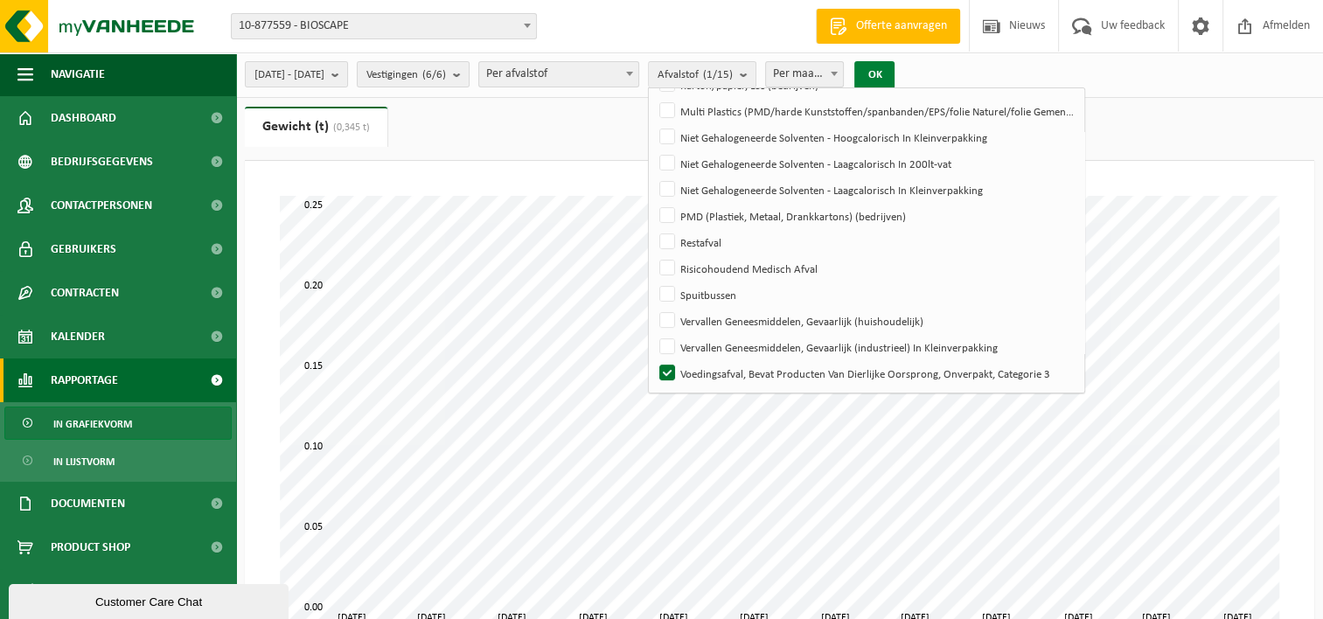
click at [894, 80] on button "OK" at bounding box center [874, 75] width 40 height 28
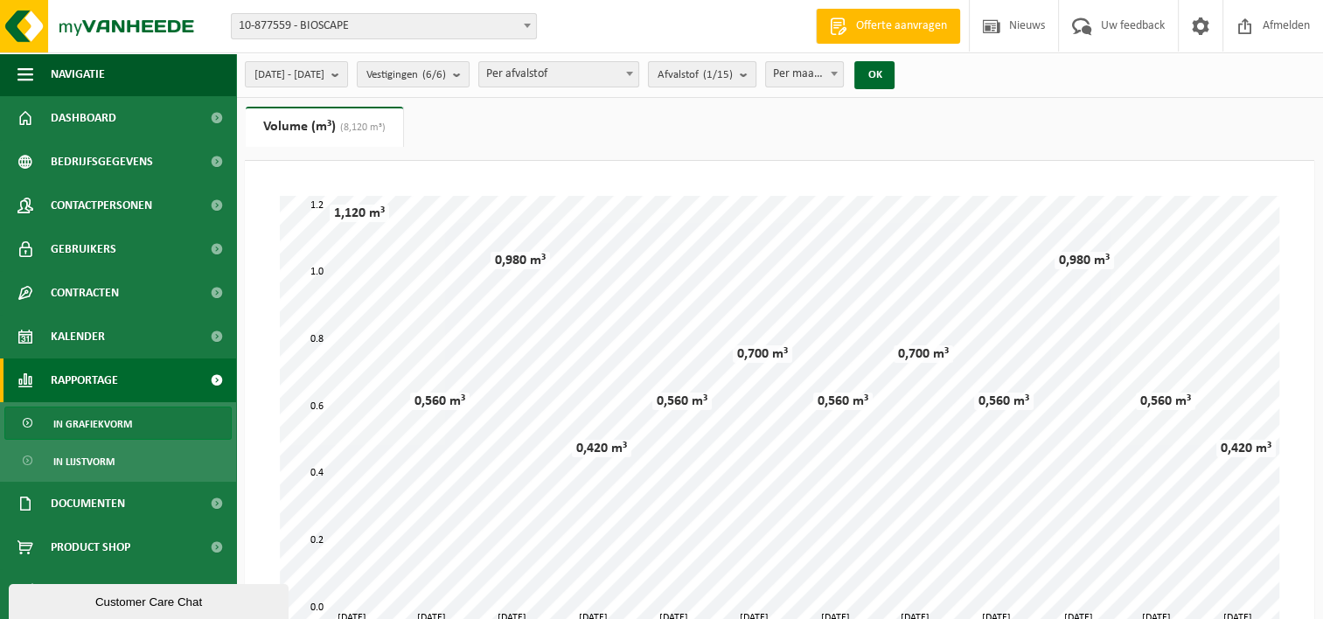
click at [733, 75] on count "(1/15)" at bounding box center [718, 74] width 30 height 11
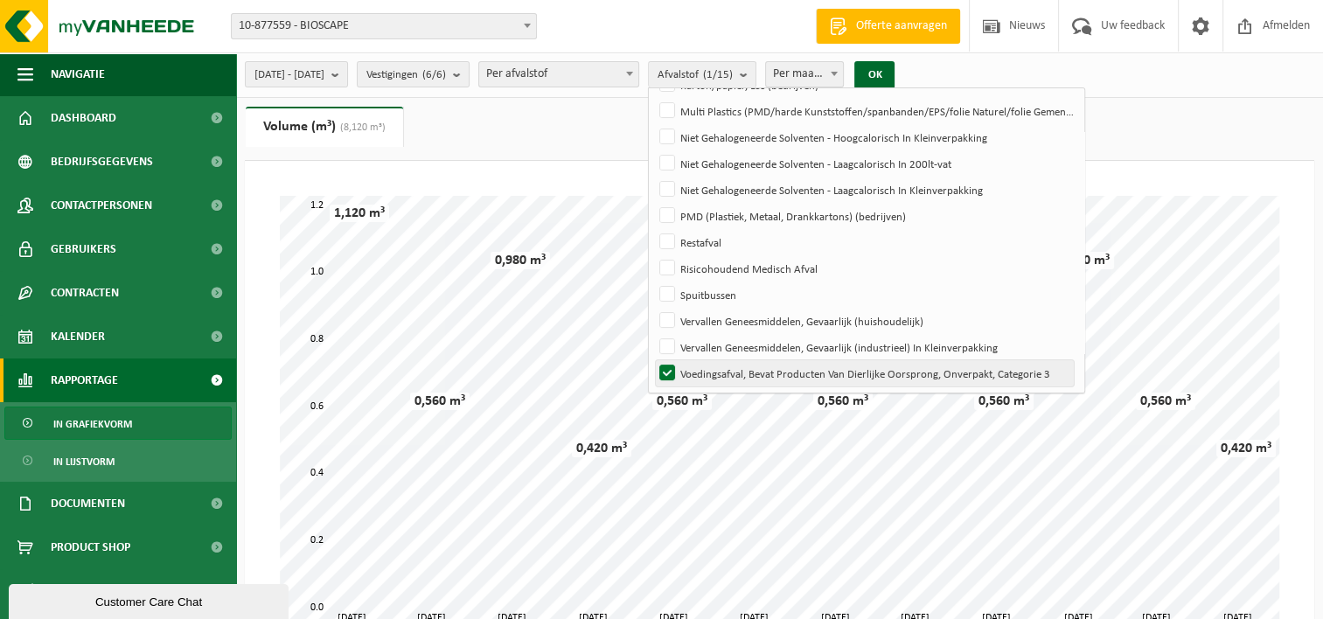
click at [720, 372] on label "Voedingsafval, Bevat Producten Van Dierlijke Oorsprong, Onverpakt, Categorie 3" at bounding box center [865, 373] width 418 height 26
click at [653, 360] on input "Voedingsafval, Bevat Producten Van Dierlijke Oorsprong, Onverpakt, Categorie 3" at bounding box center [652, 359] width 1 height 1
checkbox input "false"
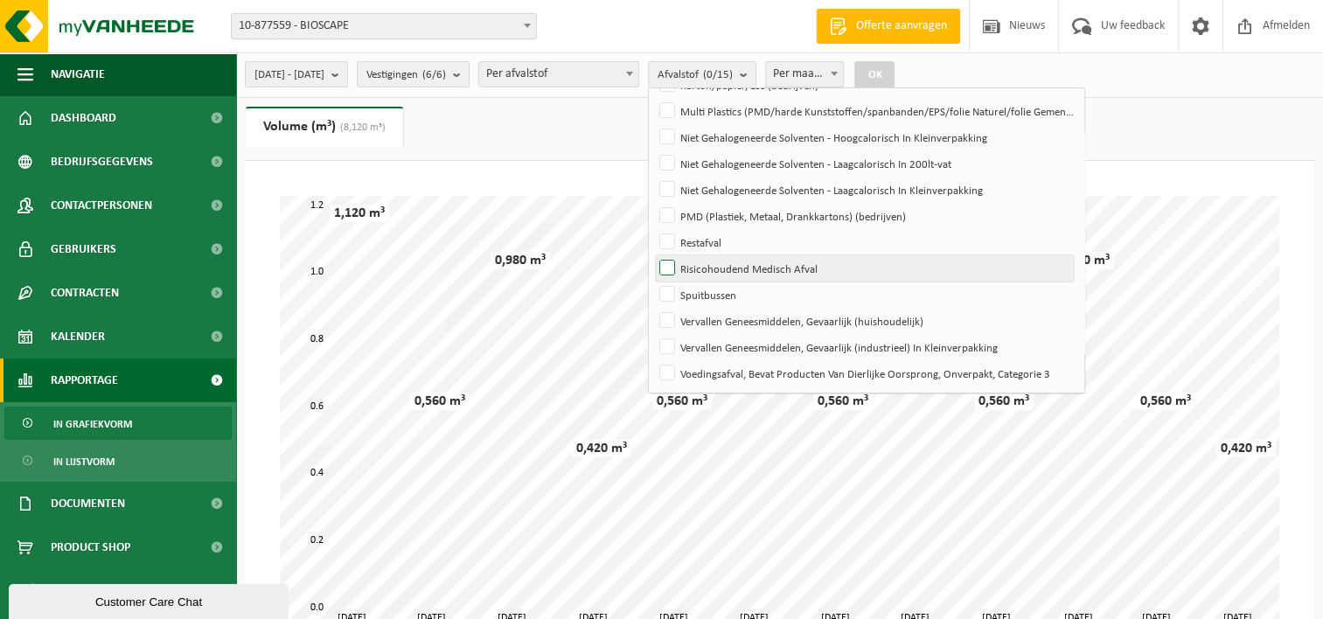
click at [707, 256] on label "Risicohoudend Medisch Afval" at bounding box center [865, 268] width 418 height 26
click at [653, 255] on input "Risicohoudend Medisch Afval" at bounding box center [652, 254] width 1 height 1
checkbox input "true"
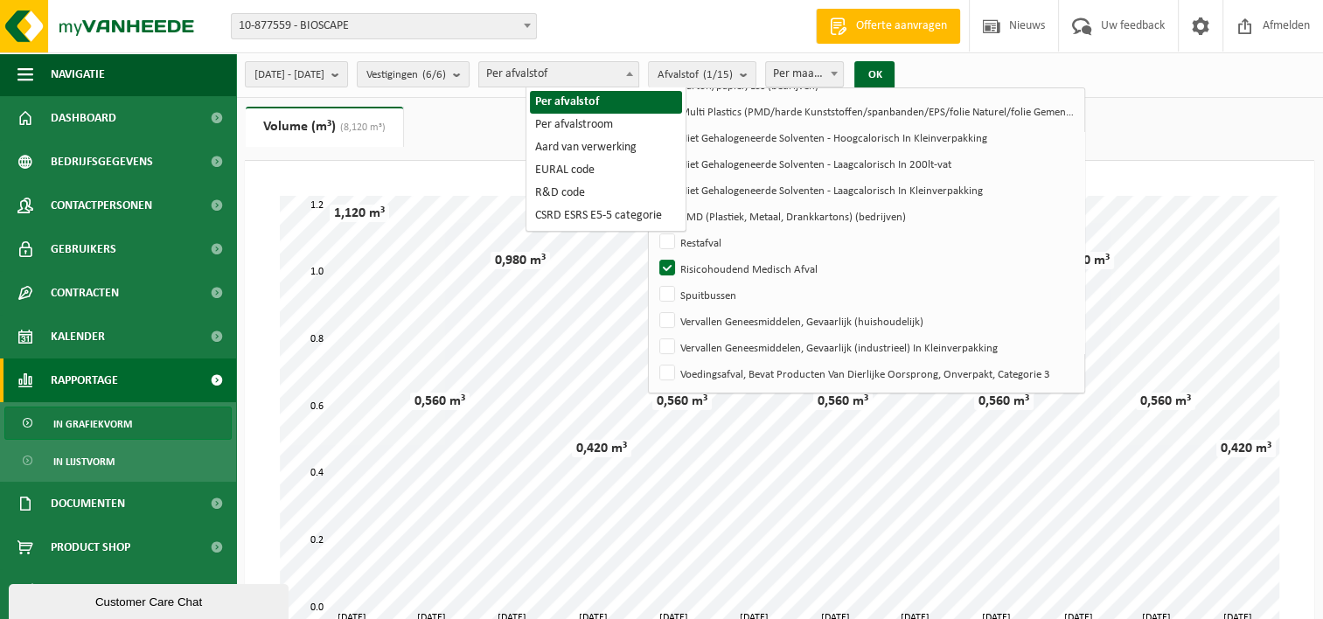
click at [638, 73] on span "Per afvalstof" at bounding box center [558, 74] width 159 height 24
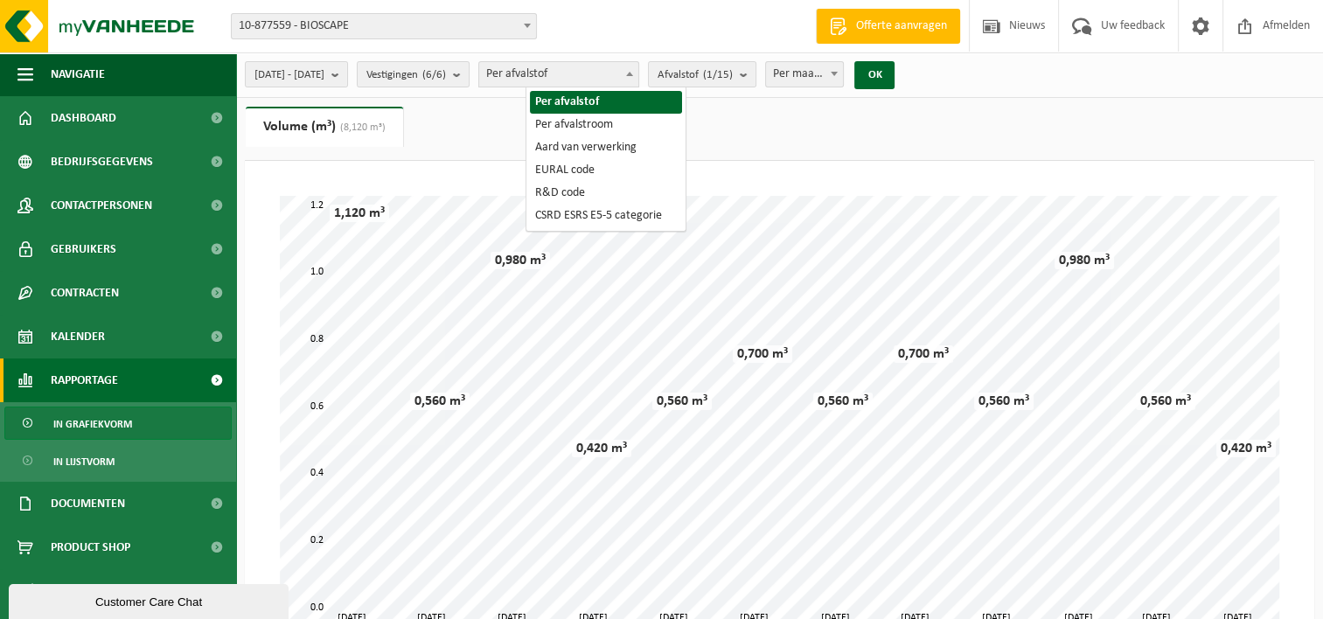
click at [625, 76] on span "Per afvalstof" at bounding box center [558, 74] width 159 height 24
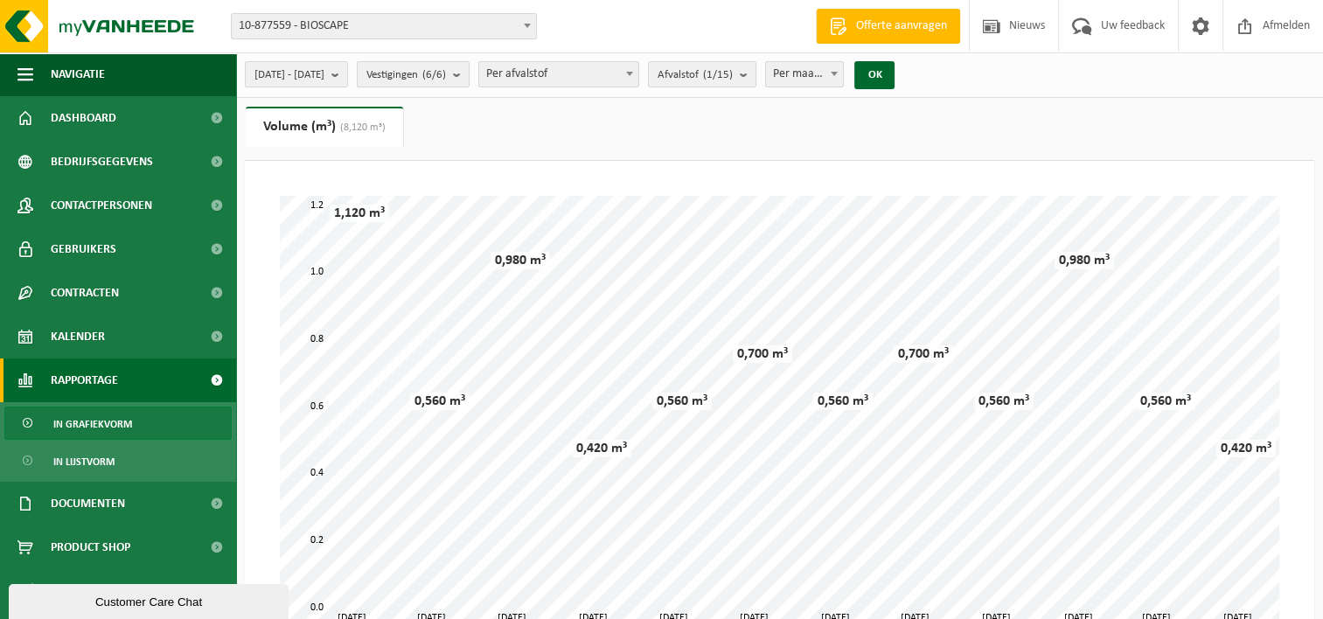
click at [469, 80] on b "submit" at bounding box center [461, 74] width 16 height 24
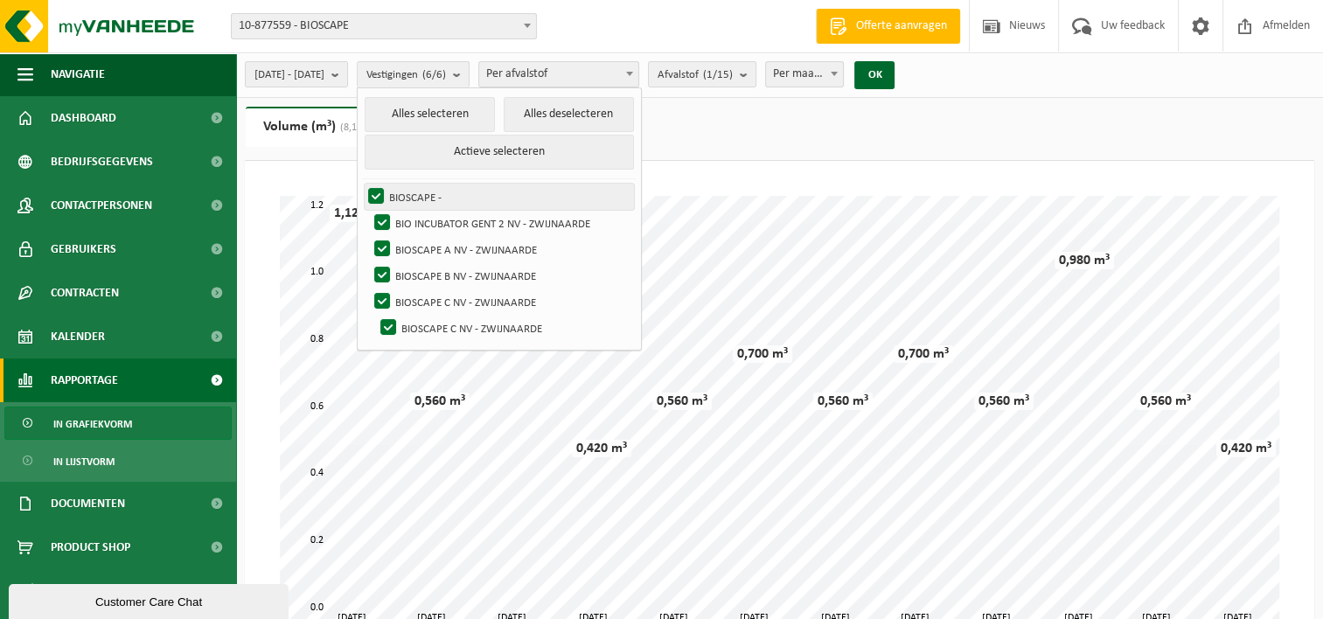
click at [423, 196] on label "BIOSCAPE -" at bounding box center [499, 197] width 269 height 26
click at [362, 184] on input "BIOSCAPE -" at bounding box center [361, 183] width 1 height 1
checkbox input "false"
click at [421, 216] on label "BIO INCUBATOR GENT 2 NV - ZWIJNAARDE" at bounding box center [502, 223] width 263 height 26
click at [368, 210] on input "BIO INCUBATOR GENT 2 NV - ZWIJNAARDE" at bounding box center [367, 209] width 1 height 1
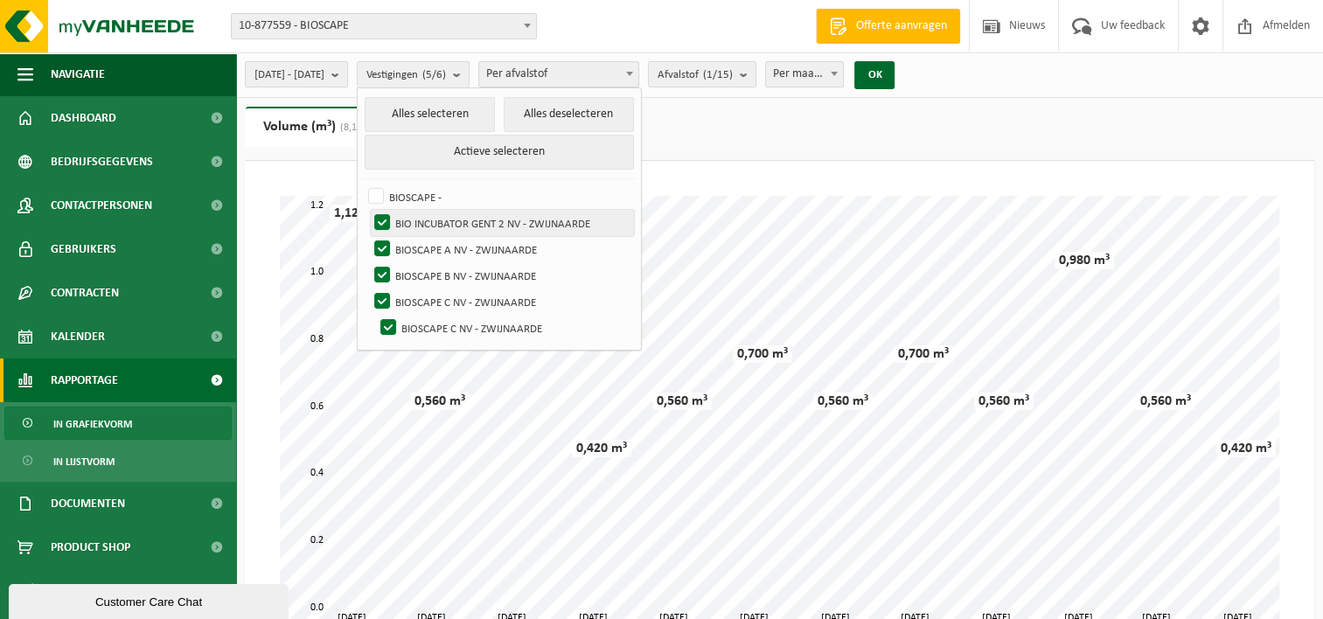
checkbox input "false"
click at [428, 247] on label "BIOSCAPE A NV - ZWIJNAARDE" at bounding box center [502, 249] width 263 height 26
click at [368, 236] on input "BIOSCAPE A NV - ZWIJNAARDE" at bounding box center [367, 235] width 1 height 1
checkbox input "false"
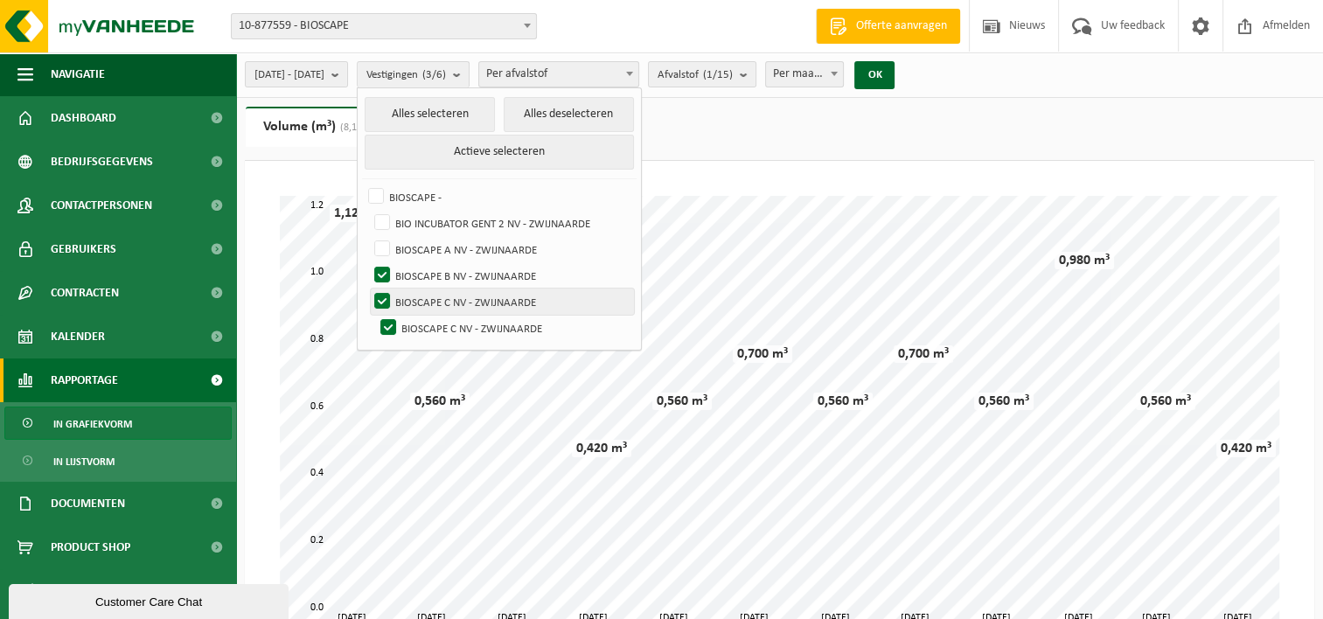
click at [425, 308] on label "BIOSCAPE C NV - ZWIJNAARDE" at bounding box center [502, 302] width 263 height 26
click at [368, 289] on input "BIOSCAPE C NV - ZWIJNAARDE" at bounding box center [367, 288] width 1 height 1
checkbox input "false"
click at [428, 323] on label "BIOSCAPE C NV - ZWIJNAARDE" at bounding box center [505, 328] width 257 height 26
click at [374, 315] on input "BIOSCAPE C NV - ZWIJNAARDE" at bounding box center [373, 314] width 1 height 1
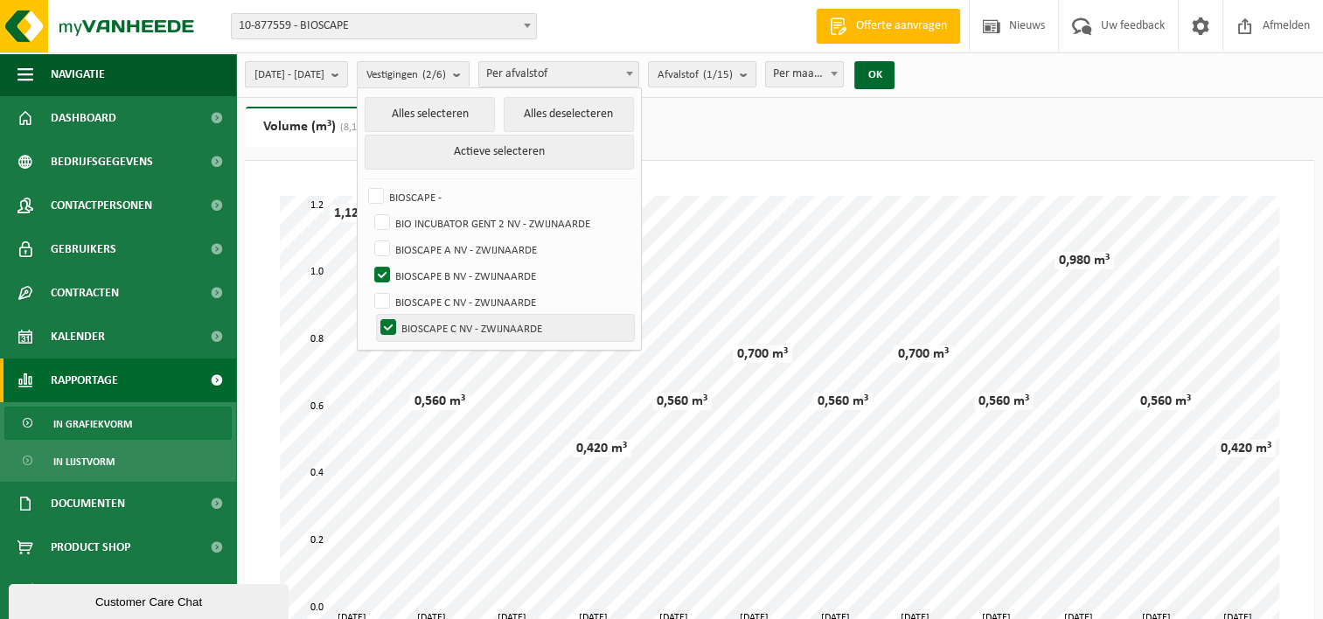
checkbox input "false"
click at [894, 81] on button "OK" at bounding box center [874, 75] width 40 height 28
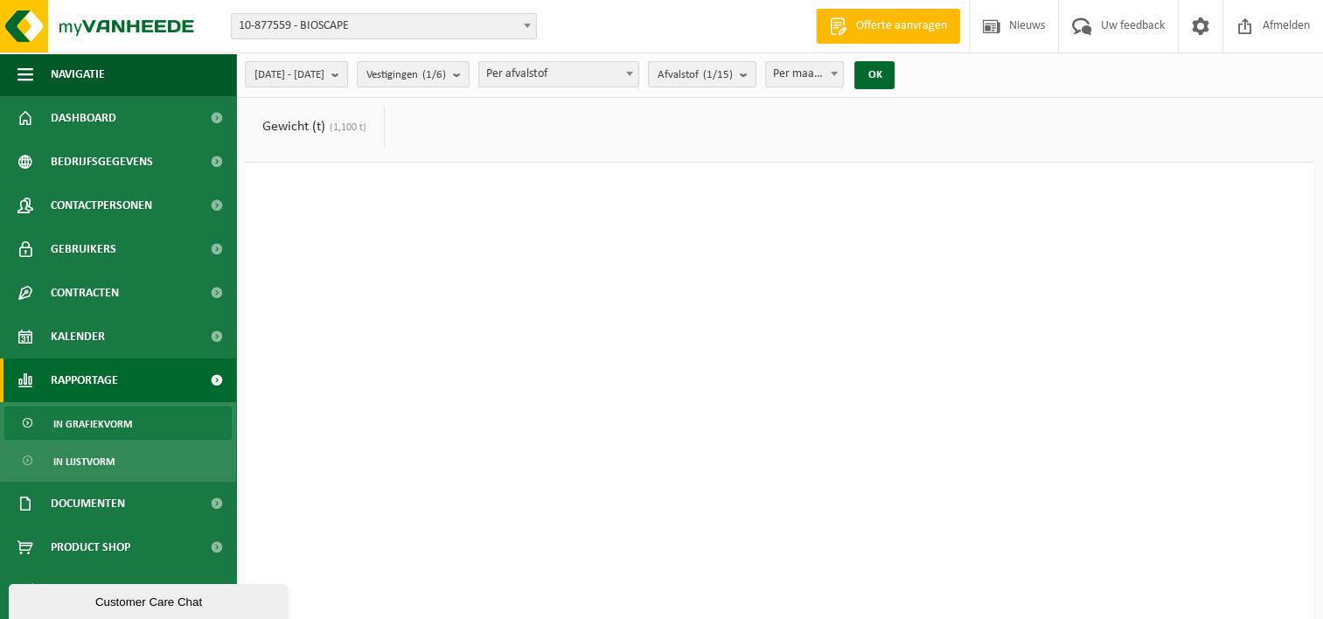
click at [733, 75] on count "(1/15)" at bounding box center [718, 74] width 30 height 11
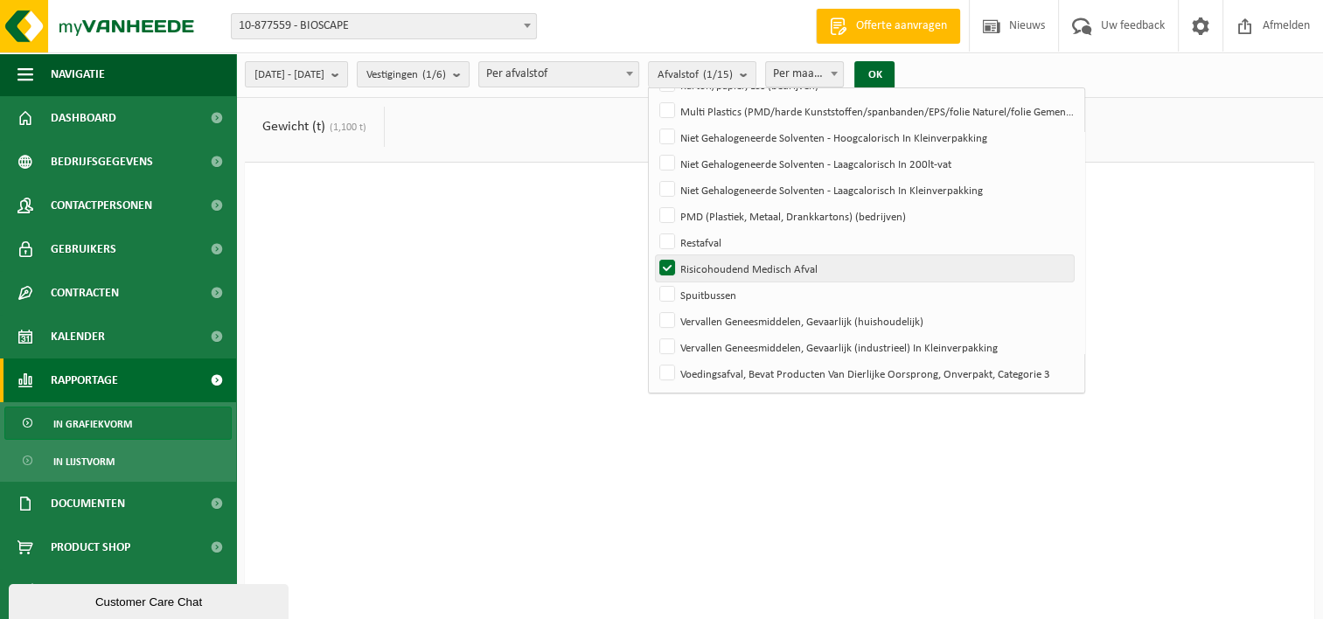
click at [717, 262] on label "Risicohoudend Medisch Afval" at bounding box center [865, 268] width 418 height 26
click at [653, 255] on input "Risicohoudend Medisch Afval" at bounding box center [652, 254] width 1 height 1
checkbox input "false"
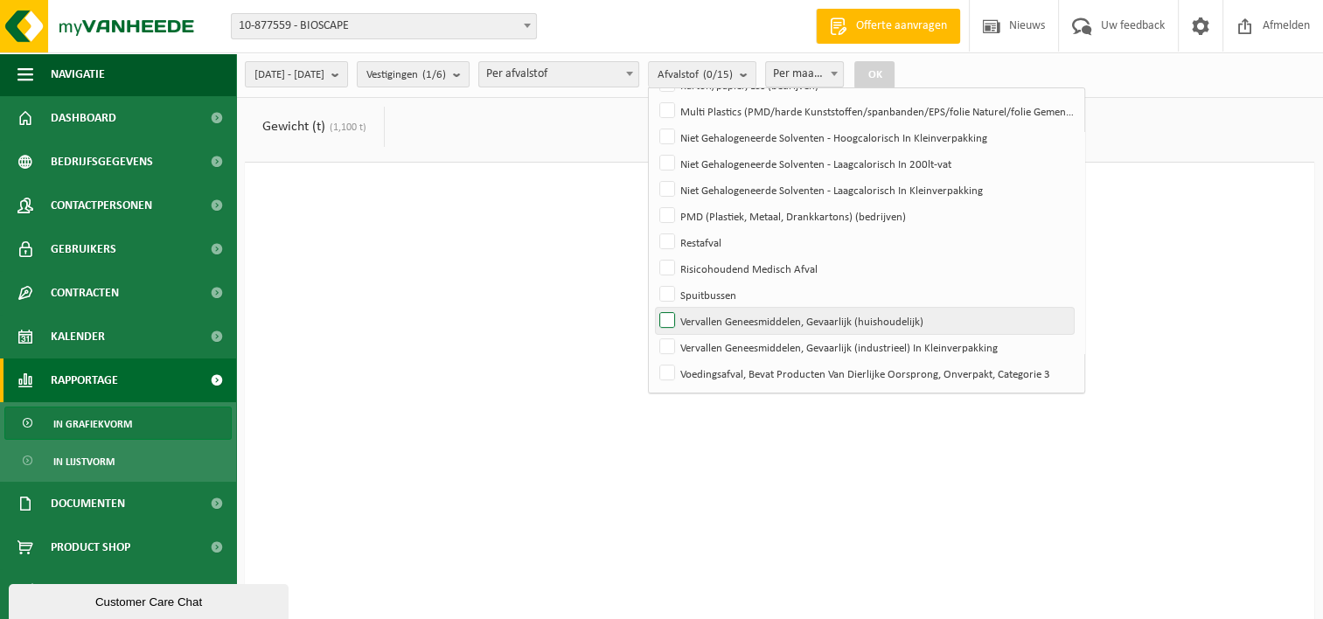
click at [801, 326] on label "Vervallen Geneesmiddelen, Gevaarlijk (huishoudelijk)" at bounding box center [865, 321] width 418 height 26
click at [653, 308] on input "Vervallen Geneesmiddelen, Gevaarlijk (huishoudelijk)" at bounding box center [652, 307] width 1 height 1
checkbox input "true"
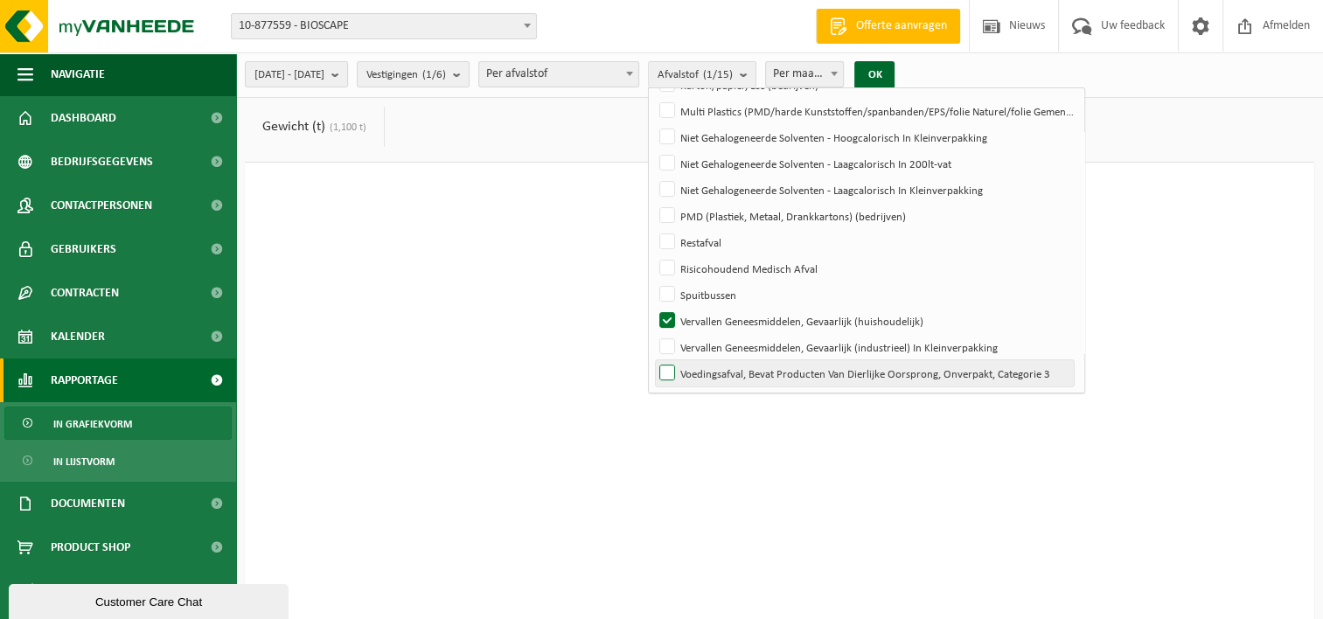
click at [778, 360] on label "Voedingsafval, Bevat Producten Van Dierlijke Oorsprong, Onverpakt, Categorie 3" at bounding box center [865, 373] width 418 height 26
click at [653, 359] on input "Voedingsafval, Bevat Producten Van Dierlijke Oorsprong, Onverpakt, Categorie 3" at bounding box center [652, 359] width 1 height 1
click at [778, 364] on label "Voedingsafval, Bevat Producten Van Dierlijke Oorsprong, Onverpakt, Categorie 3" at bounding box center [865, 373] width 418 height 26
click at [653, 360] on input "Voedingsafval, Bevat Producten Van Dierlijke Oorsprong, Onverpakt, Categorie 3" at bounding box center [652, 359] width 1 height 1
checkbox input "false"
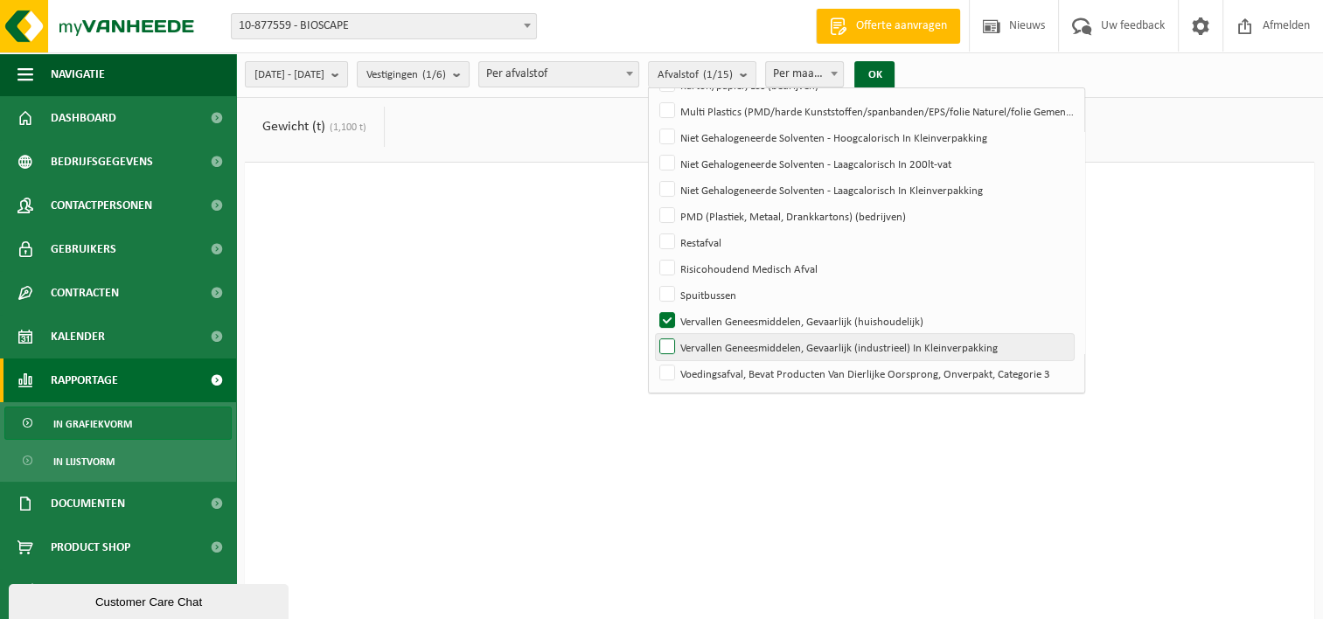
click at [775, 351] on label "Vervallen Geneesmiddelen, Gevaarlijk (industrieel) In Kleinverpakking" at bounding box center [865, 347] width 418 height 26
click at [653, 334] on input "Vervallen Geneesmiddelen, Gevaarlijk (industrieel) In Kleinverpakking" at bounding box center [652, 333] width 1 height 1
checkbox input "true"
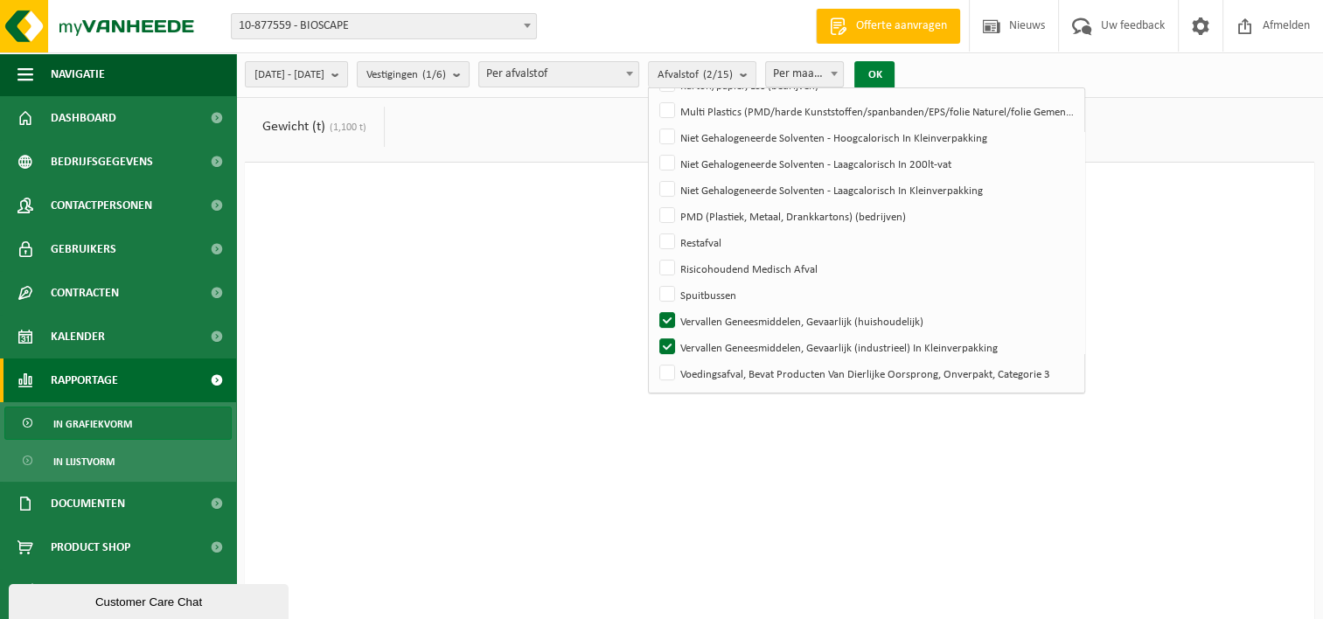
click at [894, 77] on button "OK" at bounding box center [874, 75] width 40 height 28
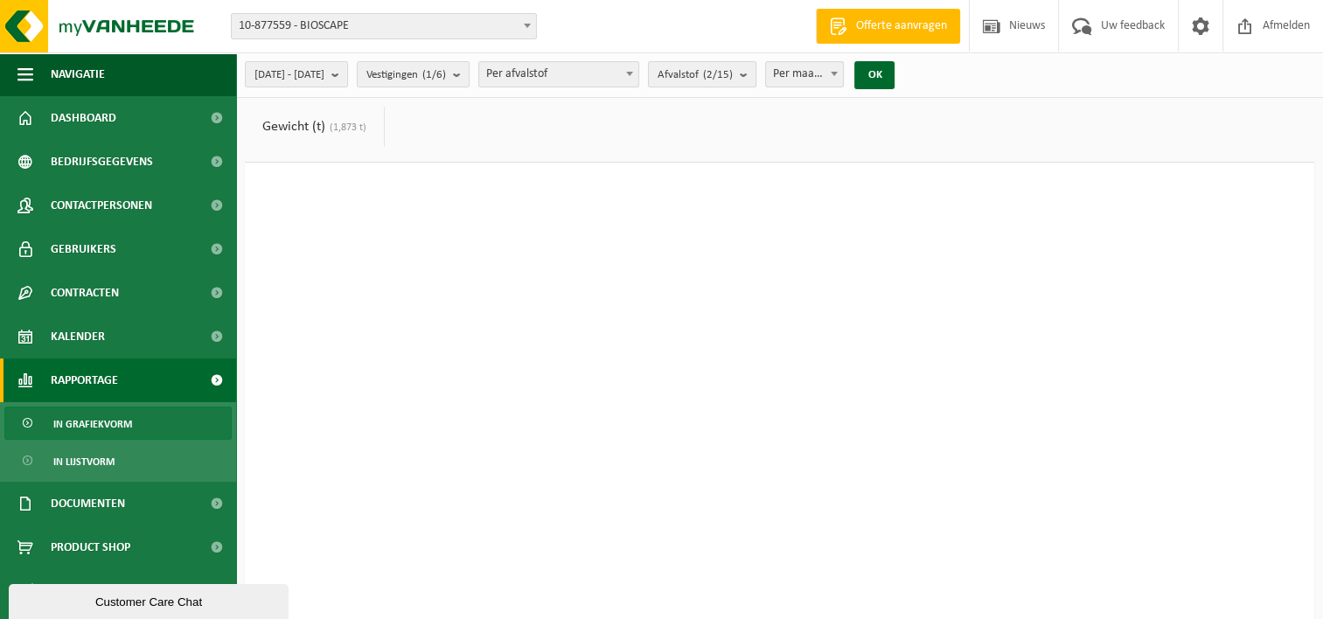
click at [733, 70] on count "(2/15)" at bounding box center [718, 74] width 30 height 11
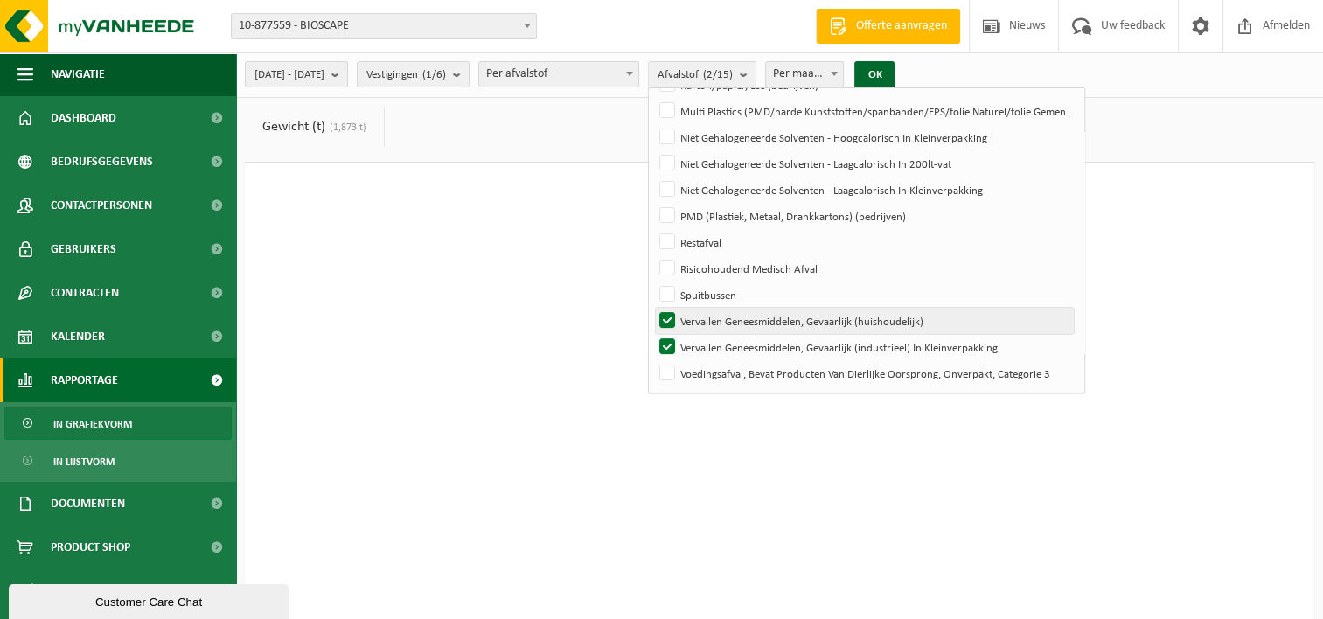
click at [709, 318] on label "Vervallen Geneesmiddelen, Gevaarlijk (huishoudelijk)" at bounding box center [865, 321] width 418 height 26
click at [653, 308] on input "Vervallen Geneesmiddelen, Gevaarlijk (huishoudelijk)" at bounding box center [652, 307] width 1 height 1
checkbox input "false"
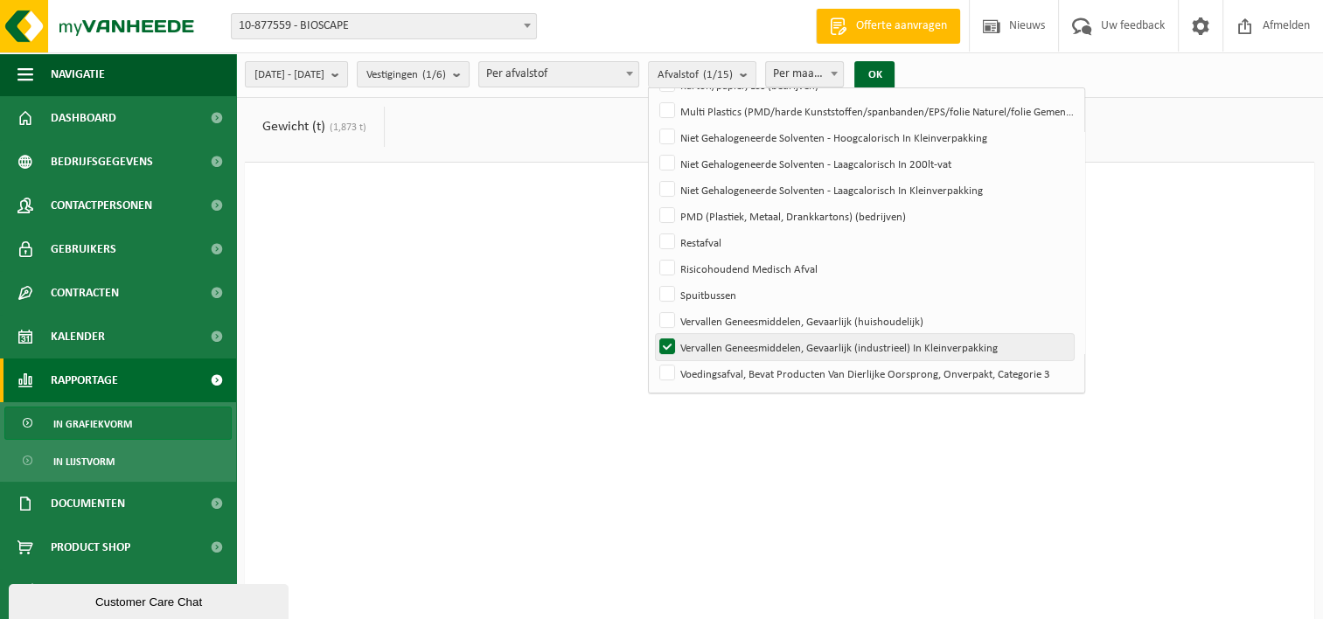
click at [717, 346] on label "Vervallen Geneesmiddelen, Gevaarlijk (industrieel) In Kleinverpakking" at bounding box center [865, 347] width 418 height 26
click at [653, 334] on input "Vervallen Geneesmiddelen, Gevaarlijk (industrieel) In Kleinverpakking" at bounding box center [652, 333] width 1 height 1
checkbox input "false"
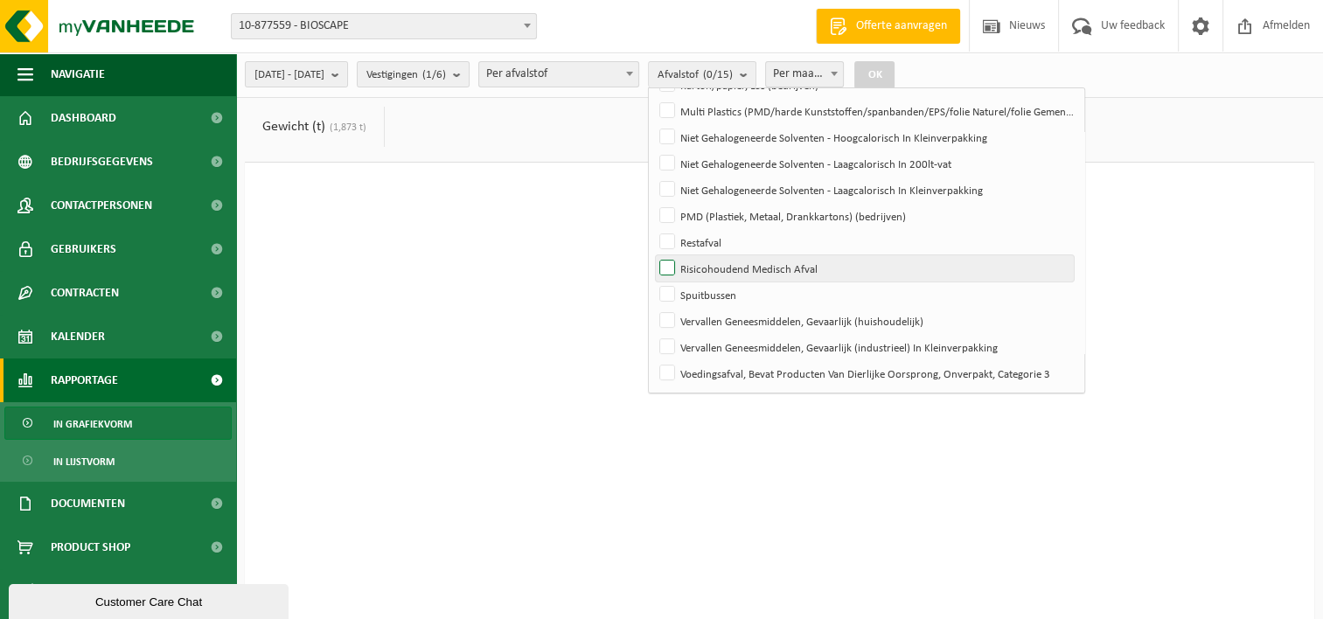
scroll to position [0, 0]
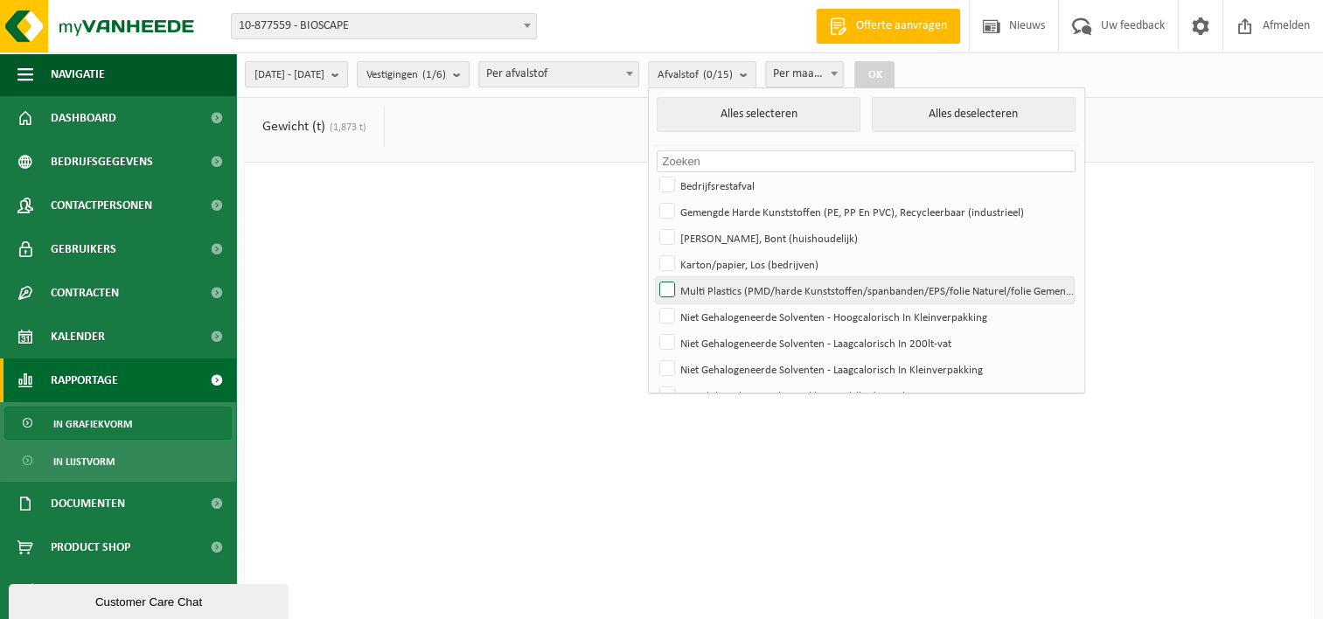
click at [771, 295] on label "Multi Plastics (PMD/harde Kunststoffen/spanbanden/EPS/folie Naturel/folie Gemen…" at bounding box center [865, 290] width 418 height 26
click at [653, 277] on input "Multi Plastics (PMD/harde Kunststoffen/spanbanden/EPS/folie Naturel/folie Gemen…" at bounding box center [652, 276] width 1 height 1
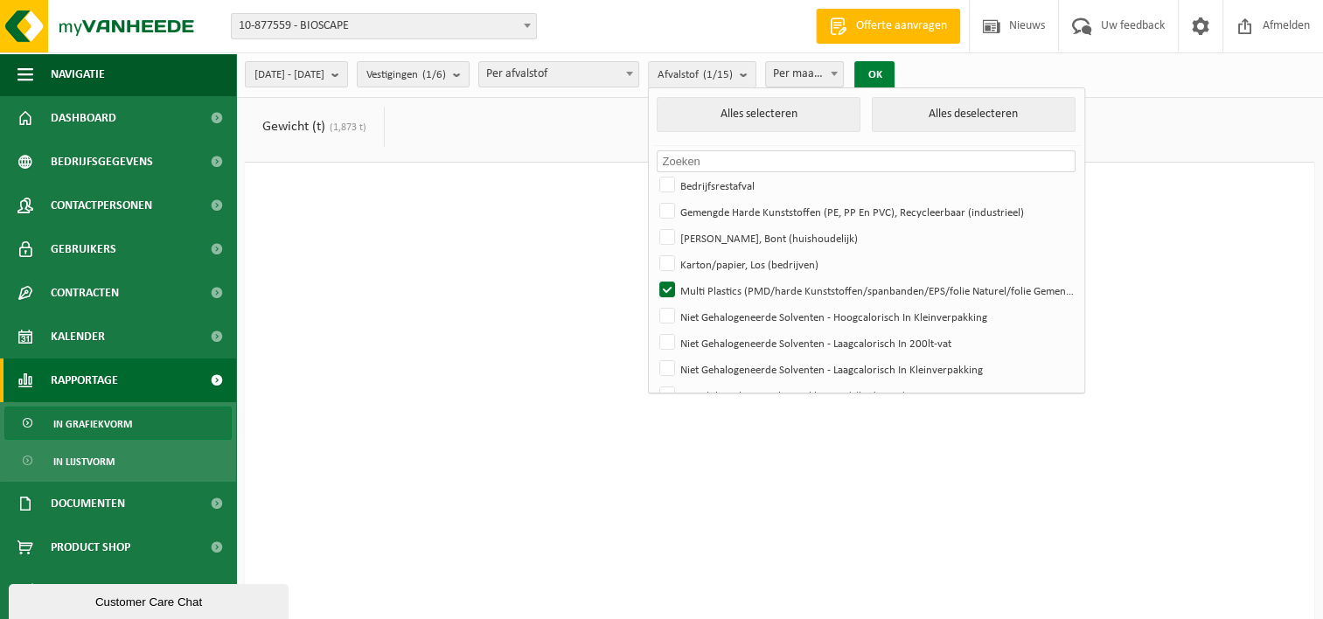
click at [894, 66] on button "OK" at bounding box center [874, 75] width 40 height 28
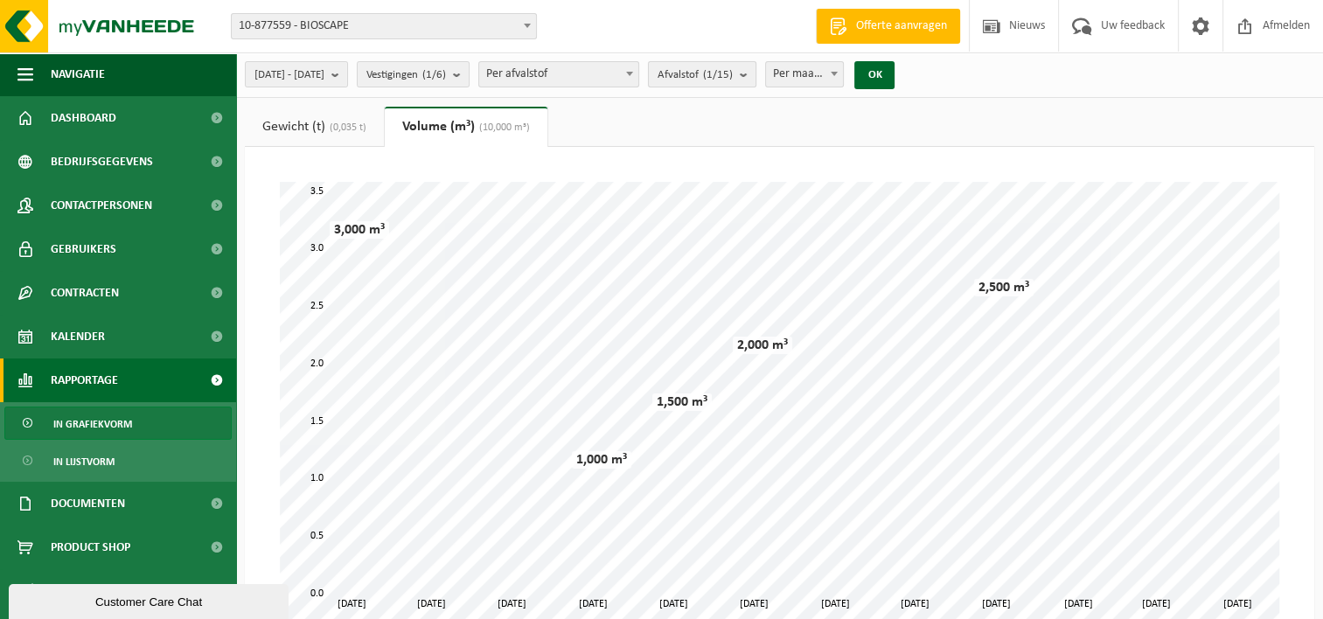
click at [733, 69] on span "Afvalstof (1/15)" at bounding box center [694, 75] width 75 height 26
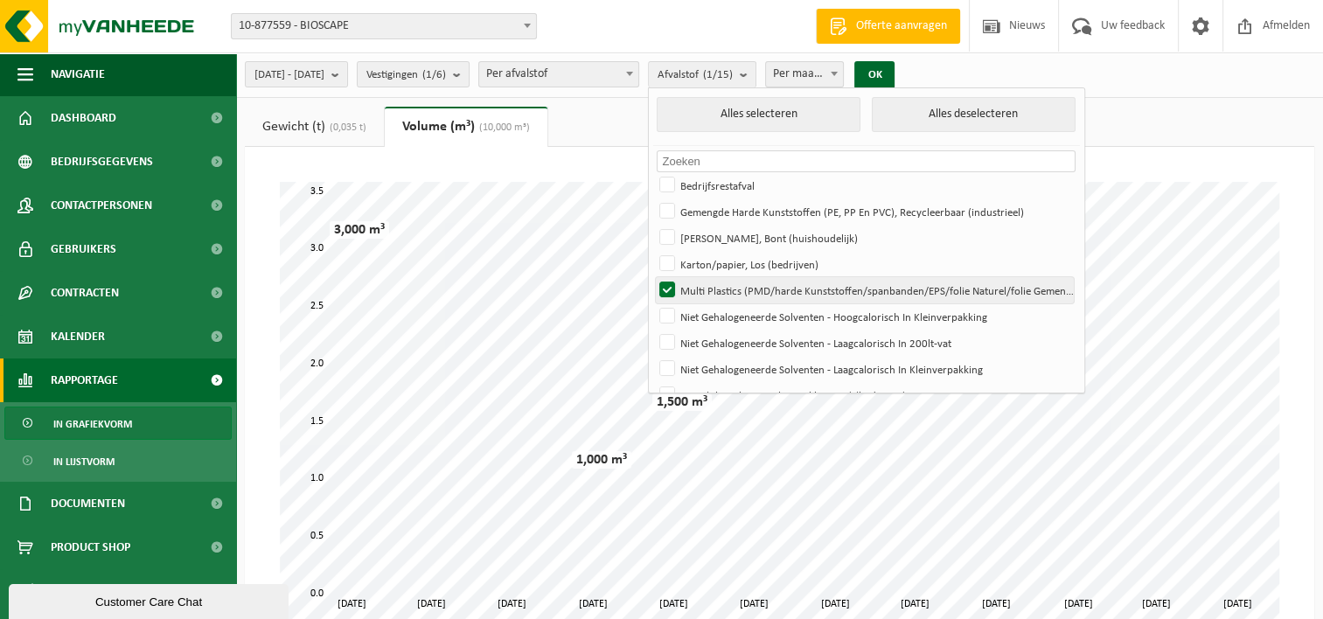
click at [709, 283] on label "Multi Plastics (PMD/harde Kunststoffen/spanbanden/EPS/folie Naturel/folie Gemen…" at bounding box center [865, 290] width 418 height 26
click at [653, 277] on input "Multi Plastics (PMD/harde Kunststoffen/spanbanden/EPS/folie Naturel/folie Gemen…" at bounding box center [652, 276] width 1 height 1
checkbox input "false"
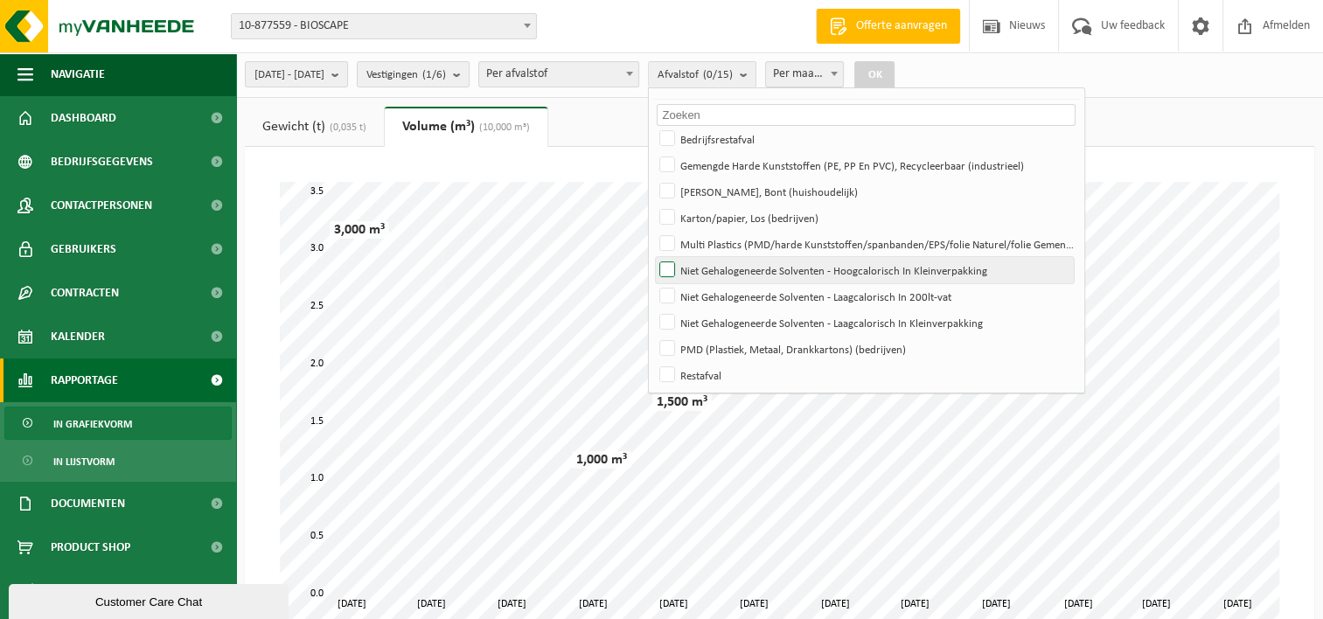
scroll to position [87, 0]
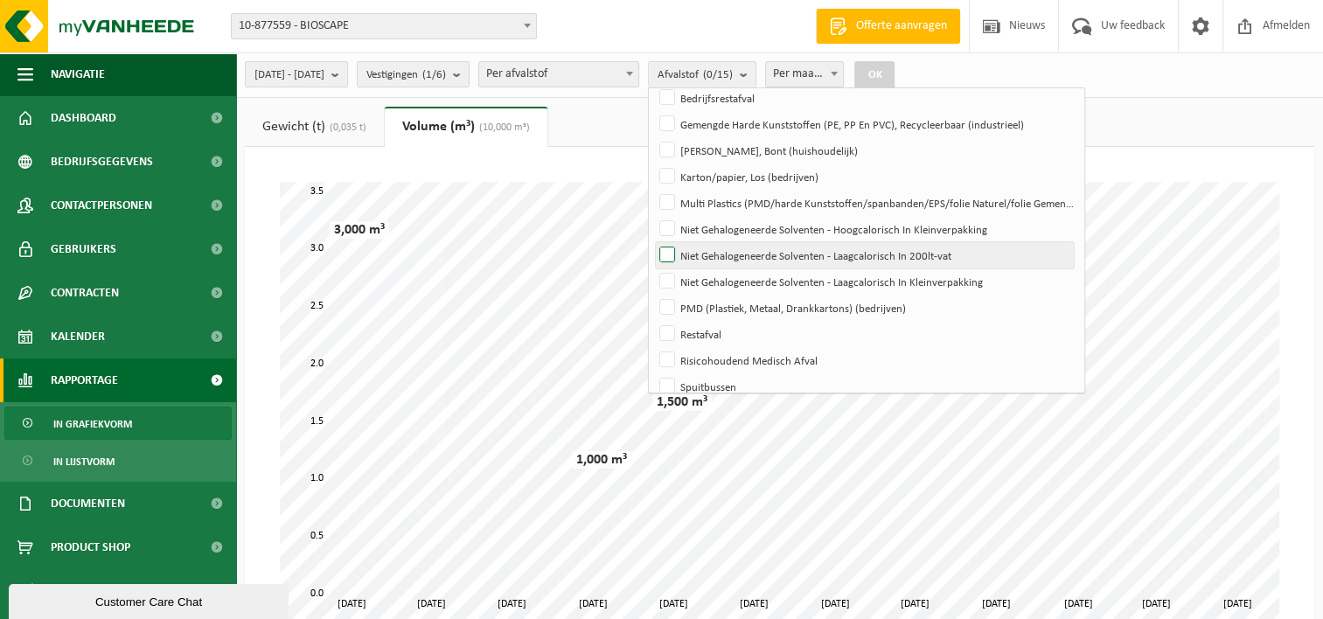
click at [776, 261] on label "Niet Gehalogeneerde Solventen - Laagcalorisch In 200lt-vat" at bounding box center [865, 255] width 418 height 26
click at [653, 242] on input "Niet Gehalogeneerde Solventen - Laagcalorisch In 200lt-vat" at bounding box center [652, 241] width 1 height 1
checkbox input "true"
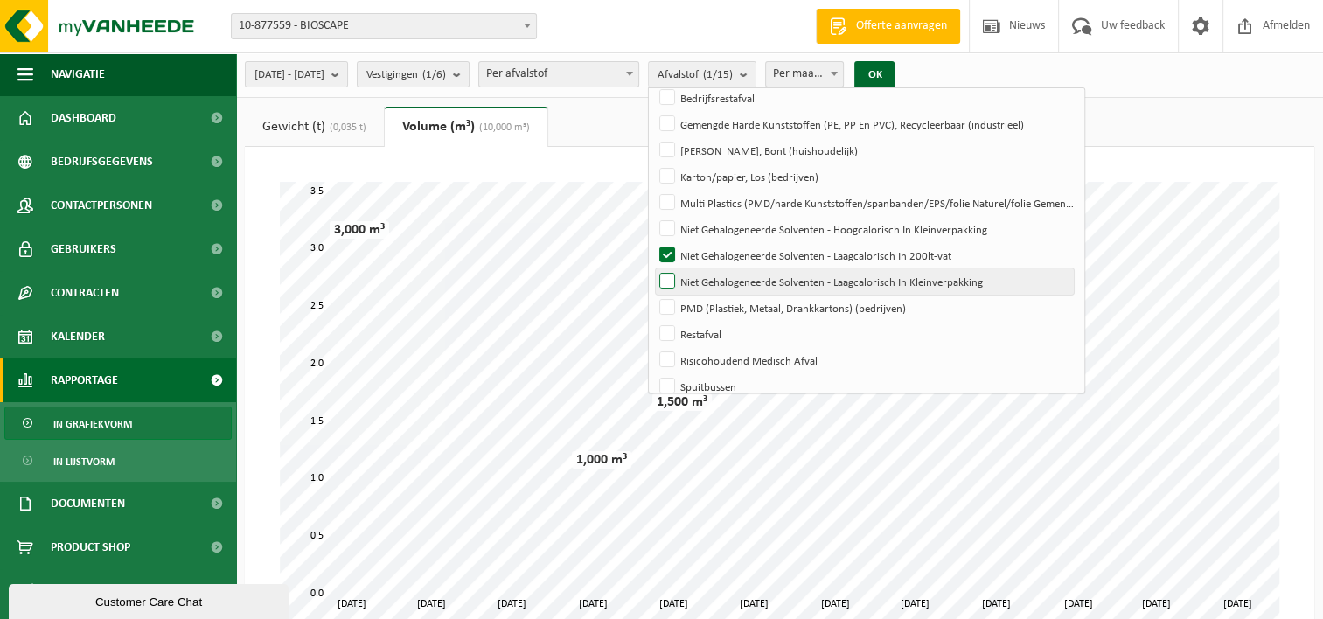
click at [777, 286] on label "Niet Gehalogeneerde Solventen - Laagcalorisch In Kleinverpakking" at bounding box center [865, 281] width 418 height 26
click at [653, 268] on input "Niet Gehalogeneerde Solventen - Laagcalorisch In Kleinverpakking" at bounding box center [652, 268] width 1 height 1
checkbox input "true"
click at [894, 70] on button "OK" at bounding box center [874, 75] width 40 height 28
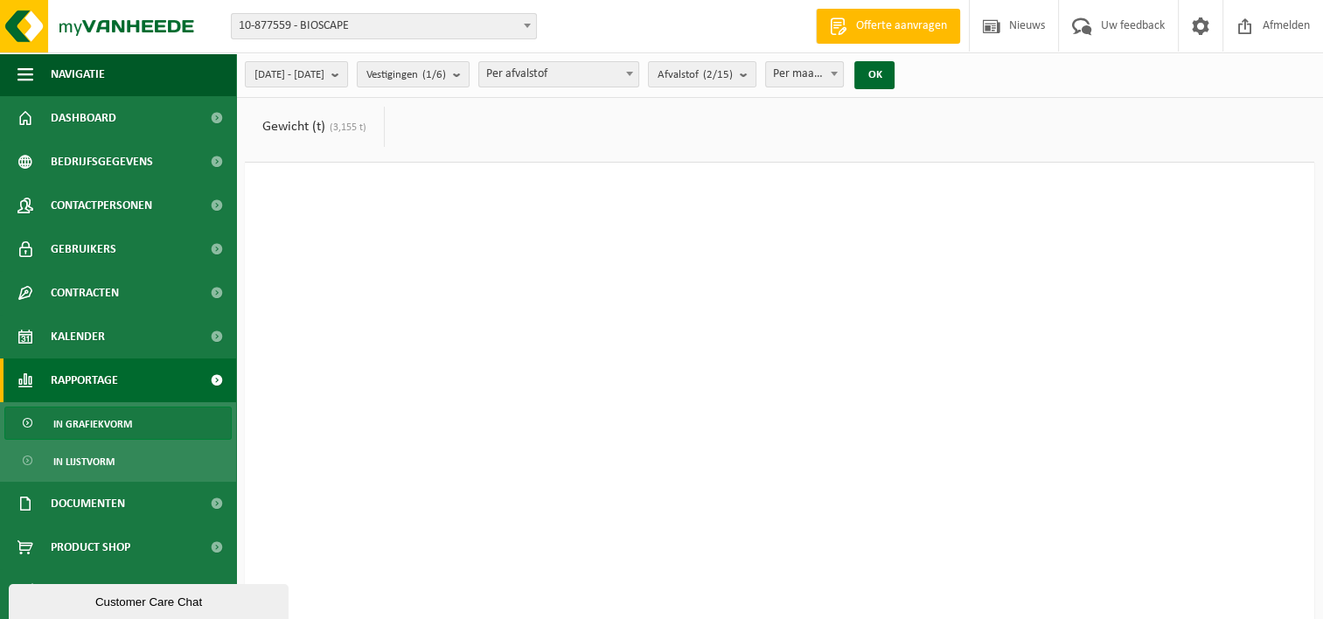
click at [750, 87] on div "[DATE] - [DATE] Huidige maand Vorige maand Laatste 6 maanden Huidig jaar Vorig …" at bounding box center [575, 75] width 678 height 38
click at [733, 77] on count "(2/15)" at bounding box center [718, 74] width 30 height 11
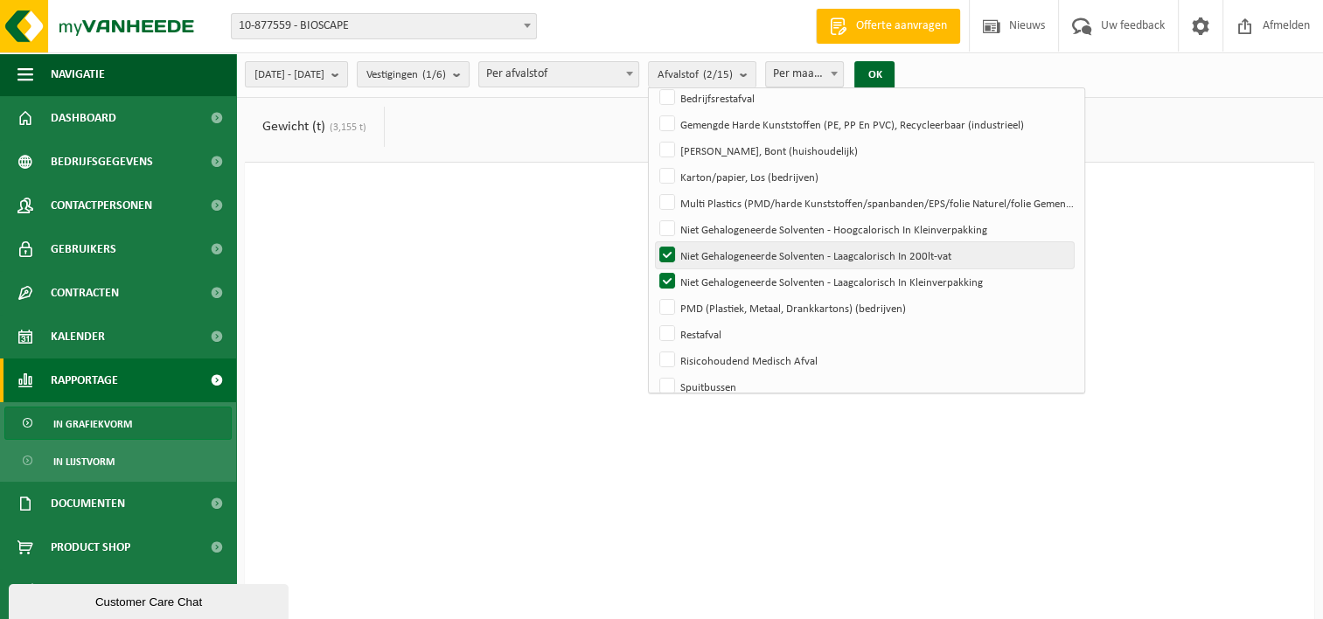
click at [713, 261] on label "Niet Gehalogeneerde Solventen - Laagcalorisch In 200lt-vat" at bounding box center [865, 255] width 418 height 26
click at [653, 242] on input "Niet Gehalogeneerde Solventen - Laagcalorisch In 200lt-vat" at bounding box center [652, 241] width 1 height 1
click at [894, 72] on button "OK" at bounding box center [874, 75] width 40 height 28
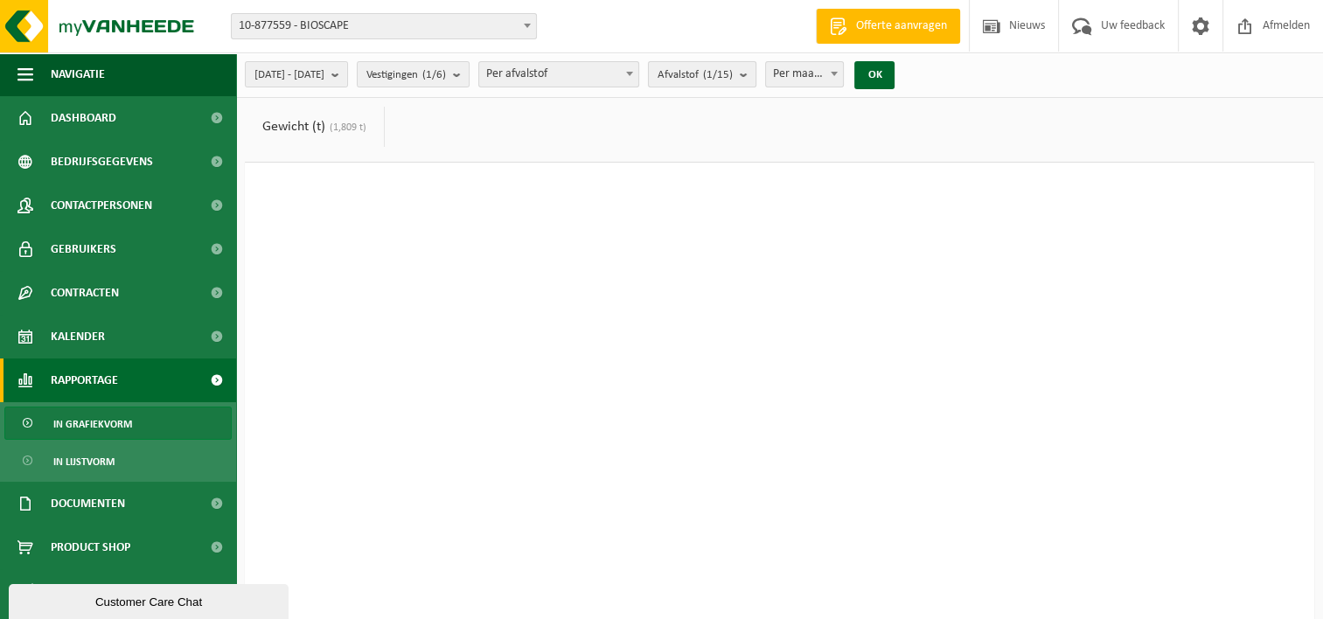
click at [733, 79] on count "(1/15)" at bounding box center [718, 74] width 30 height 11
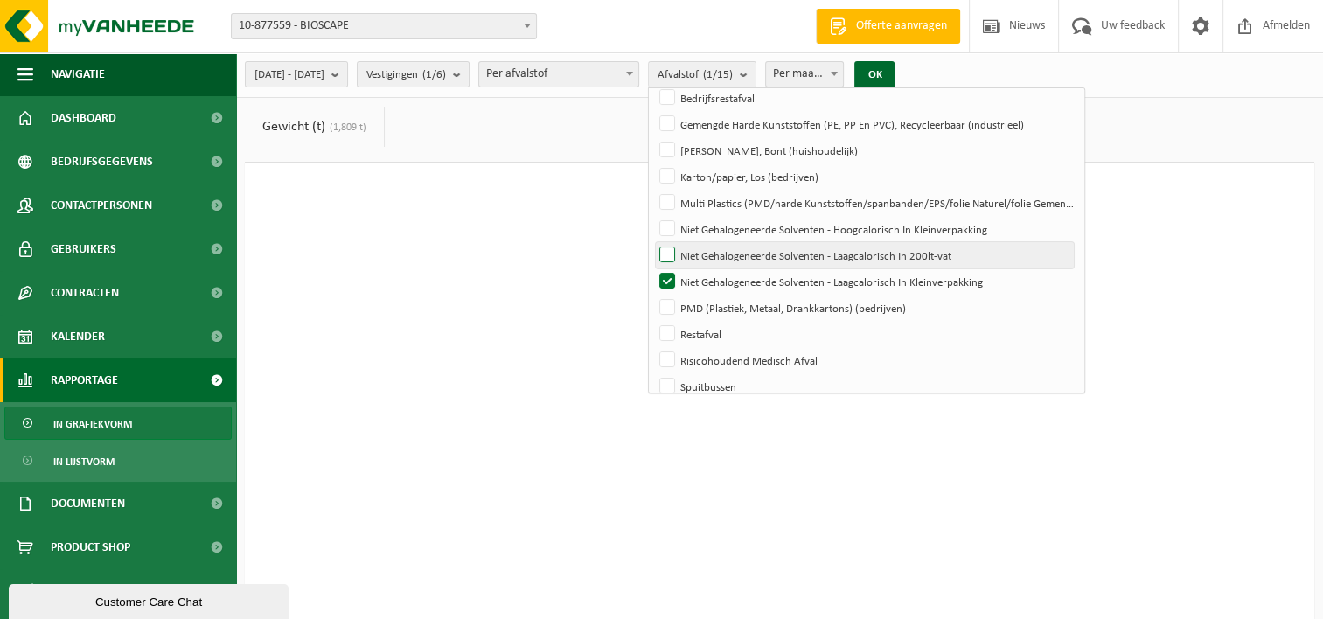
click at [717, 253] on label "Niet Gehalogeneerde Solventen - Laagcalorisch In 200lt-vat" at bounding box center [865, 255] width 418 height 26
click at [653, 242] on input "Niet Gehalogeneerde Solventen - Laagcalorisch In 200lt-vat" at bounding box center [652, 241] width 1 height 1
checkbox input "true"
click at [894, 77] on button "OK" at bounding box center [874, 75] width 40 height 28
